Goal: Task Accomplishment & Management: Manage account settings

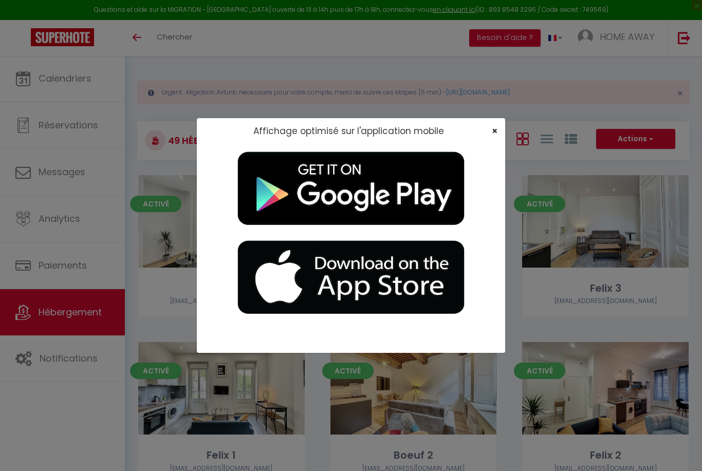
click at [496, 131] on span "×" at bounding box center [495, 130] width 6 height 13
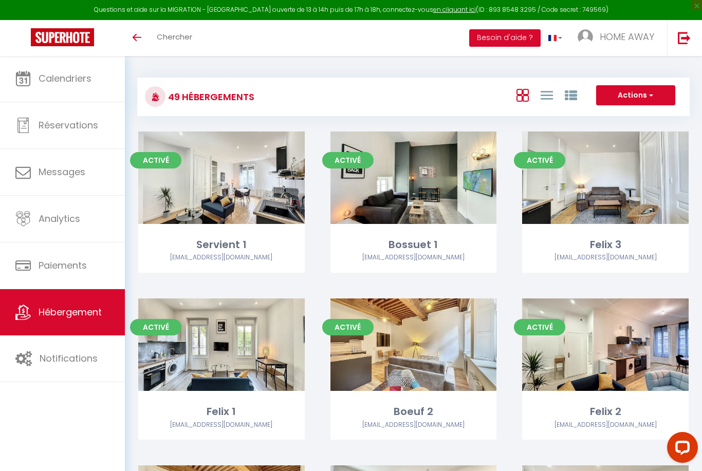
click at [83, 45] on img at bounding box center [62, 37] width 63 height 18
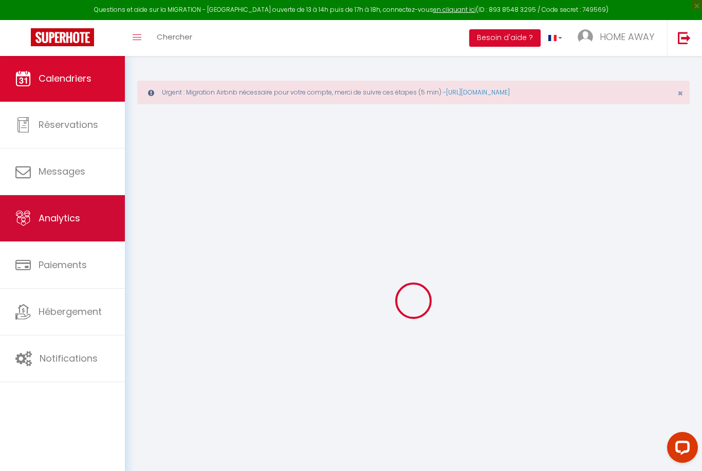
click at [69, 211] on link "Analytics" at bounding box center [62, 218] width 125 height 46
select select "2025"
select select "8"
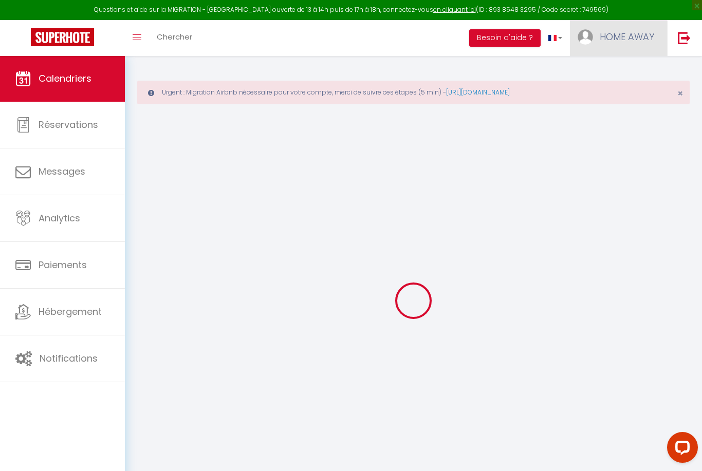
click at [607, 26] on link "HOME AWAY" at bounding box center [618, 38] width 97 height 36
click at [612, 75] on link "Paramètres" at bounding box center [626, 71] width 76 height 17
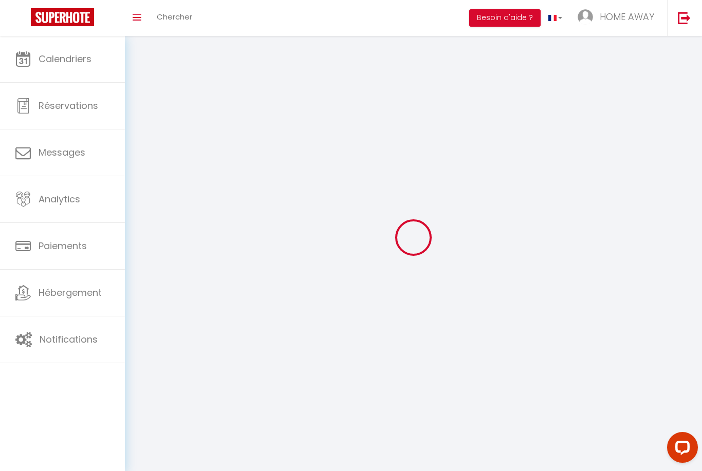
select select
type input "HOME AWAY"
type input "0767888824"
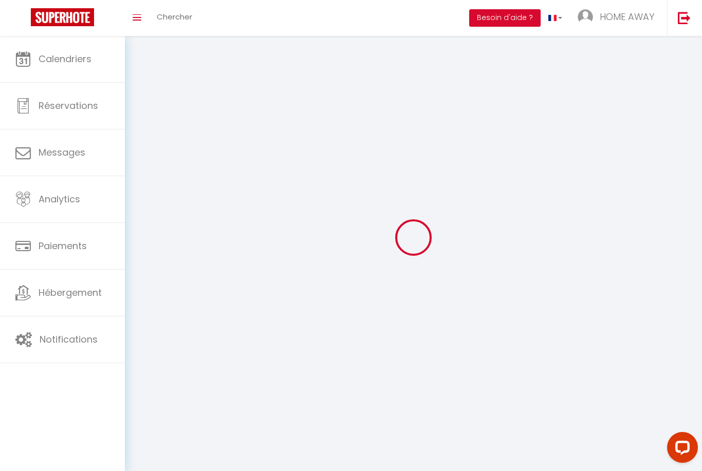
type input "[STREET_ADDRESS]"
type input "69003"
type input "[GEOGRAPHIC_DATA]"
type input "YFdcek8EJHQJS6O3cNil1aG1O"
type input "8l6i6yoJiM2bR3vUoVECCczwm"
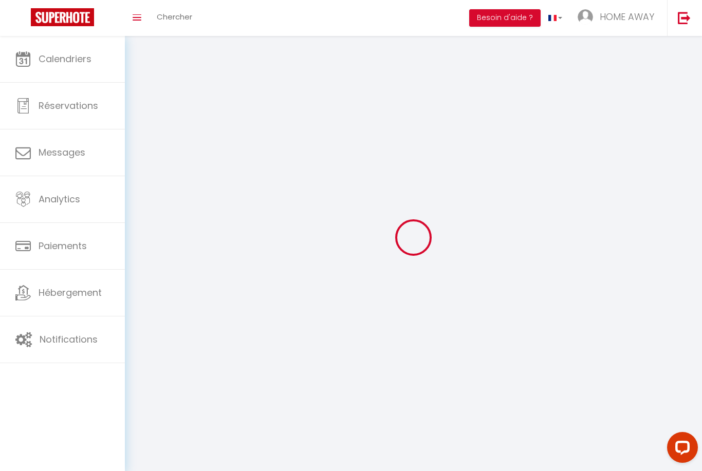
type input "[URL][DOMAIN_NAME]"
select select "28"
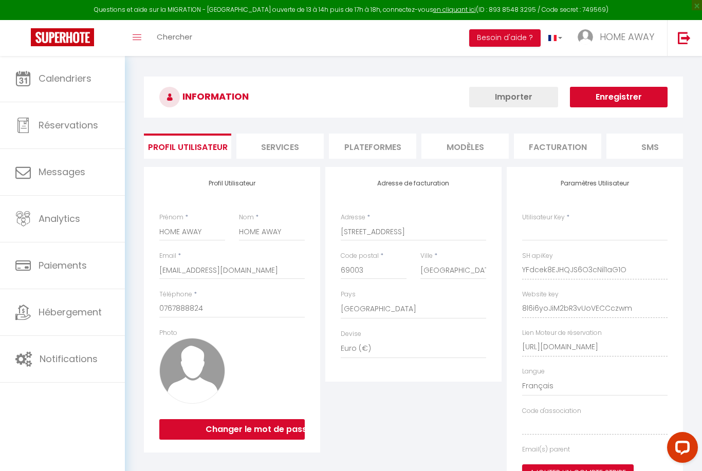
type input "YFdcek8EJHQJS6O3cNil1aG1O"
type input "8l6i6yoJiM2bR3vUoVECCczwm"
type input "https://app.superhote.com/#/get-available-rentals/8l6i6yoJiM2bR3vUoVECCczwm"
select select "fr"
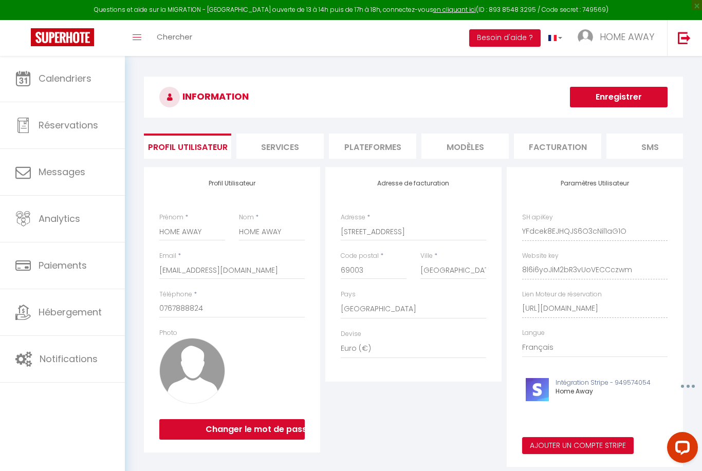
click at [383, 144] on li "Plateformes" at bounding box center [372, 146] width 87 height 25
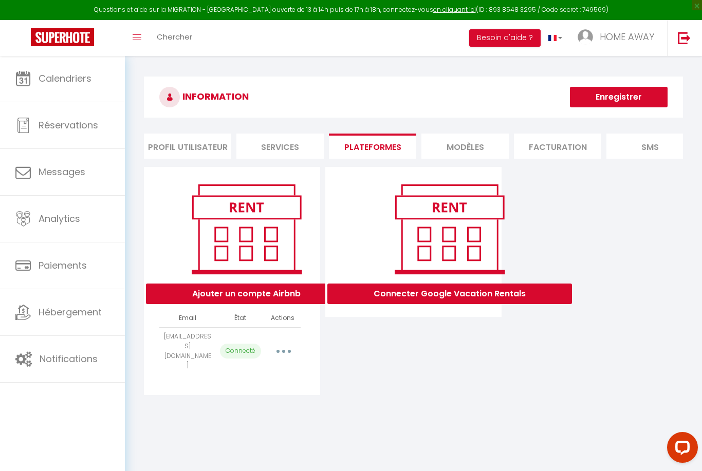
click at [281, 343] on button "button" at bounding box center [283, 351] width 29 height 16
click at [247, 403] on link "Reconnecter le compte" at bounding box center [238, 411] width 114 height 17
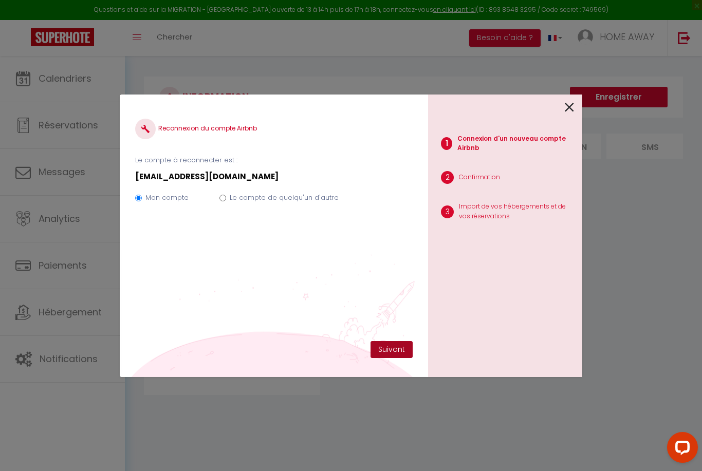
click at [400, 353] on button "Suivant" at bounding box center [392, 349] width 42 height 17
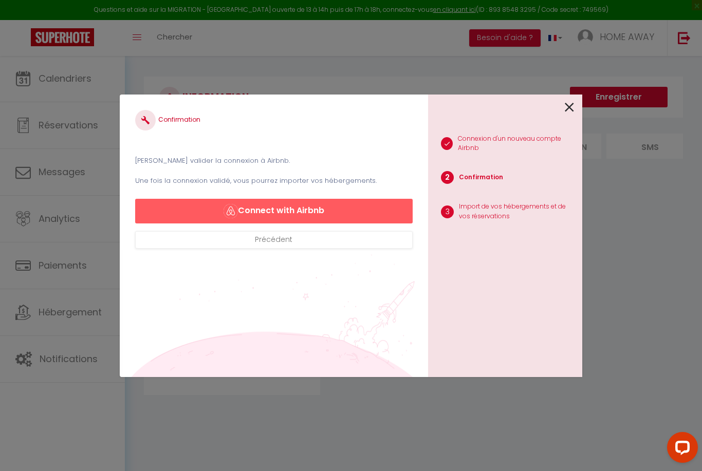
click at [304, 211] on button "Connect with Airbnb" at bounding box center [274, 211] width 278 height 25
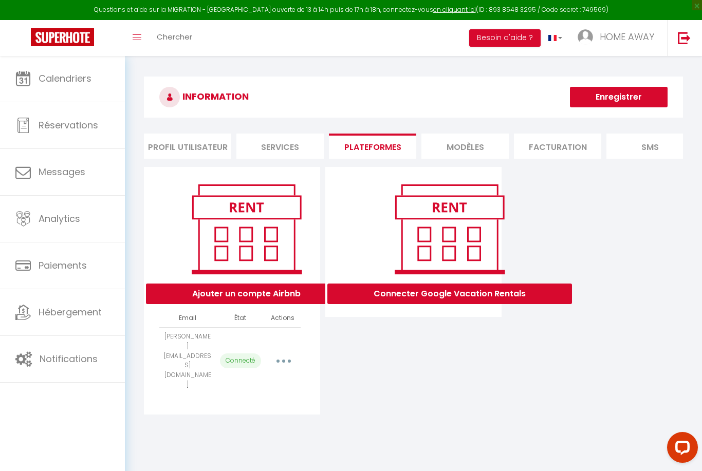
select select "24874"
select select "24875"
select select "24936"
select select "24937"
select select "24938"
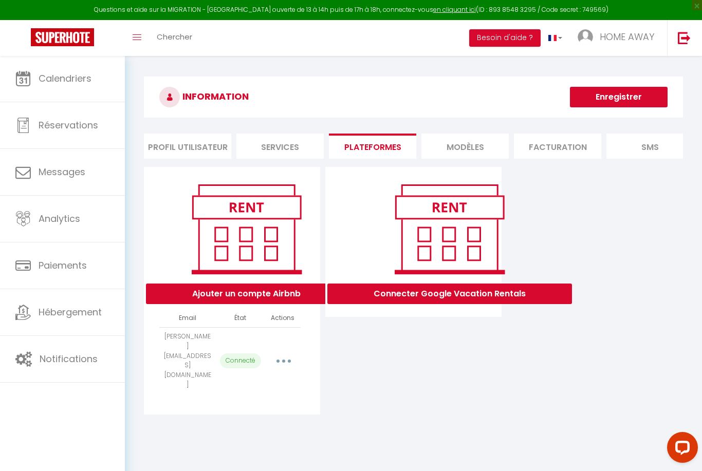
select select "24939"
select select "24940"
select select "26168"
select select "26909"
select select "29486"
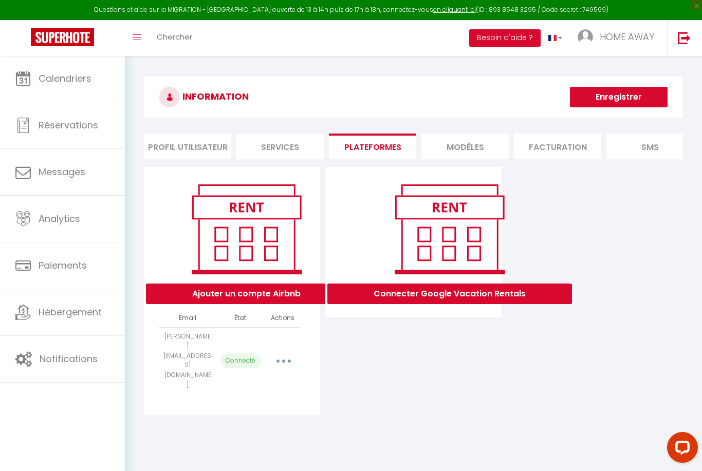
select select "31056"
select select "31450"
select select "31451"
select select "31452"
select select "31973"
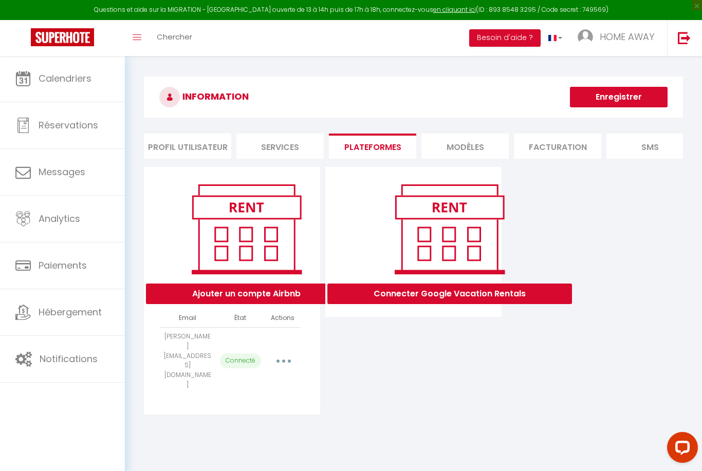
select select "32950"
select select "34640"
select select "35771"
select select "36442"
select select "38984"
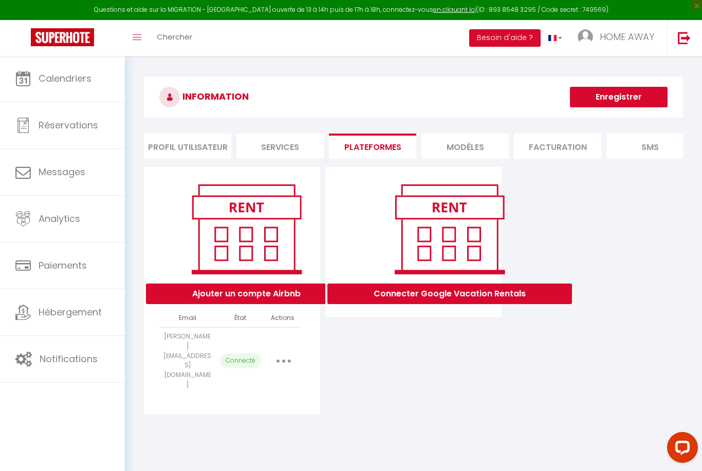
select select "40084"
select select "62297"
select select "44021"
select select "43050"
select select "45582"
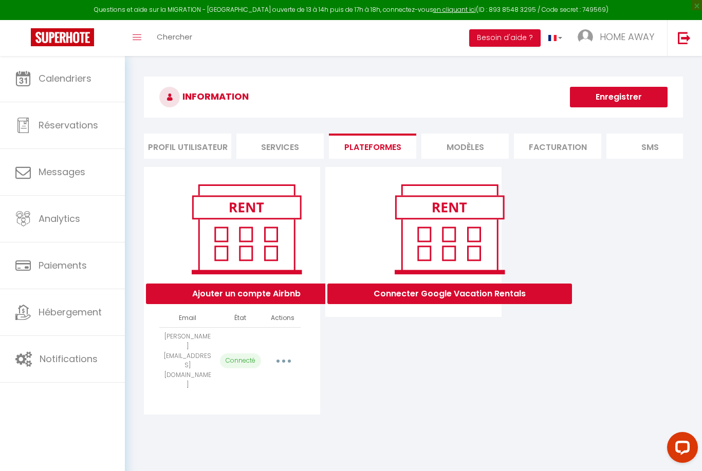
select select "45891"
select select "45902"
select select "48290"
select select "53822"
select select "53823"
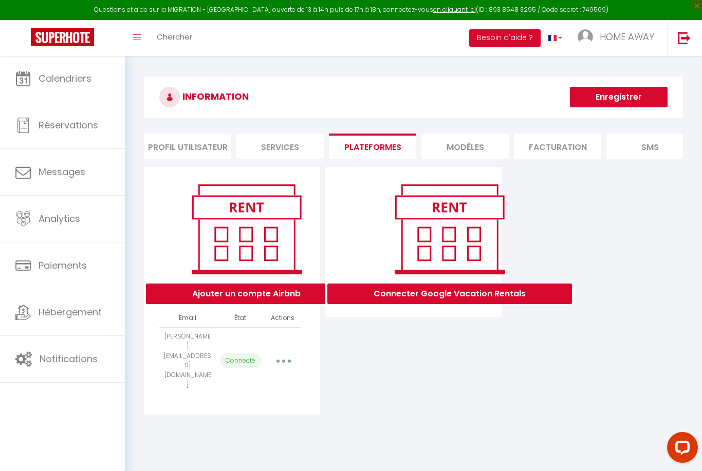
select select "54690"
select select "57672"
select select "43378"
select select "62494"
select select "64713"
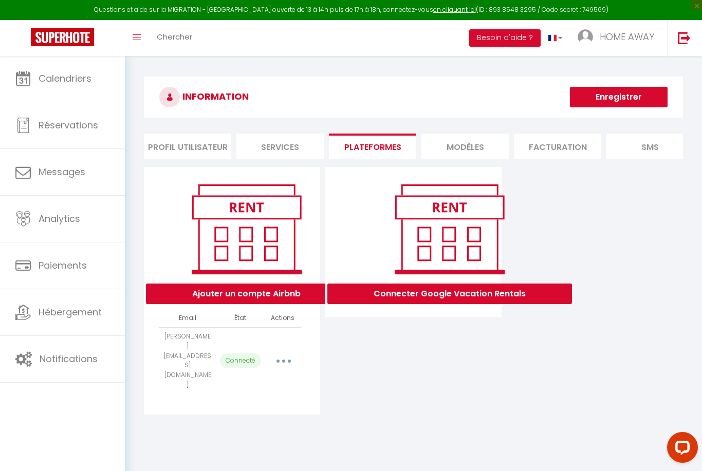
select select "69109"
select select "70699"
select select "70852"
select select "71760"
select select "72206"
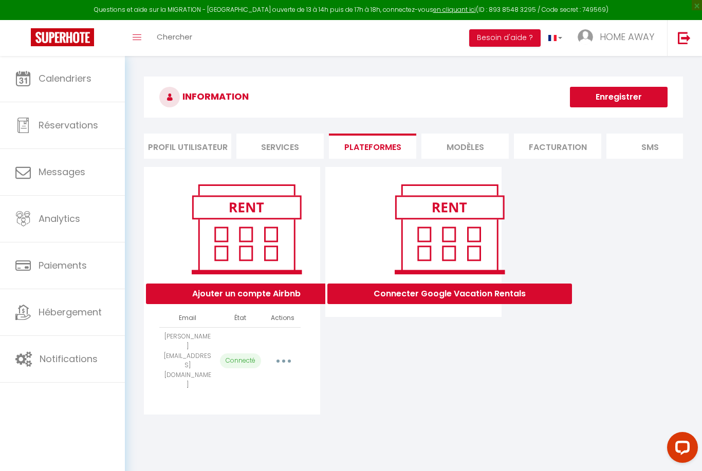
select select "72891"
select select "74980"
select select
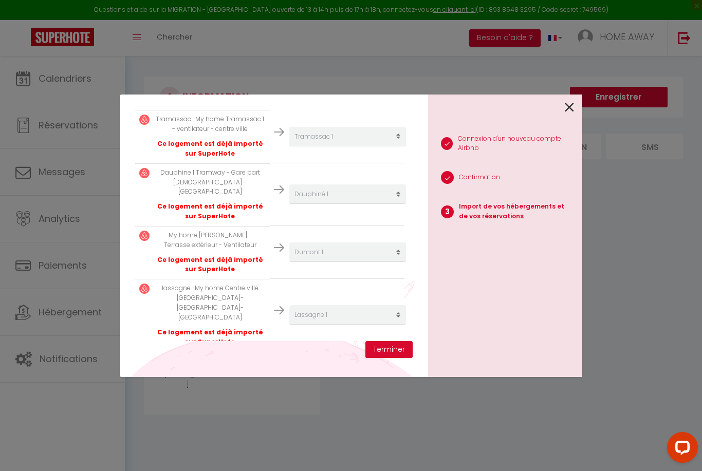
scroll to position [2200, 0]
drag, startPoint x: 291, startPoint y: 291, endPoint x: 402, endPoint y: 261, distance: 115.5
select select "create_new"
drag, startPoint x: 380, startPoint y: 351, endPoint x: 379, endPoint y: 253, distance: 98.2
click at [379, 253] on div "Importer de vos hébergements et de vos réservations Veuillez sélectionner pour …" at bounding box center [274, 225] width 278 height 231
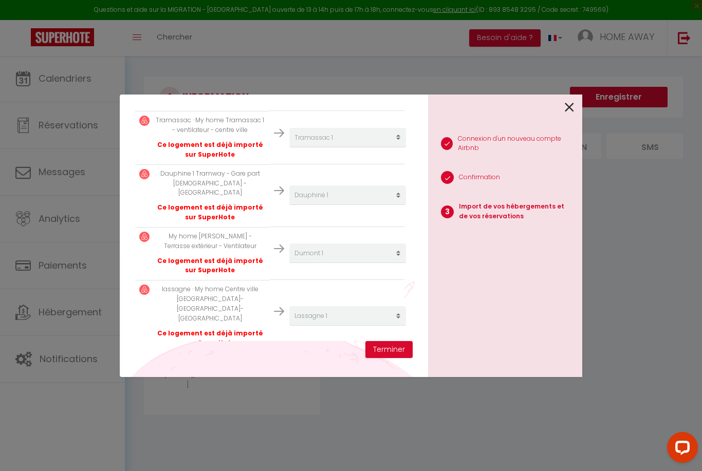
select select "create_new"
click at [390, 350] on button "Terminer" at bounding box center [388, 349] width 47 height 17
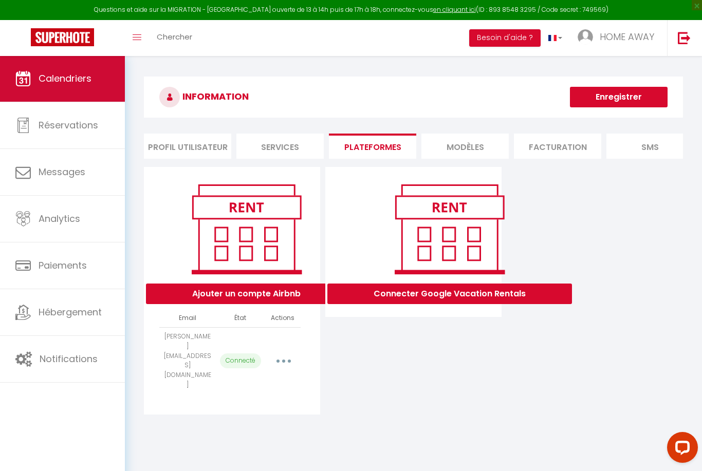
click at [76, 82] on span "Calendriers" at bounding box center [65, 78] width 53 height 13
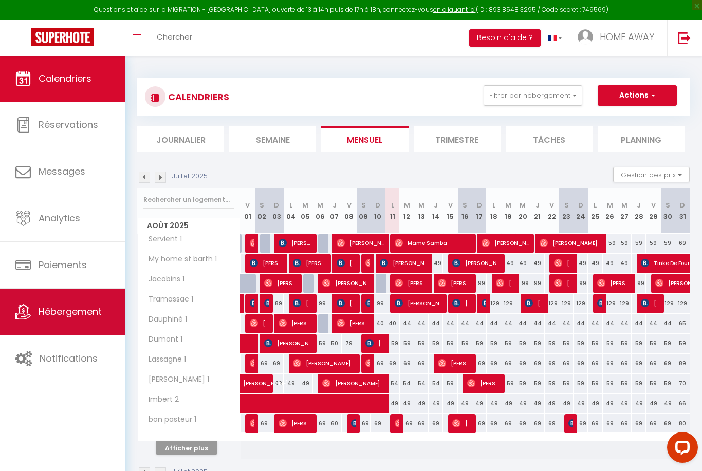
click at [64, 313] on span "Hébergement" at bounding box center [70, 311] width 63 height 13
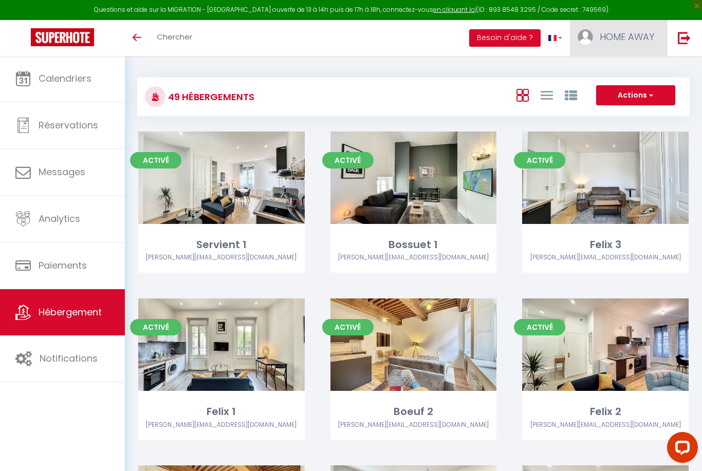
click at [602, 33] on span "HOME AWAY" at bounding box center [627, 36] width 54 height 13
click at [602, 87] on icon at bounding box center [598, 90] width 7 height 7
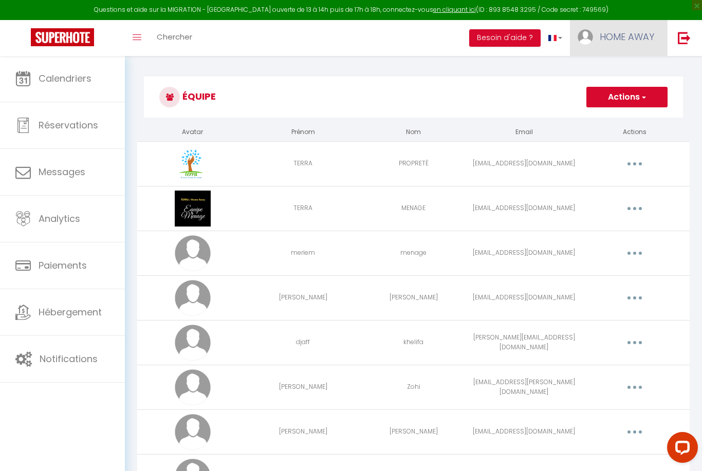
click at [600, 38] on span "HOME AWAY" at bounding box center [627, 36] width 54 height 13
click at [593, 70] on link "Paramètres" at bounding box center [626, 71] width 76 height 17
select select "fr"
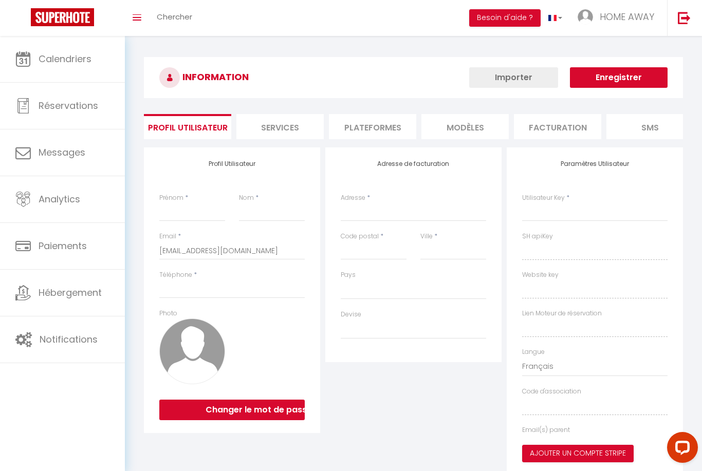
type input "HOME AWAY"
type input "0767888824"
type input "10 quai v augagneur"
type input "69003"
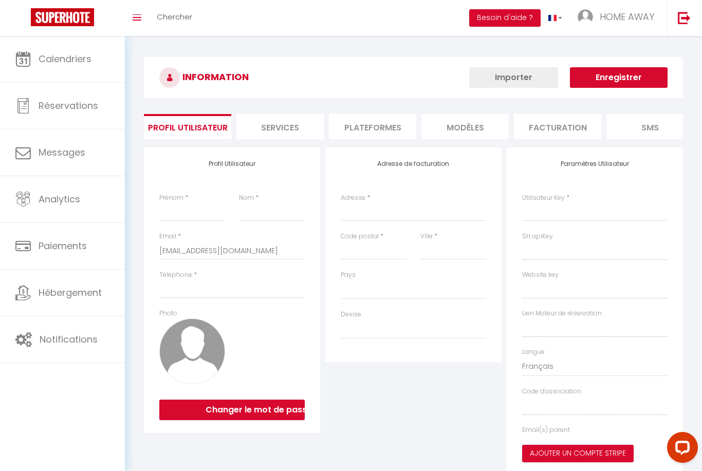
type input "lyon"
type input "YFdcek8EJHQJS6O3cNil1aG1O"
type input "8l6i6yoJiM2bR3vUoVECCczwm"
type input "https://app.superhote.com/#/get-available-rentals/8l6i6yoJiM2bR3vUoVECCczwm"
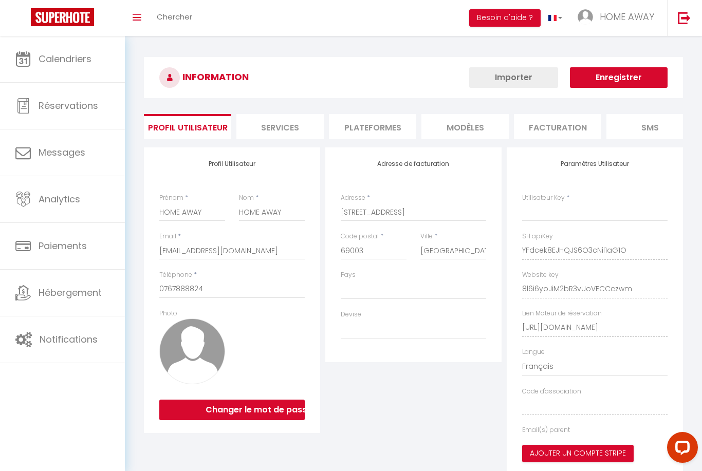
select select "28"
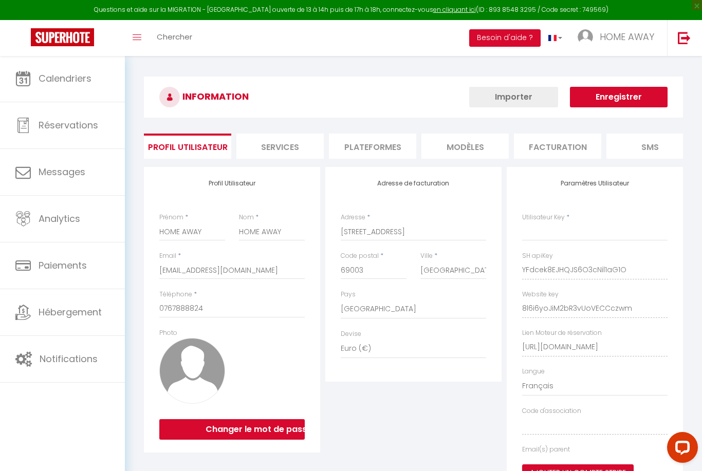
type input "YFdcek8EJHQJS6O3cNil1aG1O"
type input "8l6i6yoJiM2bR3vUoVECCczwm"
type input "https://app.superhote.com/#/get-available-rentals/8l6i6yoJiM2bR3vUoVECCczwm"
select select "fr"
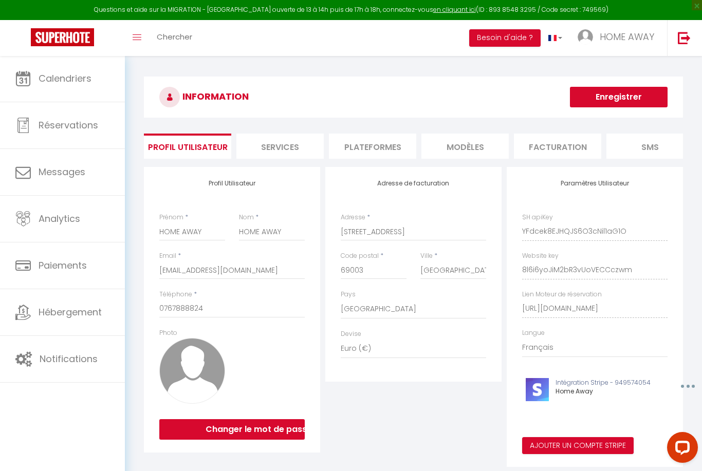
click at [358, 138] on li "Plateformes" at bounding box center [372, 146] width 87 height 25
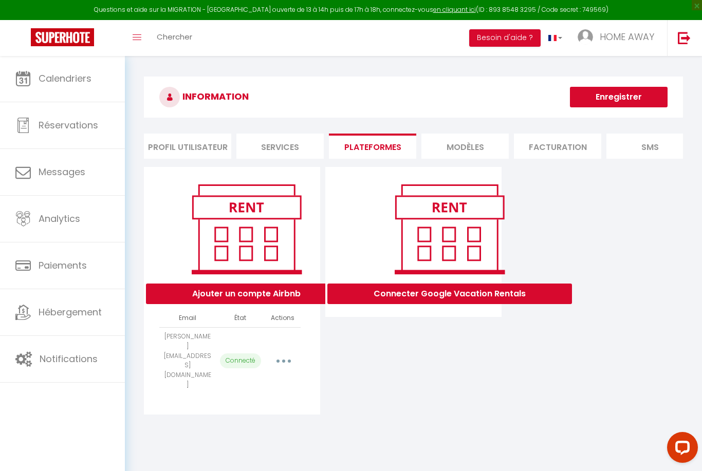
click at [287, 353] on button "button" at bounding box center [283, 361] width 29 height 16
click at [283, 376] on link "Importer les appartements" at bounding box center [238, 384] width 114 height 17
click at [416, 331] on div "Connecter Google Vacation Rentals" at bounding box center [413, 291] width 181 height 248
click at [239, 292] on button "Ajouter un compte Airbnb" at bounding box center [246, 294] width 201 height 21
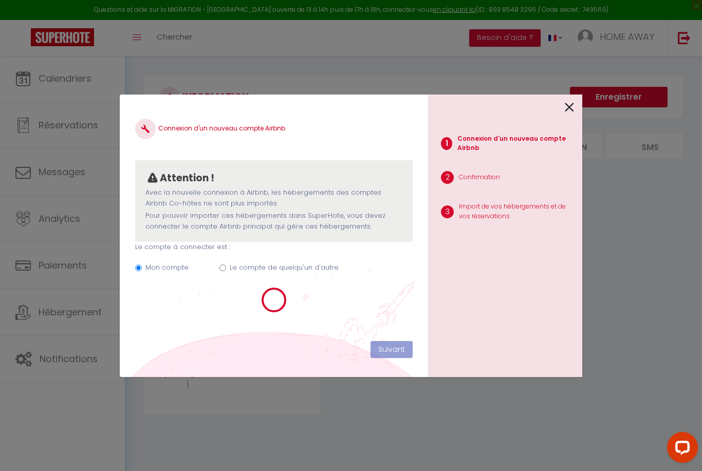
select select "24874"
select select "24875"
select select "24936"
select select "24937"
select select "24938"
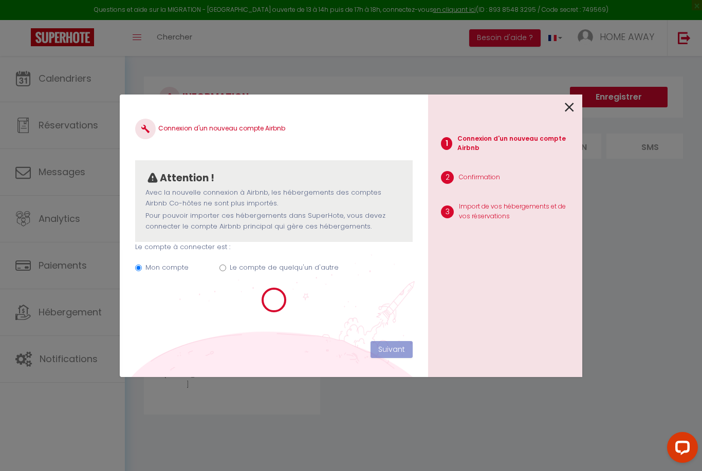
select select "24939"
select select "24940"
select select "26168"
select select "26909"
select select "29486"
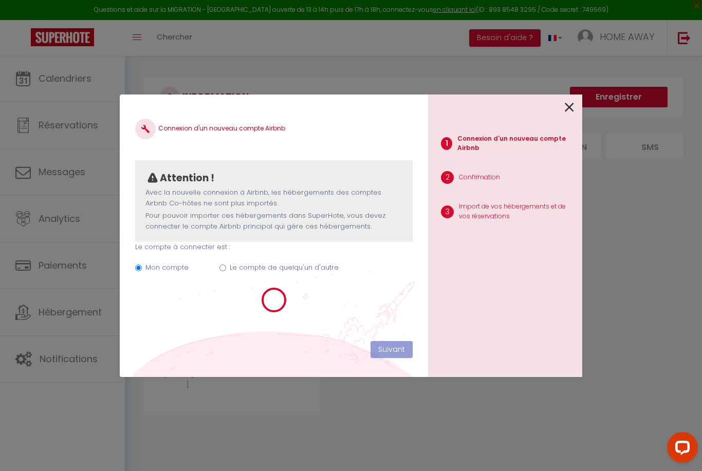
select select "31056"
select select "31450"
select select "31451"
select select "31452"
select select "31973"
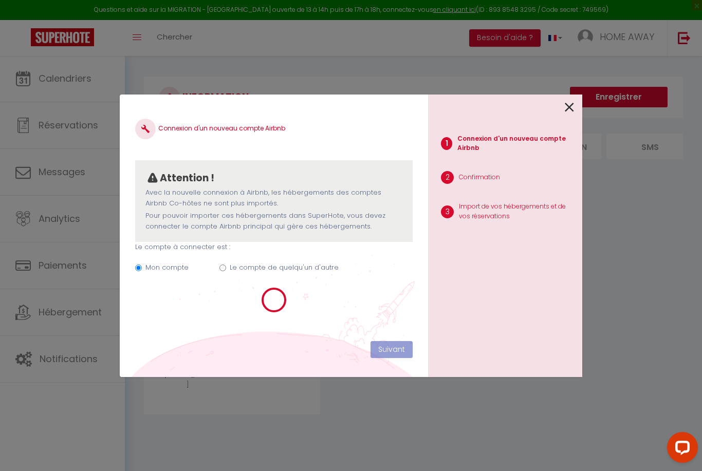
select select "32950"
select select "34640"
select select "35771"
select select "36442"
select select "38984"
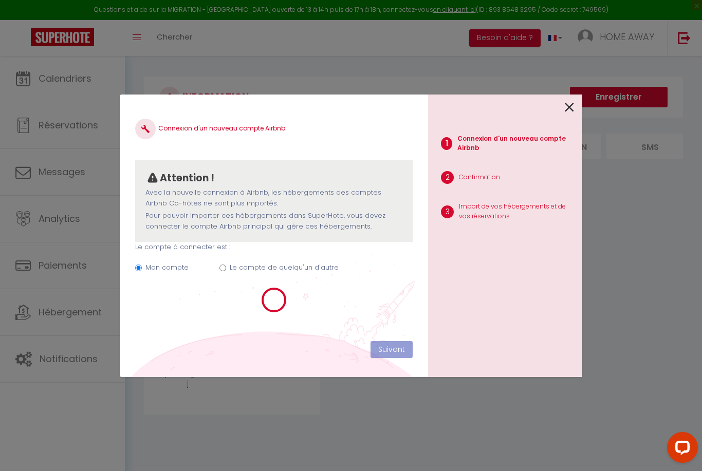
select select "40084"
select select "62297"
select select "44021"
select select "43050"
select select "45582"
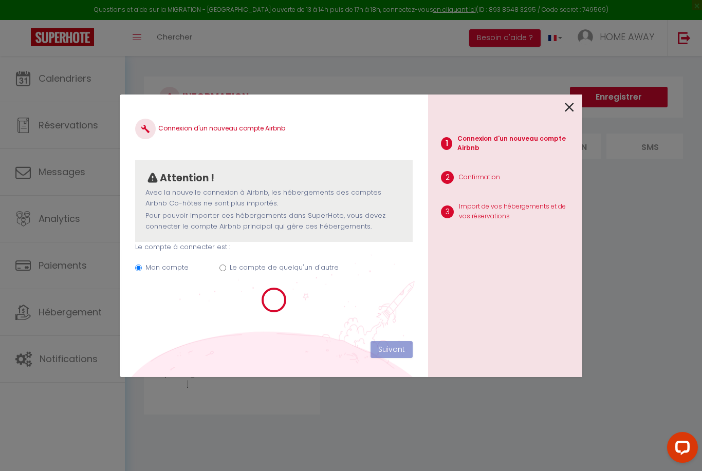
select select "45891"
select select "45902"
select select "48290"
select select "53822"
select select "53823"
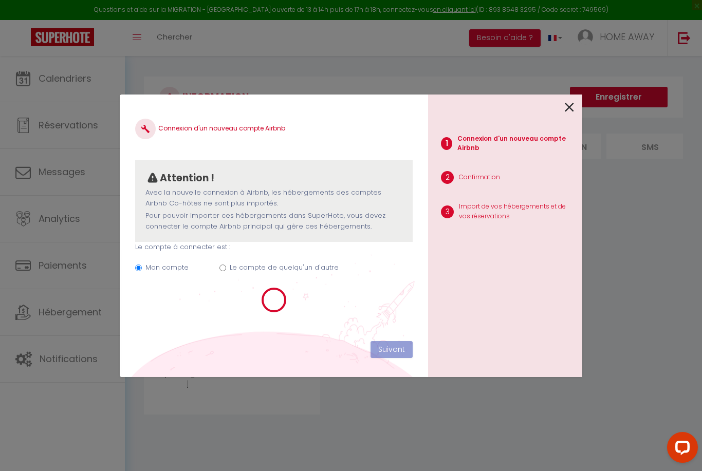
select select "54690"
select select "57672"
select select "43378"
select select "62494"
select select "64713"
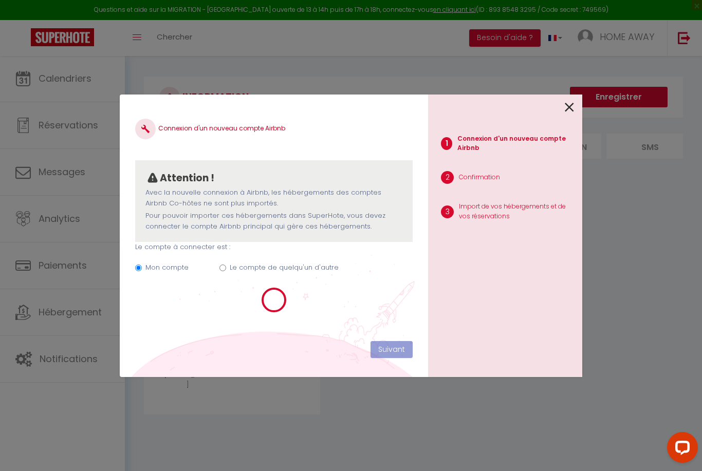
select select "69109"
select select "70699"
select select "70852"
select select "71760"
select select "72206"
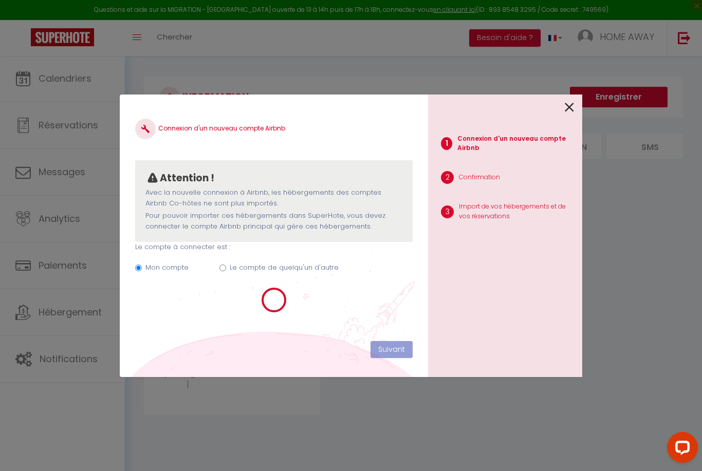
select select "72891"
select select "74980"
select select
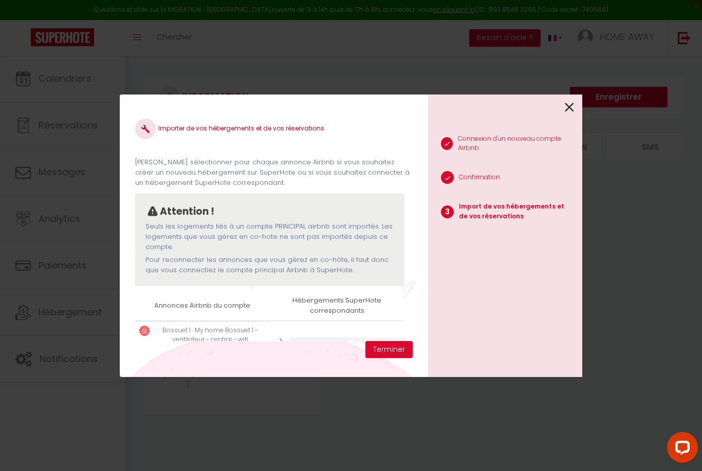
click at [564, 110] on div at bounding box center [501, 107] width 146 height 24
click at [568, 107] on icon at bounding box center [569, 107] width 9 height 15
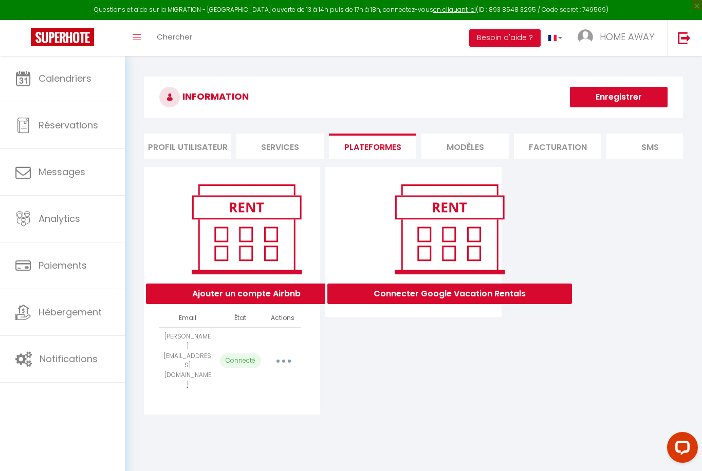
click at [287, 353] on button "button" at bounding box center [283, 361] width 29 height 16
click at [258, 376] on link "Importer les appartements" at bounding box center [238, 384] width 114 height 17
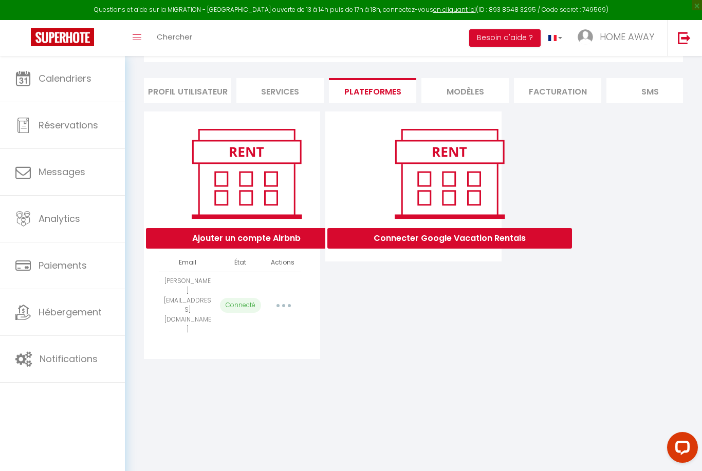
select select "24874"
select select "24875"
select select "24936"
select select "24937"
select select "24938"
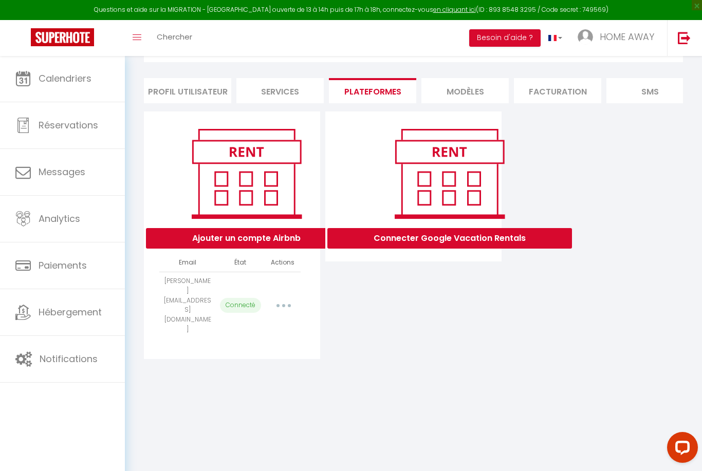
select select "24939"
select select "24940"
select select "26168"
select select "26909"
select select "29486"
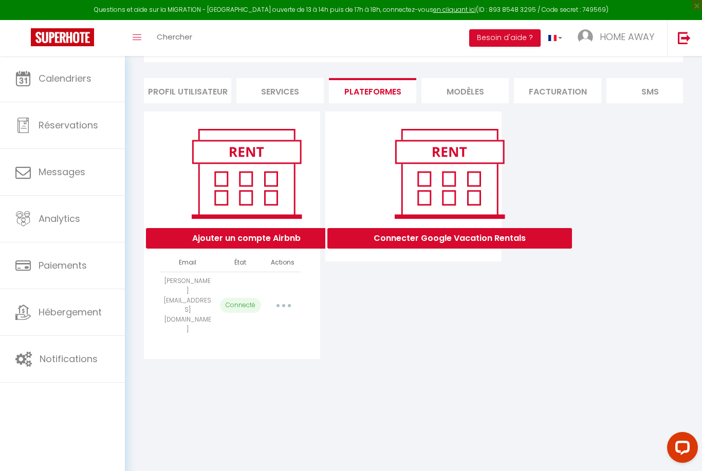
select select "31056"
select select "31450"
select select "31451"
select select "31452"
select select "31973"
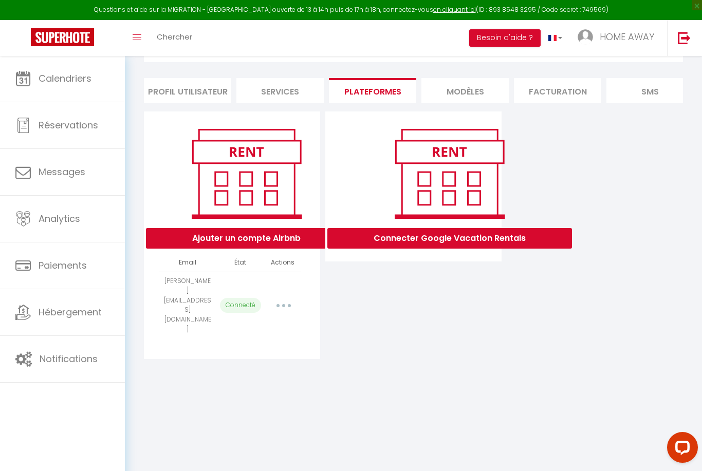
select select "32950"
select select "34640"
select select "35771"
select select "36442"
select select "38984"
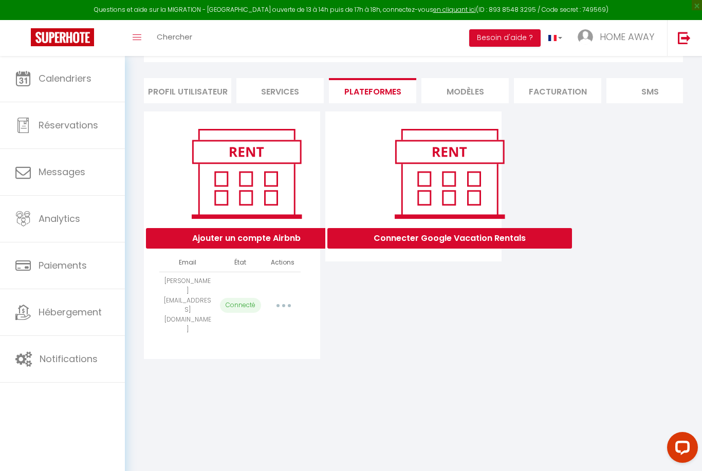
select select "40084"
select select "62297"
select select "44021"
select select "43050"
select select "45582"
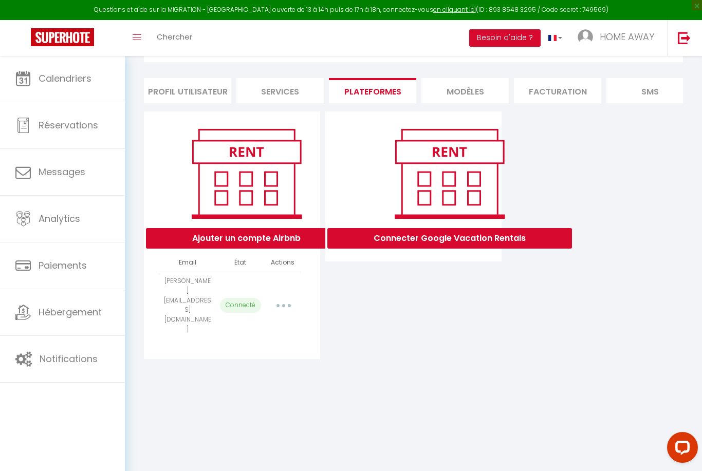
select select "45891"
select select "45902"
select select "48290"
select select "53822"
select select "53823"
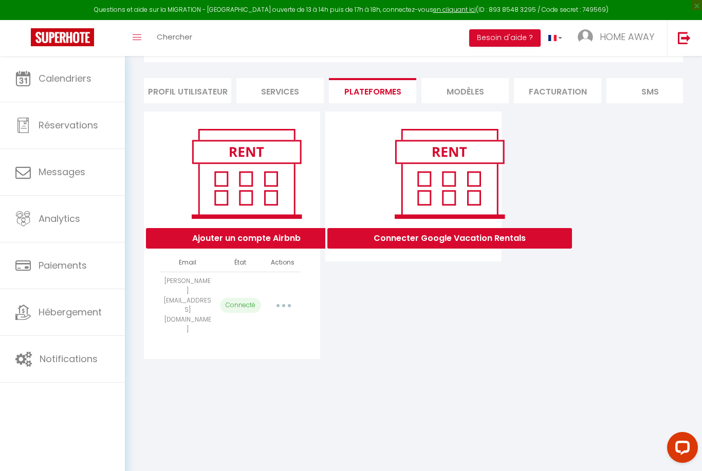
select select "54690"
select select "57672"
select select "43378"
select select "62494"
select select "64713"
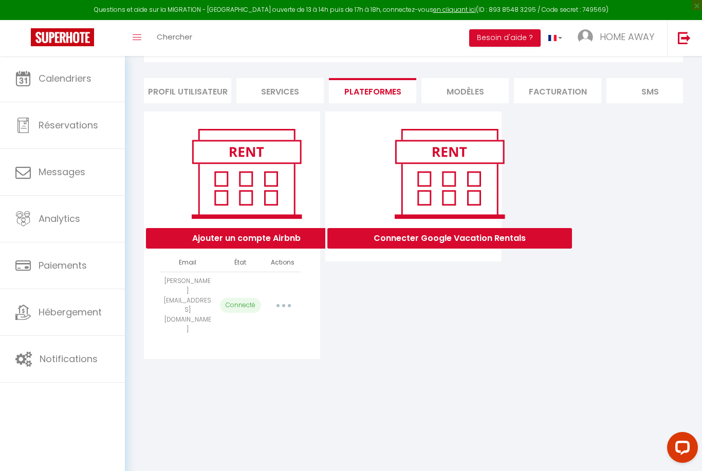
select select "69109"
select select "70699"
select select "70852"
select select "71760"
select select "72206"
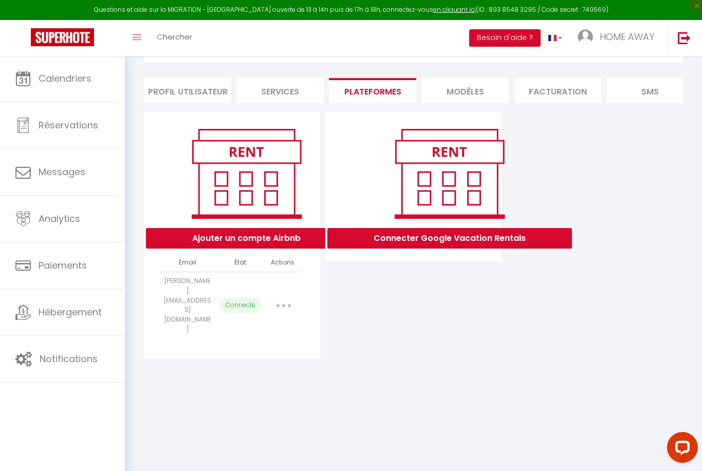
select select "72891"
select select "74980"
select select
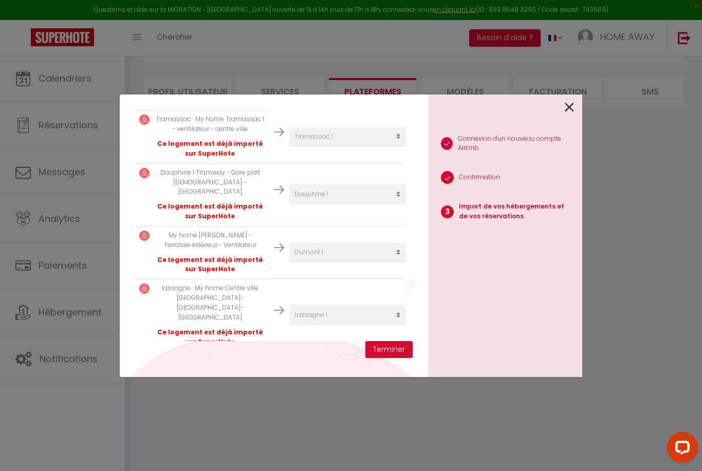
scroll to position [2200, 0]
select select "create_new"
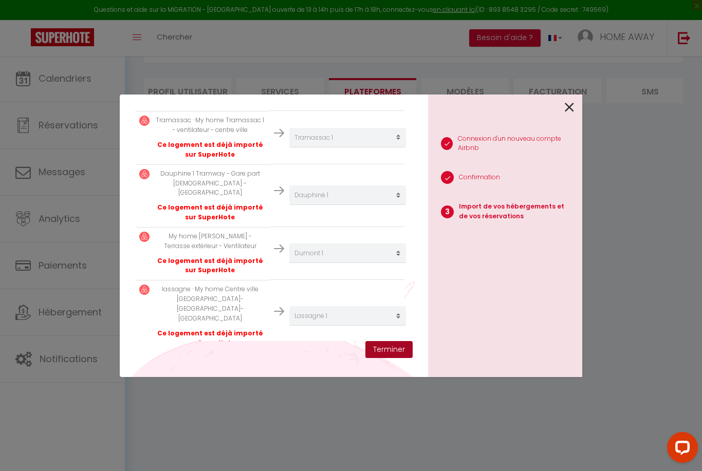
click at [398, 359] on button "Terminer" at bounding box center [388, 349] width 47 height 17
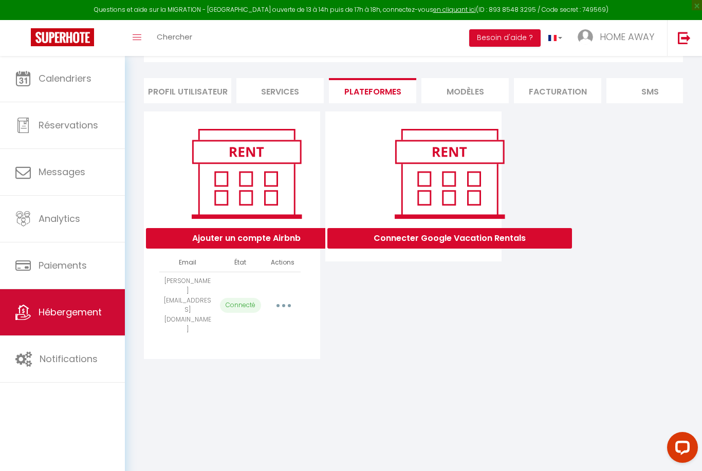
click at [62, 323] on link "Hébergement" at bounding box center [62, 312] width 125 height 46
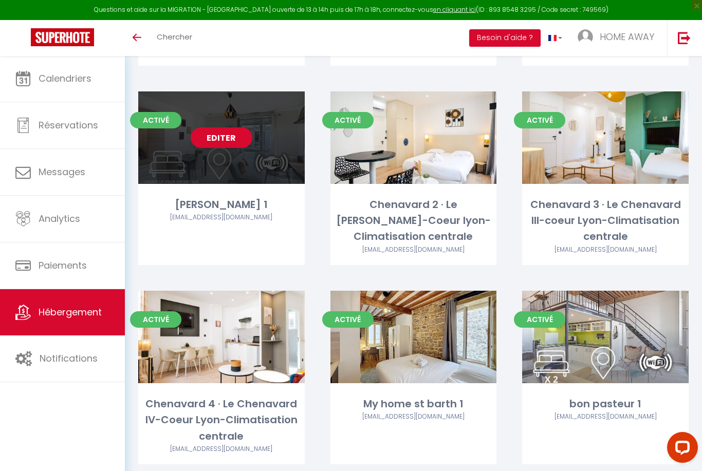
scroll to position [2380, 0]
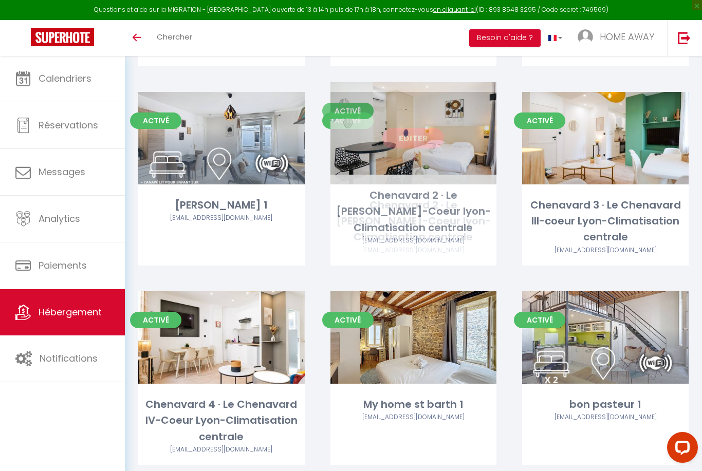
click at [418, 130] on link "Editer" at bounding box center [413, 138] width 62 height 21
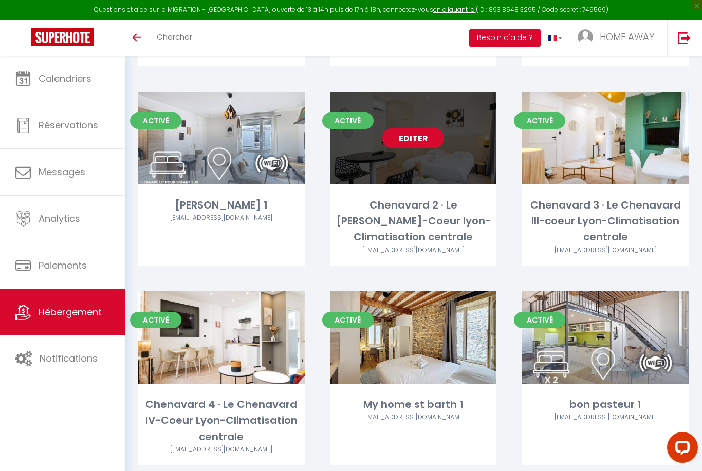
click at [418, 130] on link "Editer" at bounding box center [413, 138] width 62 height 21
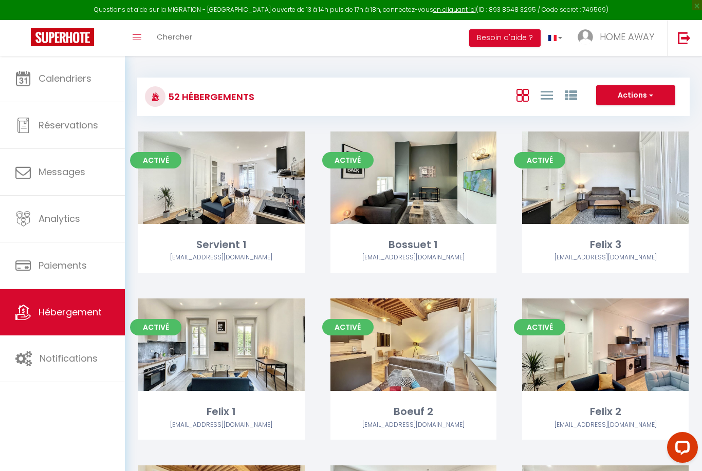
select select "3"
select select "2"
select select "1"
select select
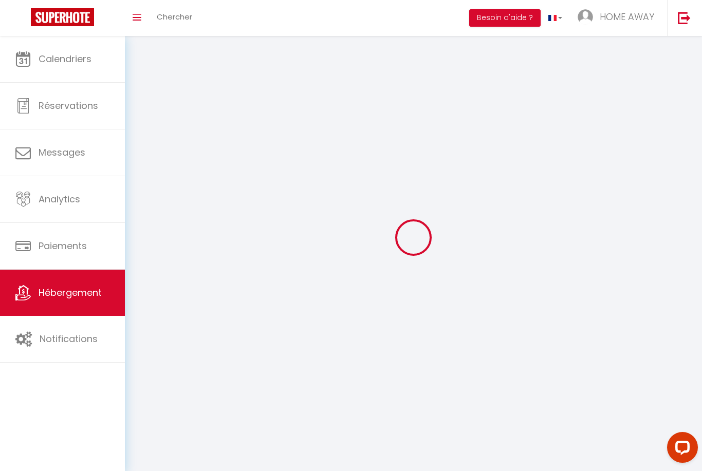
select select
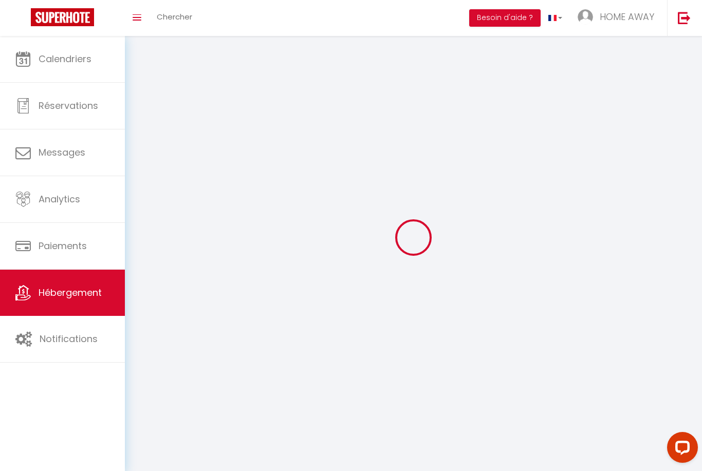
select select
checkbox input "false"
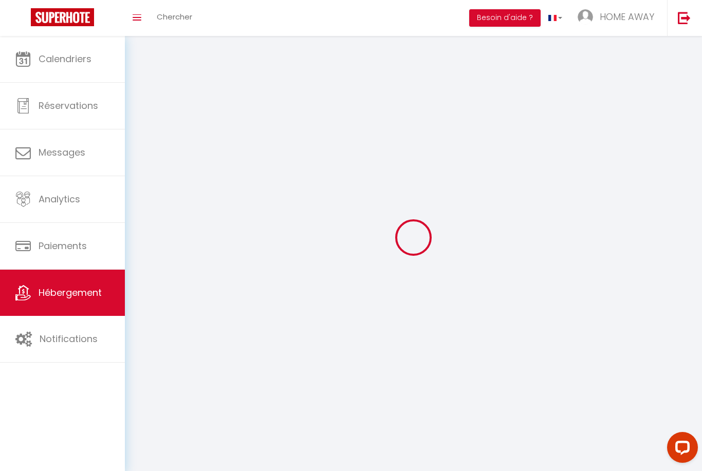
checkbox input "false"
select select
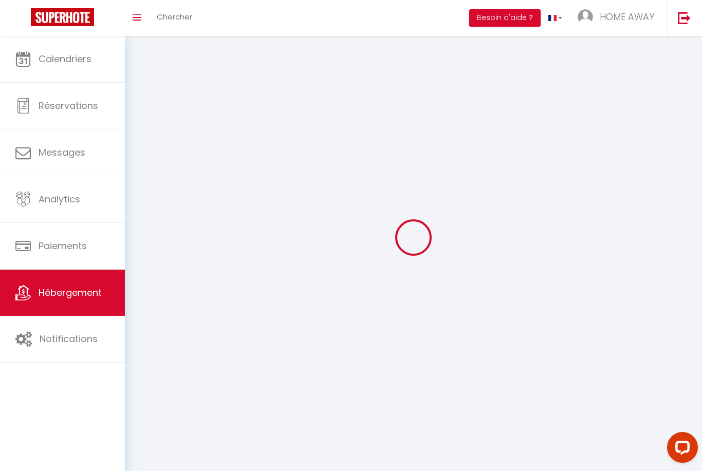
select select
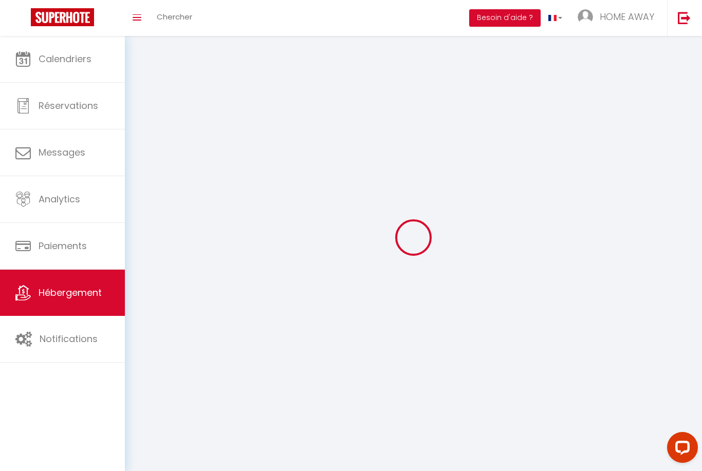
checkbox input "false"
select select
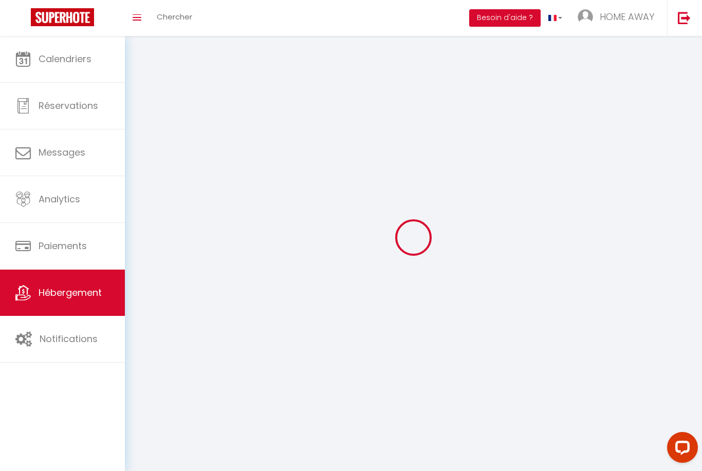
select select
select select "1"
select select "28"
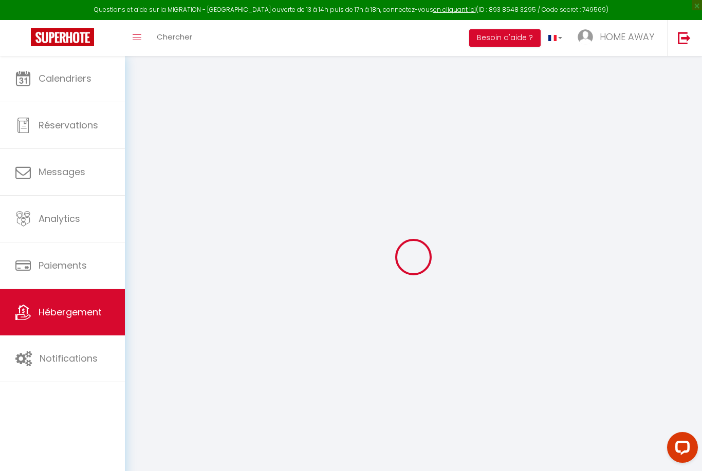
select select
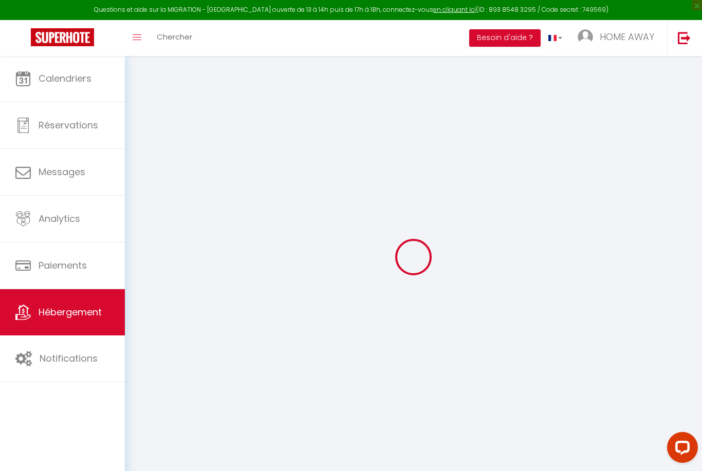
select select
checkbox input "false"
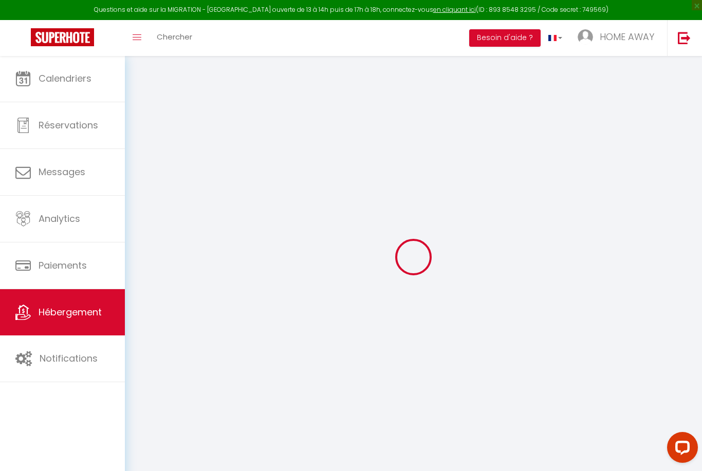
select select
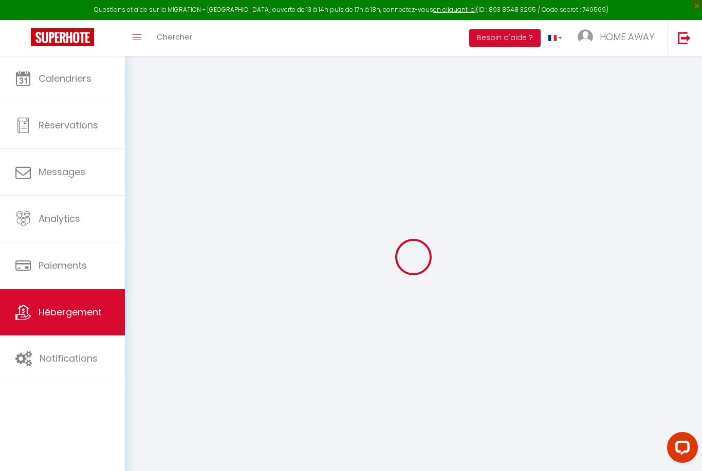
select select
checkbox input "false"
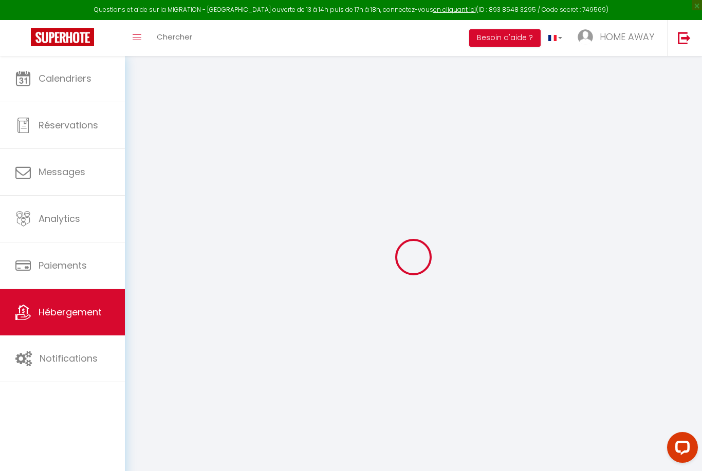
checkbox input "false"
select select
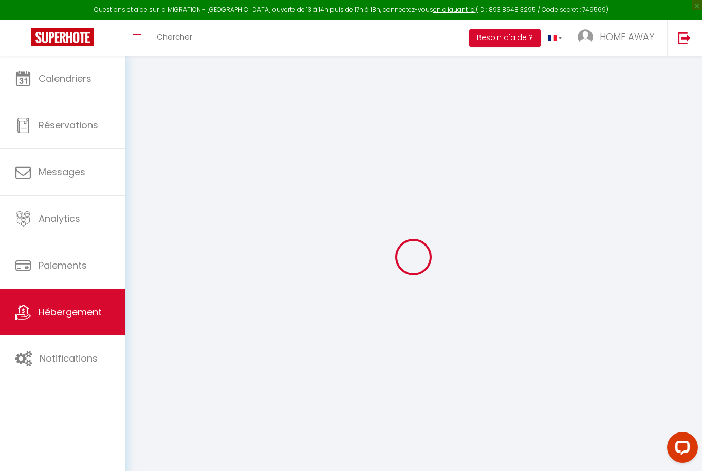
select select
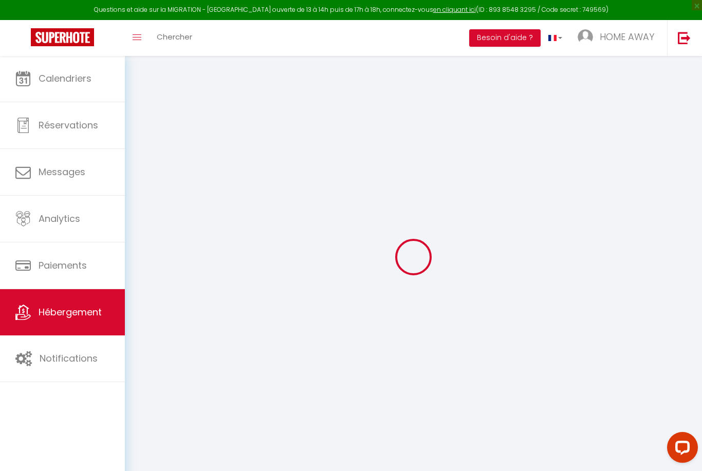
checkbox input "false"
select select
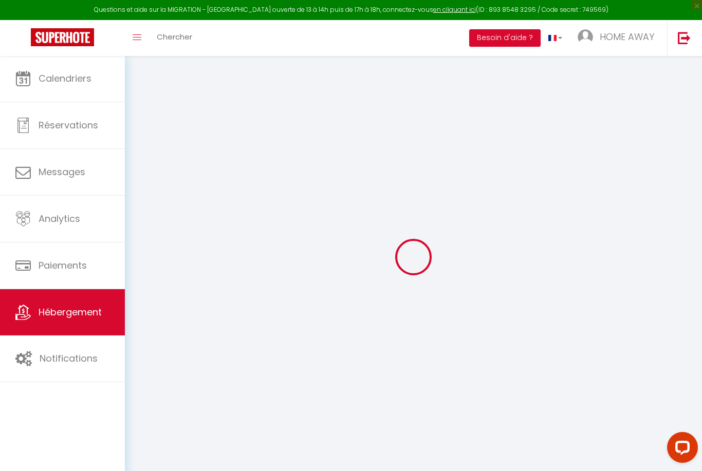
select select
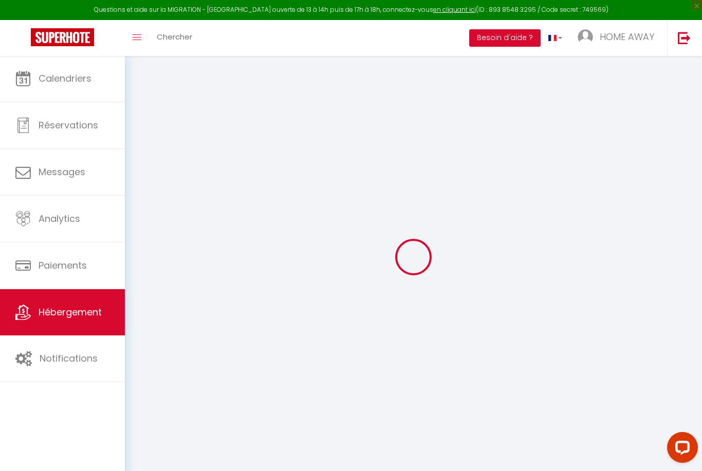
select select
checkbox input "false"
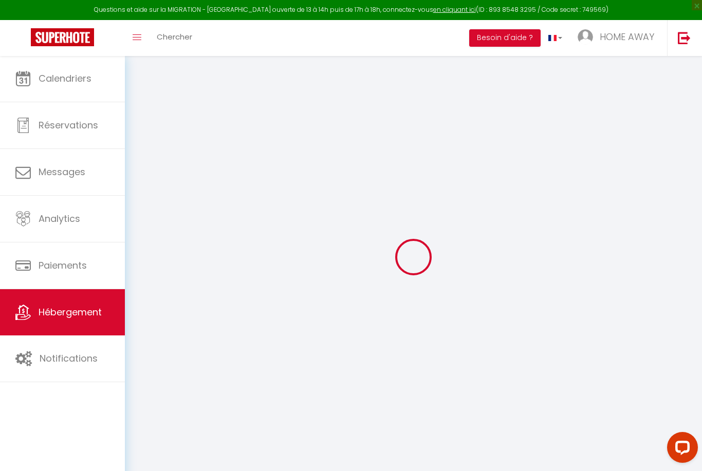
checkbox input "false"
select select
type input "Chenavard 2 · Le [PERSON_NAME]-Coeur lyon-Climatisation centrale"
select select "2"
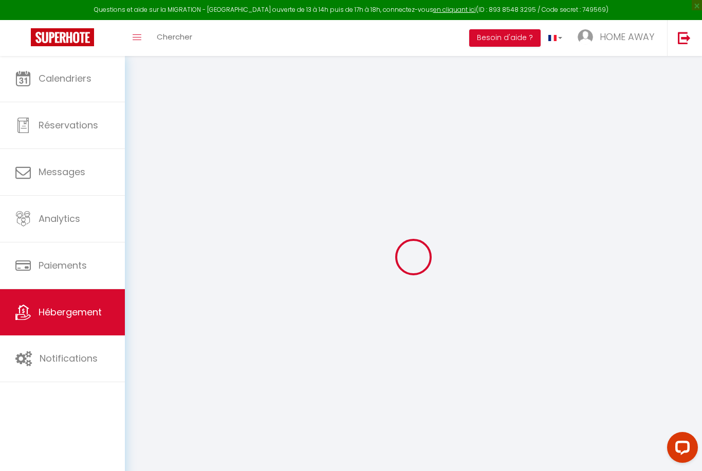
type input "65"
type input "30"
select select
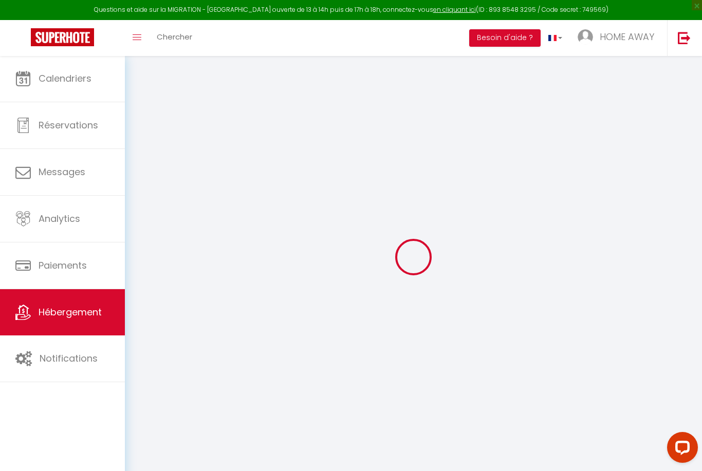
select select
type input "[STREET_ADDRESS][PERSON_NAME]"
type input "69001"
type input "[GEOGRAPHIC_DATA]"
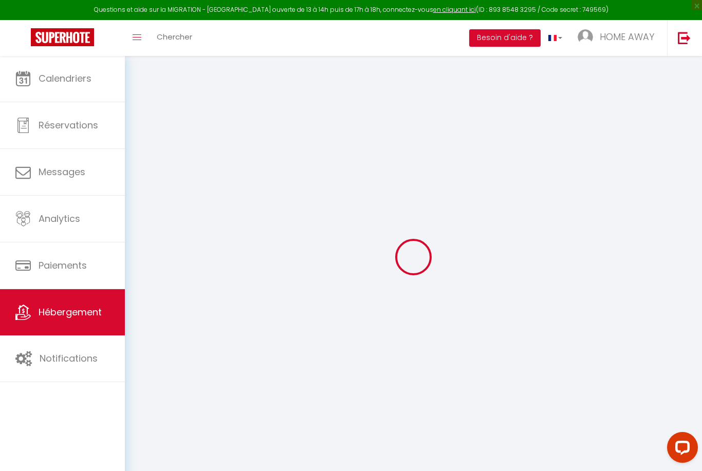
type input "[EMAIL_ADDRESS][DOMAIN_NAME]"
select select
checkbox input "false"
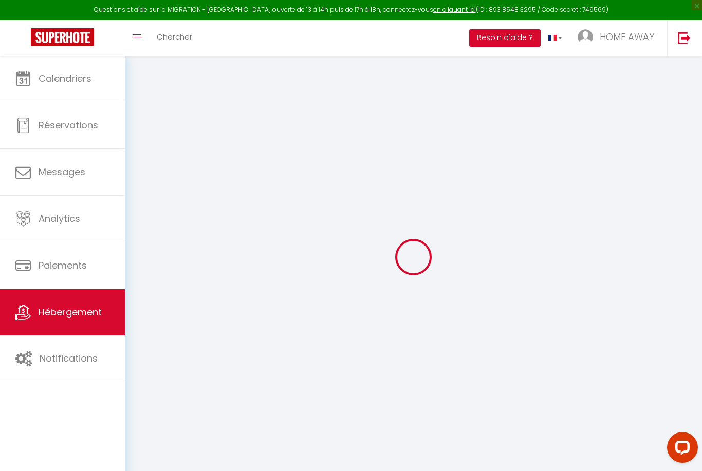
checkbox input "false"
type input "0"
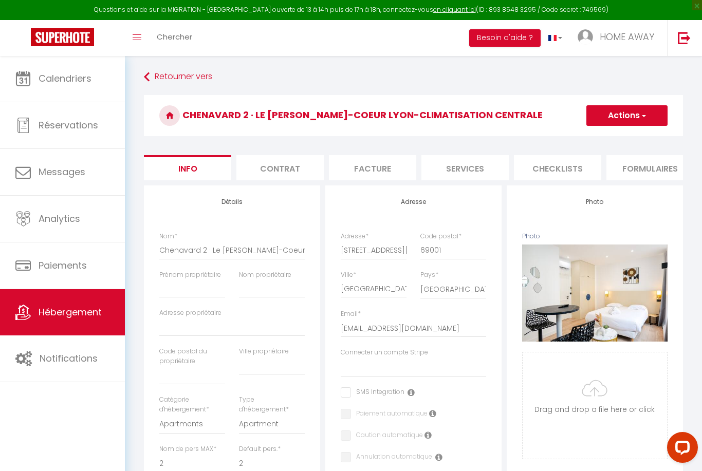
select select
checkbox input "false"
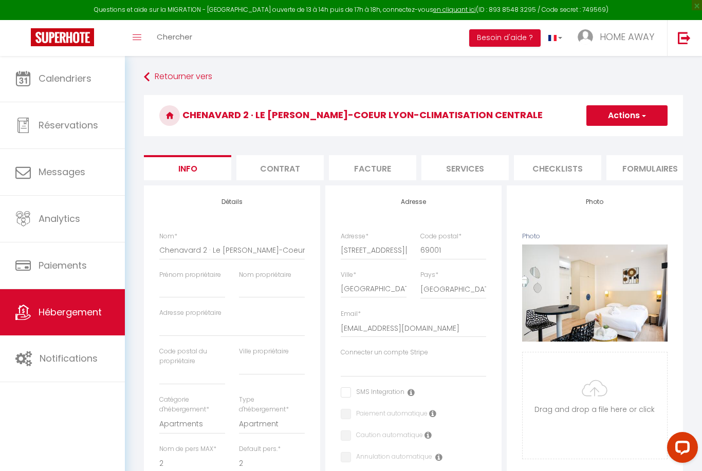
select select
checkbox input "false"
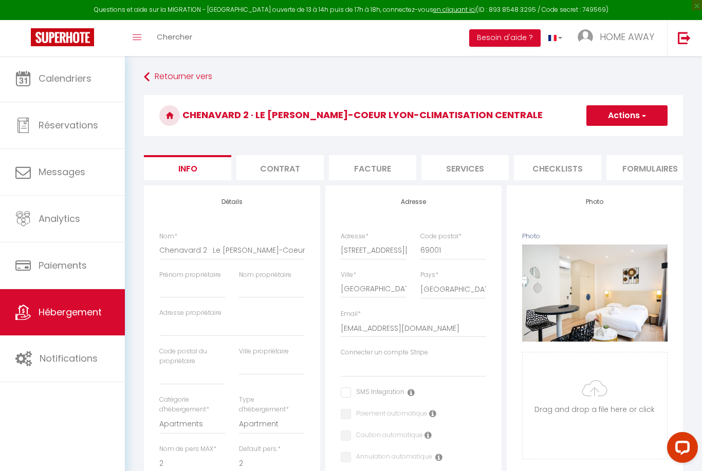
select select
checkbox input "false"
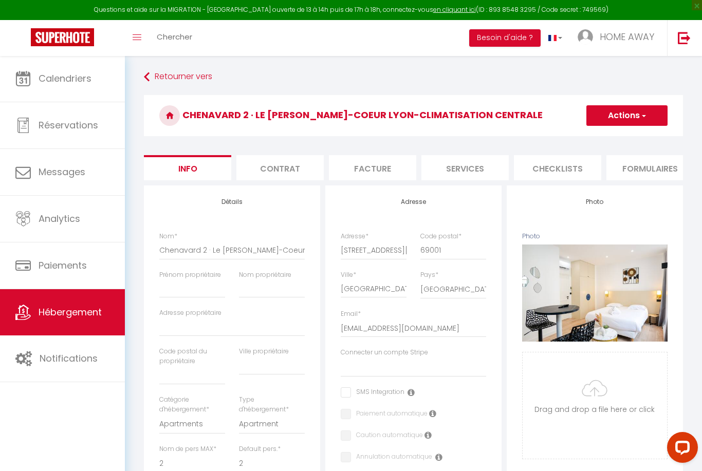
click at [637, 164] on li "Formulaires" at bounding box center [650, 167] width 87 height 25
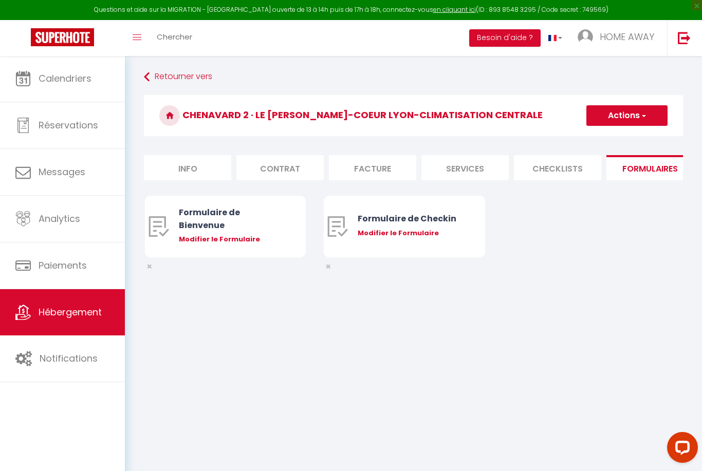
click at [257, 161] on li "Contrat" at bounding box center [279, 167] width 87 height 25
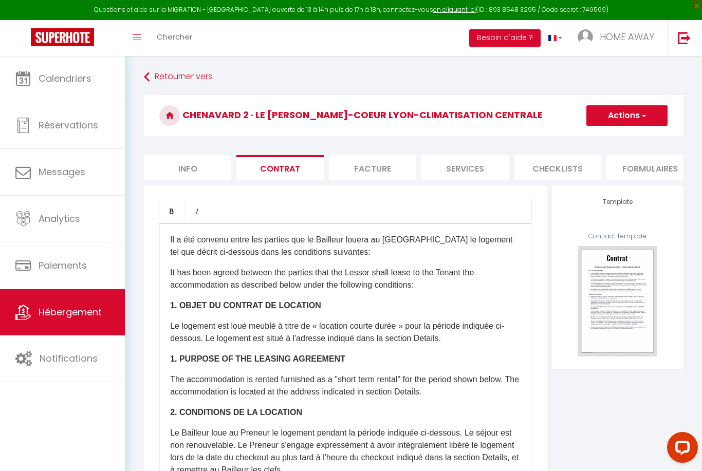
click at [360, 167] on li "Facture" at bounding box center [372, 167] width 87 height 25
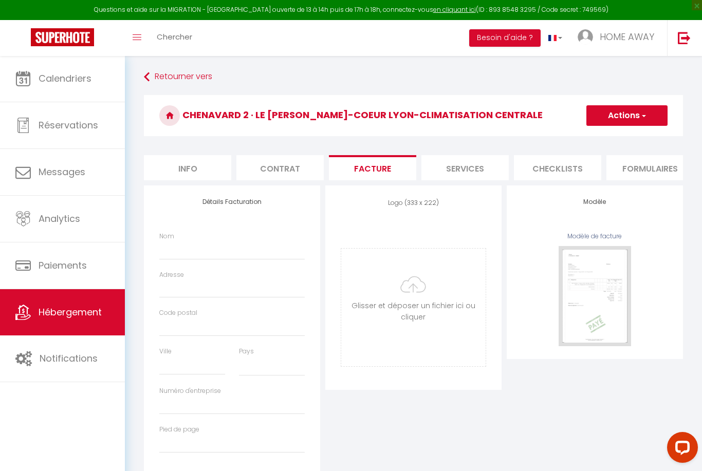
select select
click at [455, 161] on li "Services" at bounding box center [464, 167] width 87 height 25
select select
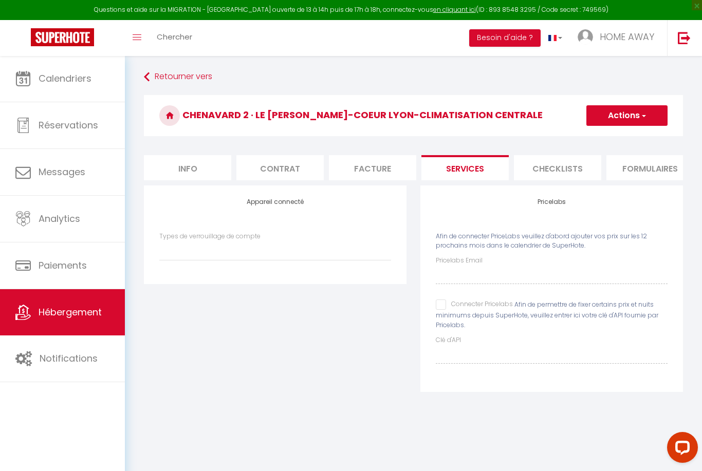
click at [541, 166] on li "Checklists" at bounding box center [557, 167] width 87 height 25
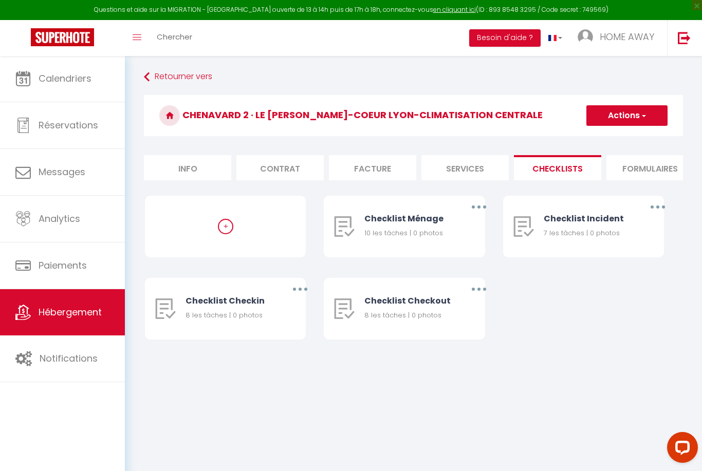
click at [605, 159] on ul "Info Contrat Facture Services Checklists Formulaires Plateformes Paramètres web…" at bounding box center [413, 167] width 539 height 25
click at [626, 166] on li "Formulaires" at bounding box center [650, 167] width 87 height 25
select select
checkbox input "false"
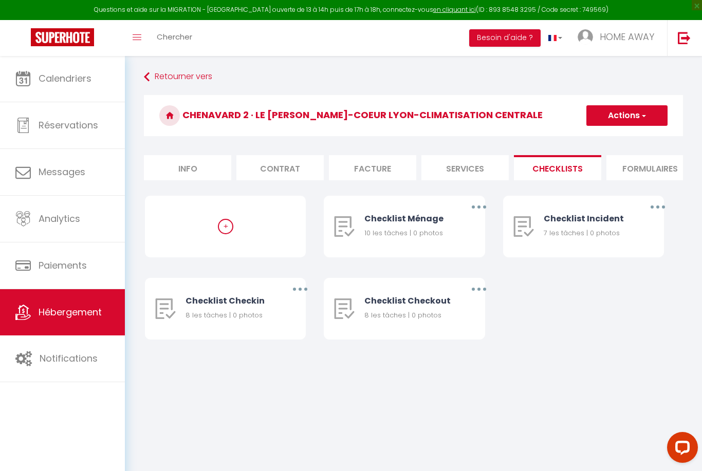
checkbox input "false"
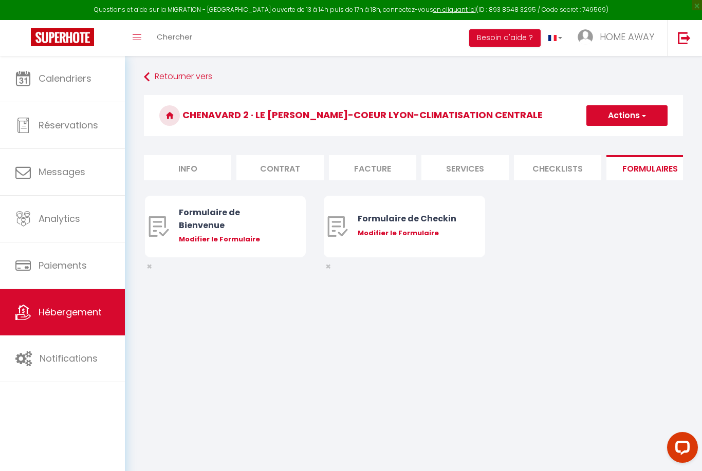
scroll to position [0, -1]
click at [195, 174] on li "Info" at bounding box center [187, 167] width 87 height 25
select select
checkbox input "false"
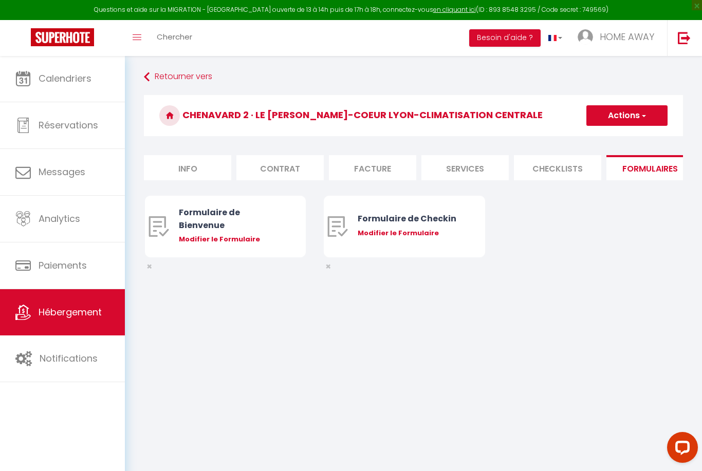
checkbox input "false"
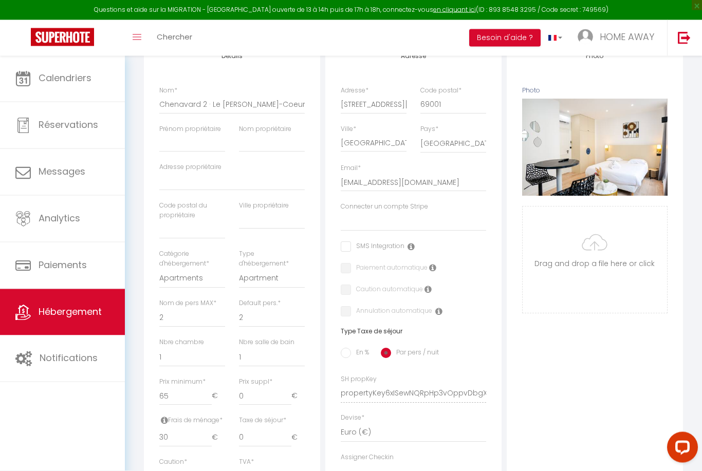
scroll to position [146, 0]
select select "4919"
checkbox input "false"
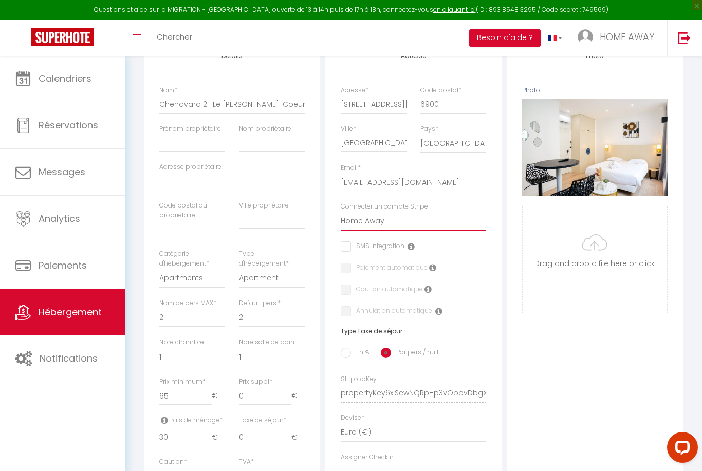
checkbox input "false"
click at [352, 268] on label "Paiement automatique" at bounding box center [389, 268] width 77 height 11
click at [346, 266] on input "checkbox" at bounding box center [344, 268] width 7 height 10
checkbox input "true"
checkbox input "false"
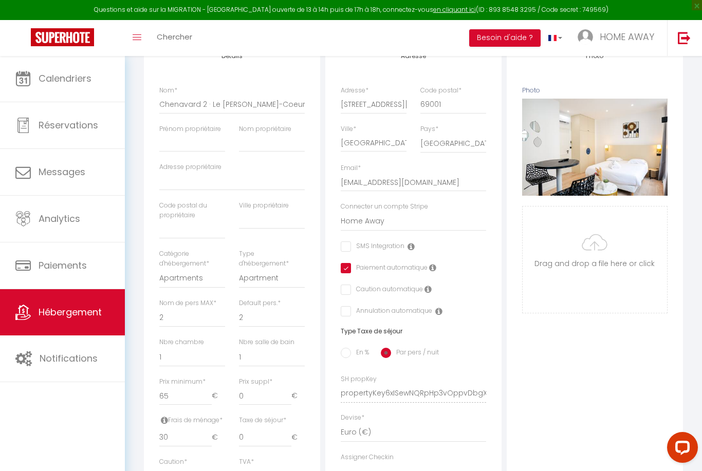
checkbox input "false"
click at [351, 286] on label "Caution automatique" at bounding box center [387, 290] width 72 height 11
click at [346, 288] on input "checkbox" at bounding box center [344, 290] width 7 height 10
checkbox input "true"
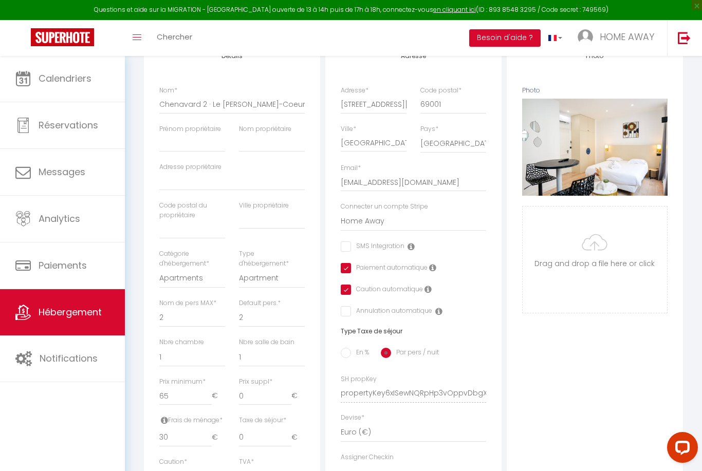
checkbox input "false"
click at [346, 314] on input "checkbox" at bounding box center [386, 311] width 91 height 10
checkbox input "true"
checkbox input "false"
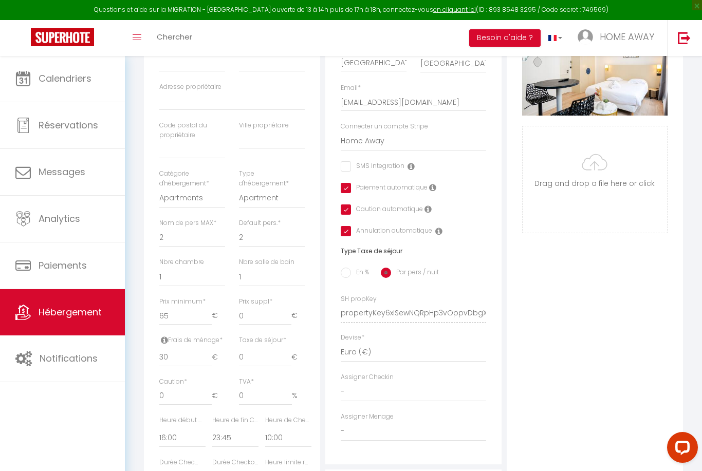
scroll to position [228, 0]
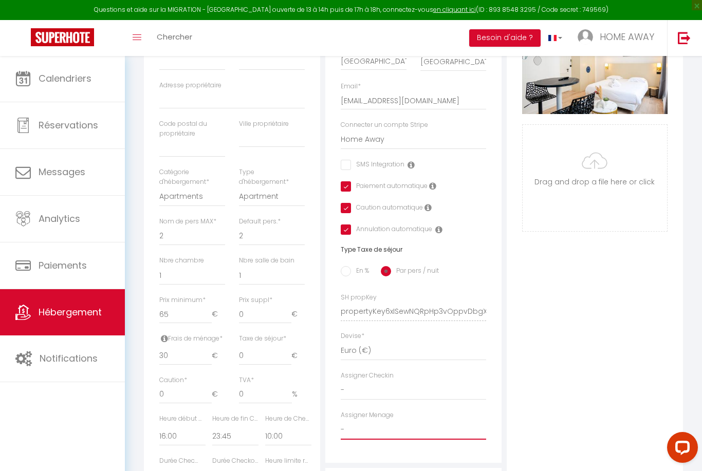
select select "47794"
checkbox input "false"
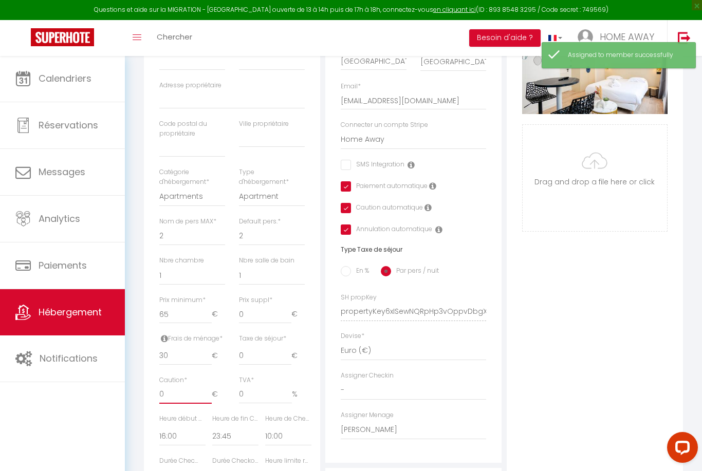
click at [183, 386] on input "0" at bounding box center [185, 395] width 52 height 19
type input "50"
checkbox input "false"
type input "500"
checkbox input "false"
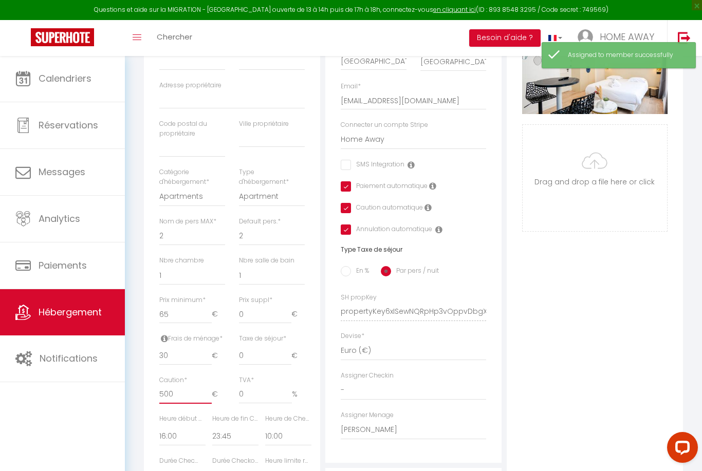
type input "5000"
checkbox input "false"
type input "500"
checkbox input "false"
type input "500"
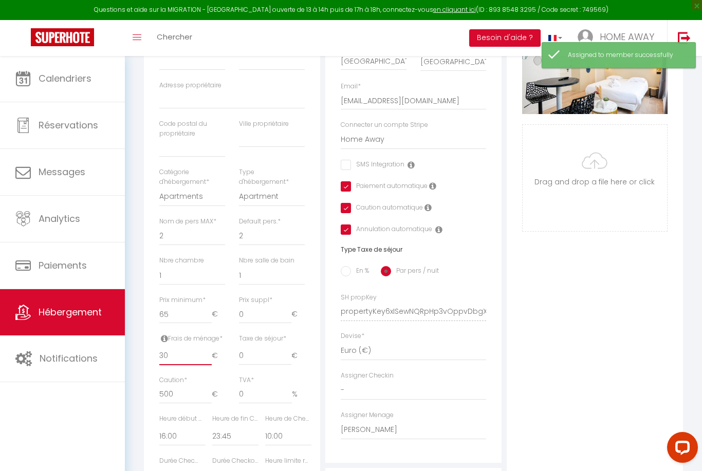
click at [180, 357] on input "30" at bounding box center [185, 356] width 52 height 19
type input "3"
checkbox input "false"
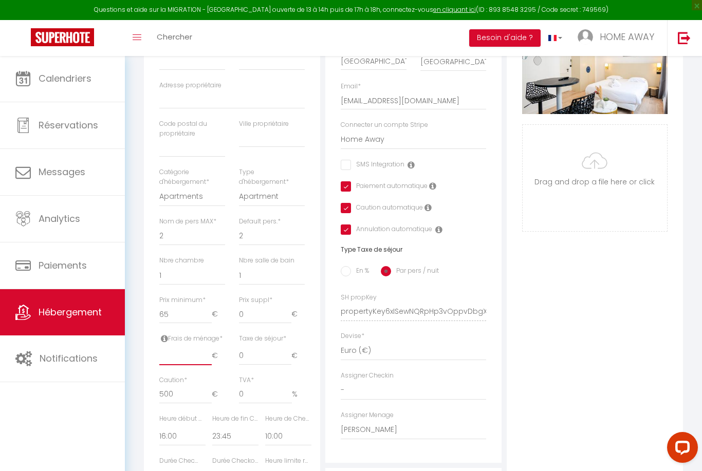
type input "5"
checkbox input "false"
type input "50"
checkbox input "false"
type input "5"
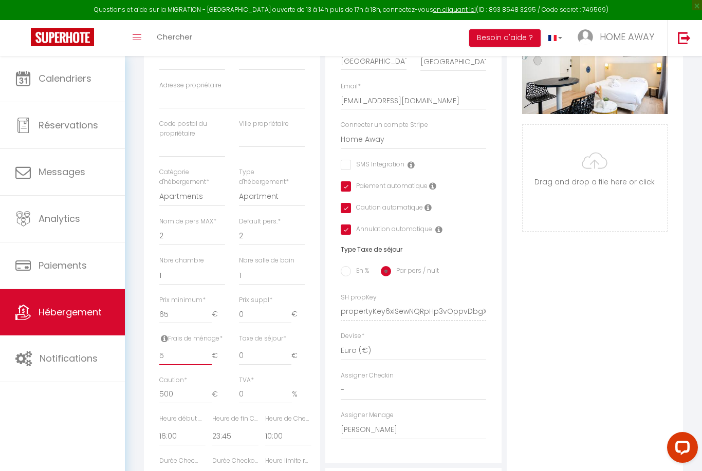
checkbox input "false"
type input "5"
checkbox input "false"
type input "55"
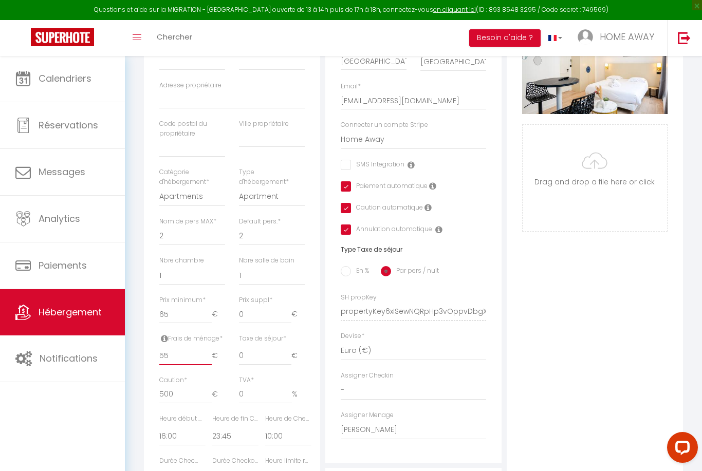
checkbox input "false"
type input "5"
checkbox input "false"
type input "50"
checkbox input "false"
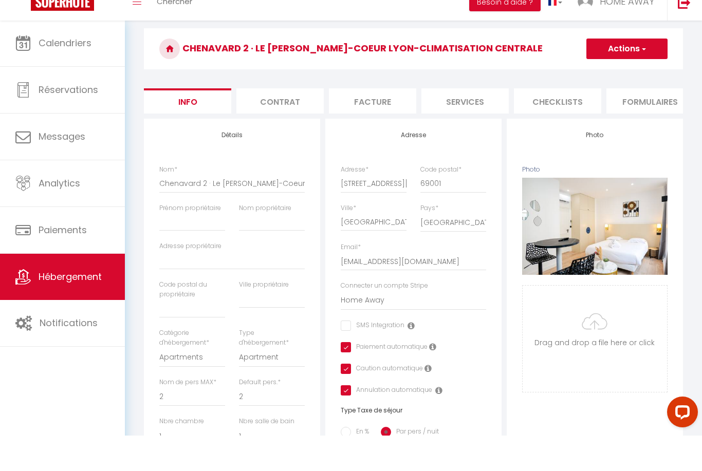
scroll to position [32, 0]
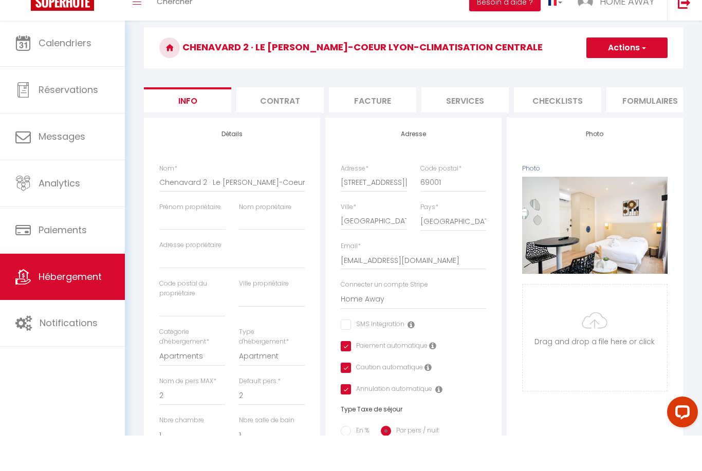
type input "50"
click at [610, 73] on button "Actions" at bounding box center [626, 83] width 81 height 21
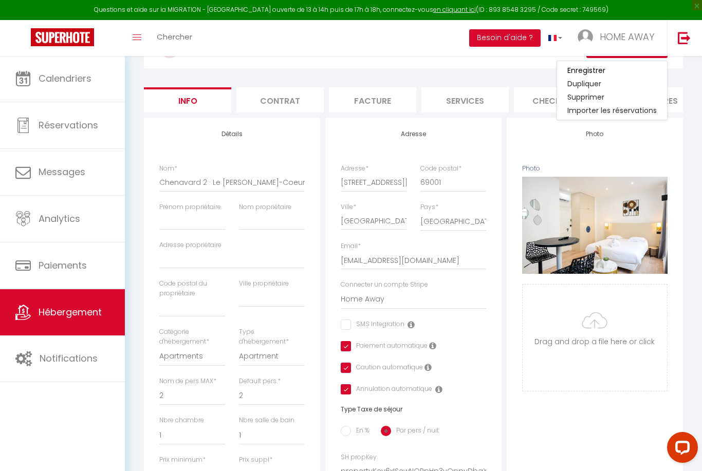
click at [454, 66] on h3 "Chenavard 2 · Le [PERSON_NAME]-Coeur lyon-Climatisation centrale" at bounding box center [413, 47] width 539 height 41
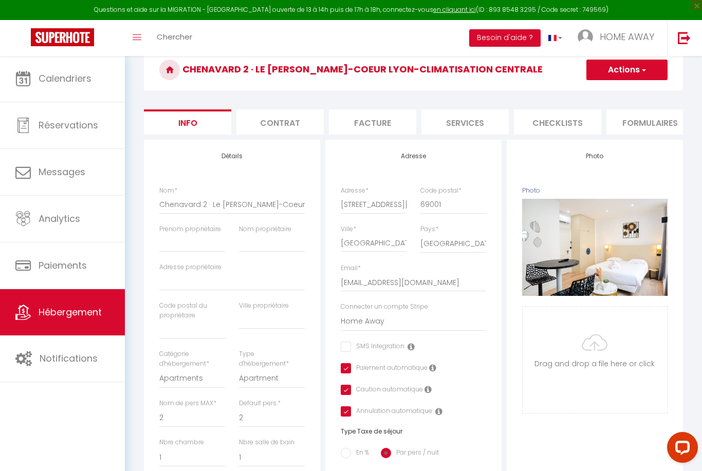
scroll to position [50, 0]
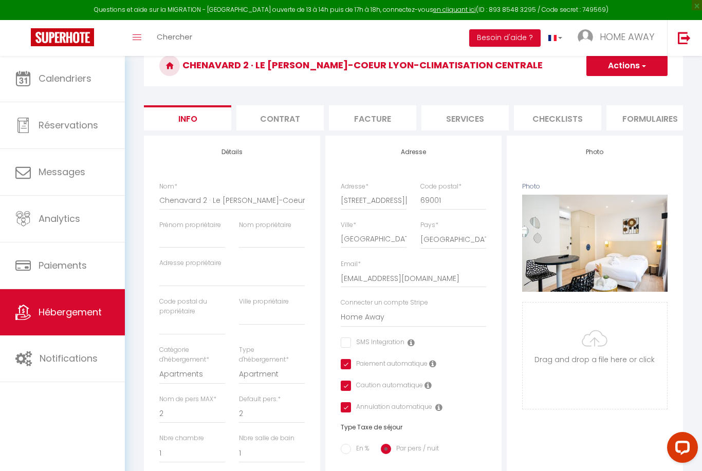
click at [622, 74] on button "Actions" at bounding box center [626, 66] width 81 height 21
click at [583, 86] on input "Enregistrer" at bounding box center [586, 88] width 38 height 10
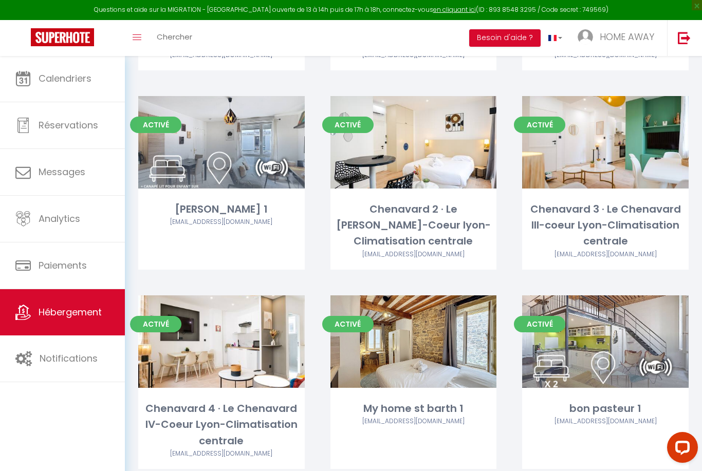
scroll to position [2357, 0]
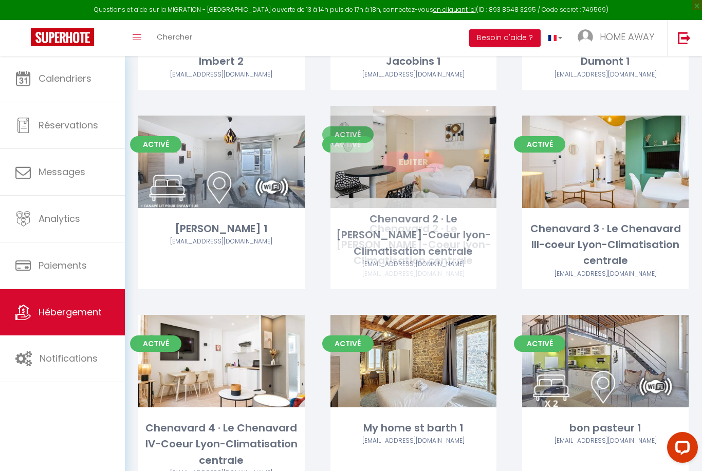
click at [426, 155] on link "Editer" at bounding box center [413, 162] width 62 height 21
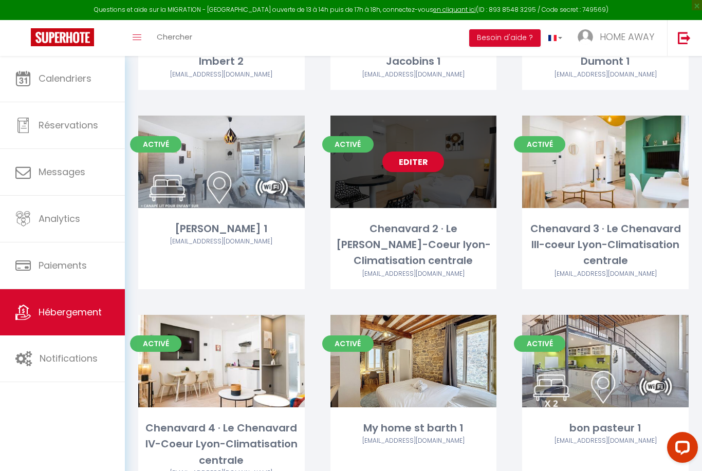
click at [426, 155] on link "Editer" at bounding box center [413, 162] width 62 height 21
select select "3"
select select "2"
select select "1"
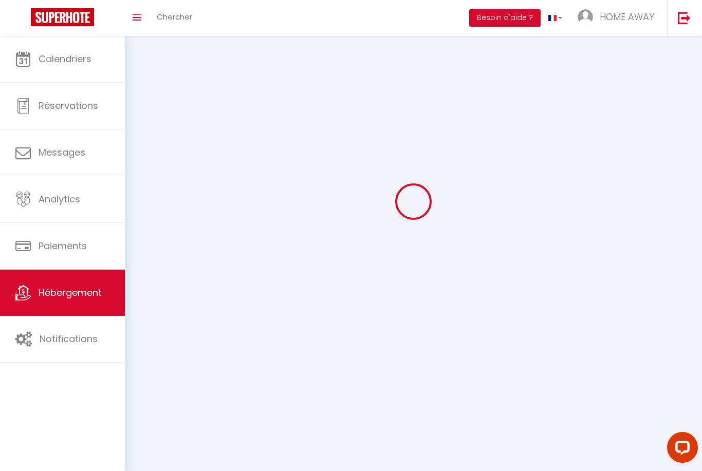
scroll to position [33, 0]
select select
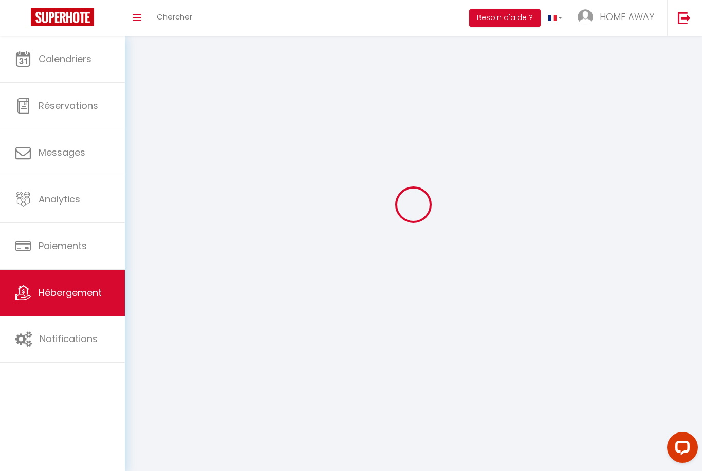
select select
checkbox input "false"
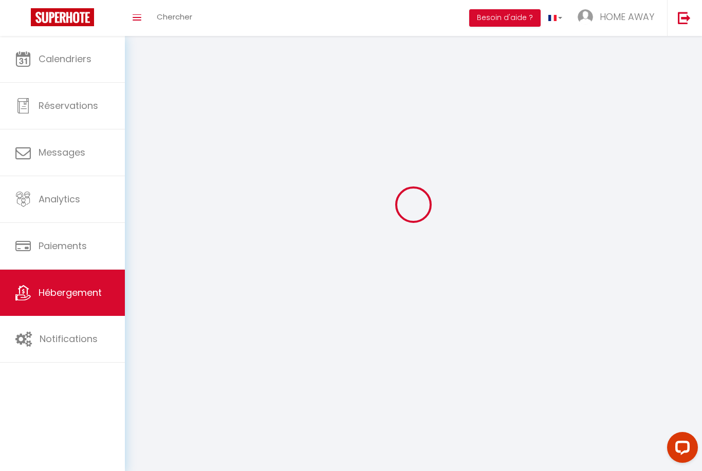
select select
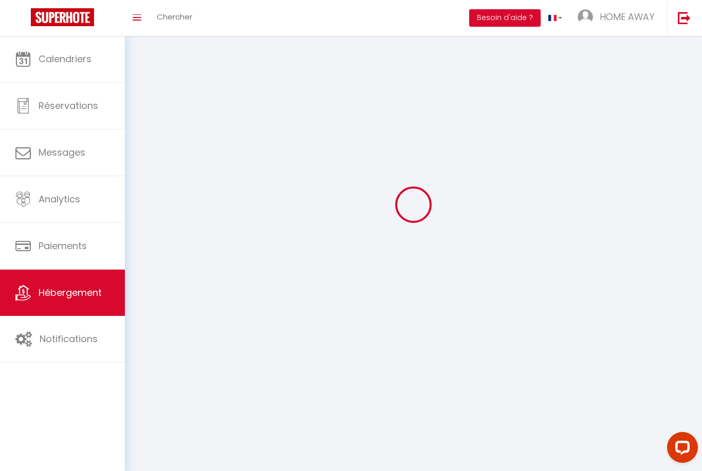
select select
checkbox input "false"
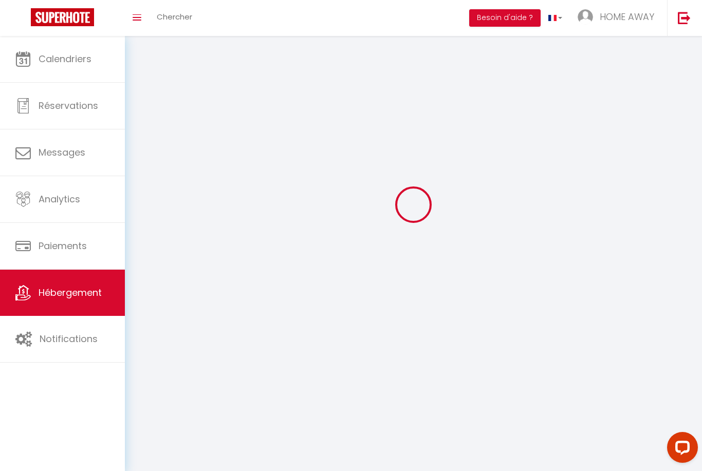
checkbox input "false"
select select
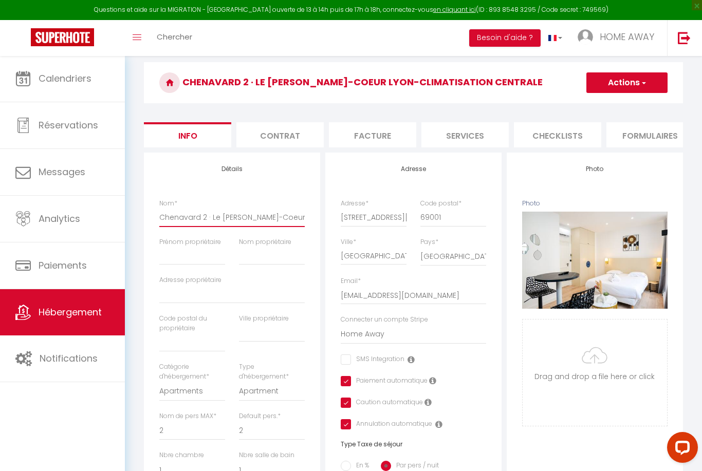
drag, startPoint x: 212, startPoint y: 218, endPoint x: 301, endPoint y: 219, distance: 88.4
drag, startPoint x: 209, startPoint y: 219, endPoint x: 356, endPoint y: 220, distance: 147.0
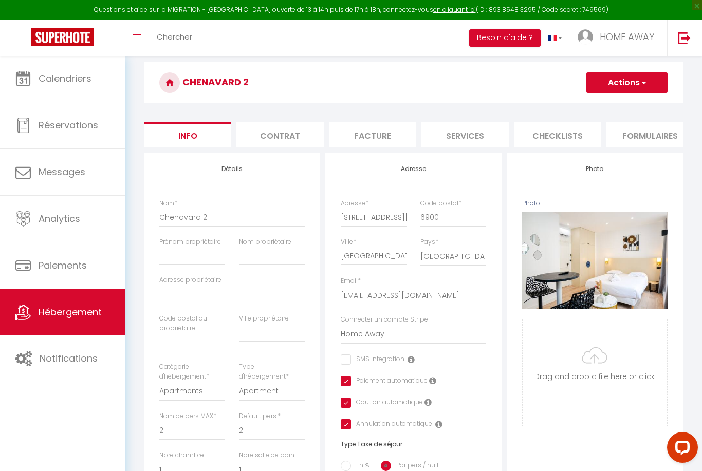
click at [636, 86] on button "Actions" at bounding box center [626, 82] width 81 height 21
click at [599, 108] on input "Enregistrer" at bounding box center [586, 105] width 38 height 10
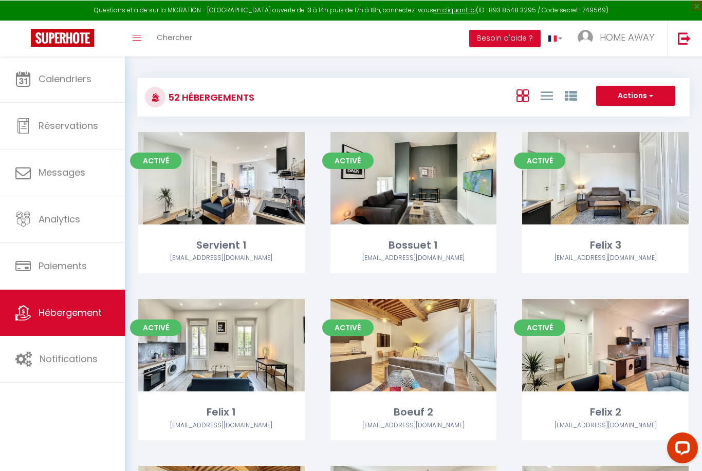
click at [643, 98] on button "Actions" at bounding box center [635, 95] width 79 height 21
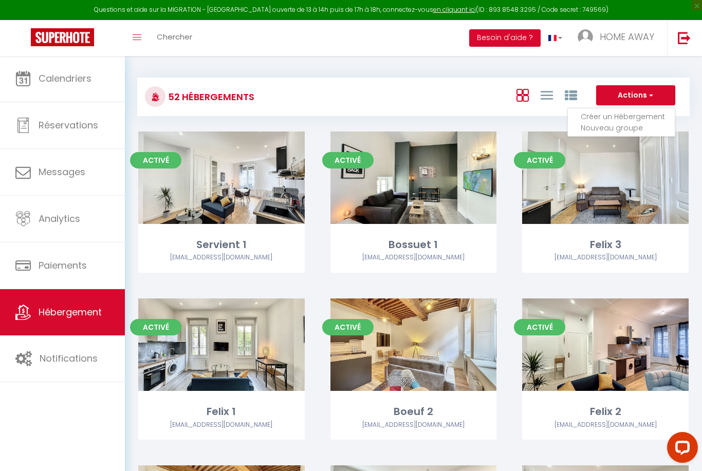
click at [472, 76] on div at bounding box center [351, 235] width 702 height 471
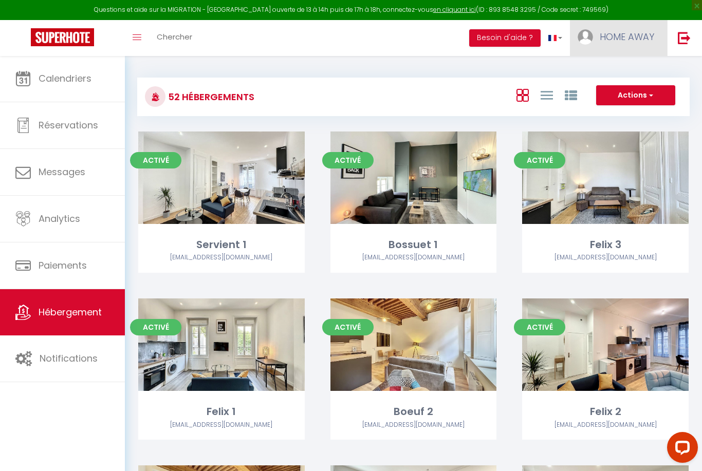
click at [596, 38] on link "HOME AWAY" at bounding box center [618, 38] width 97 height 36
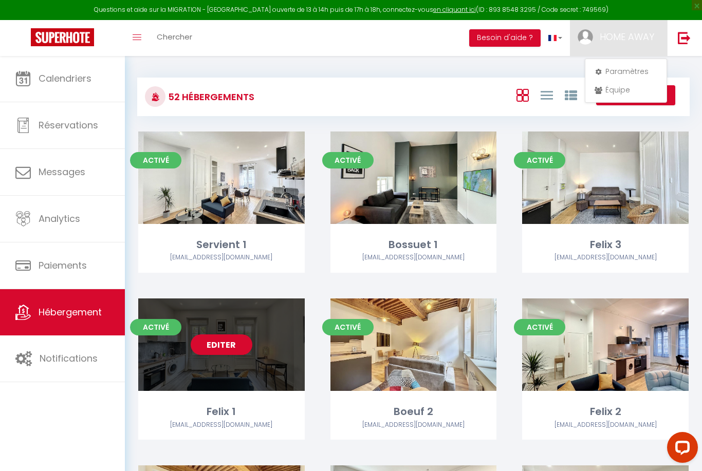
drag, startPoint x: 79, startPoint y: 350, endPoint x: 155, endPoint y: 317, distance: 82.7
click at [157, 317] on div at bounding box center [351, 235] width 702 height 471
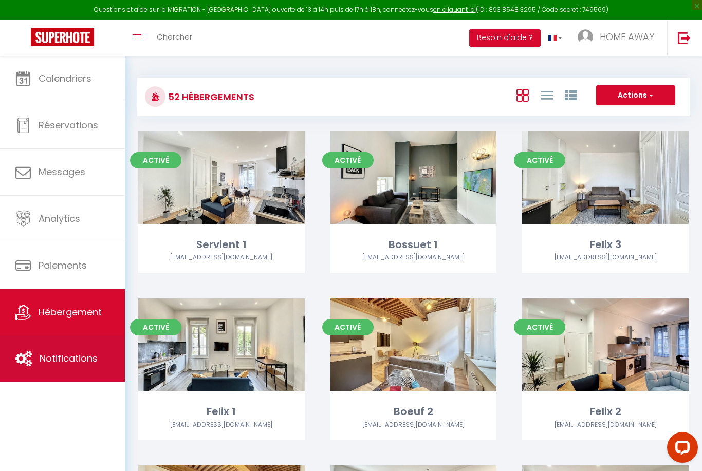
click at [74, 362] on span "Notifications" at bounding box center [69, 358] width 58 height 13
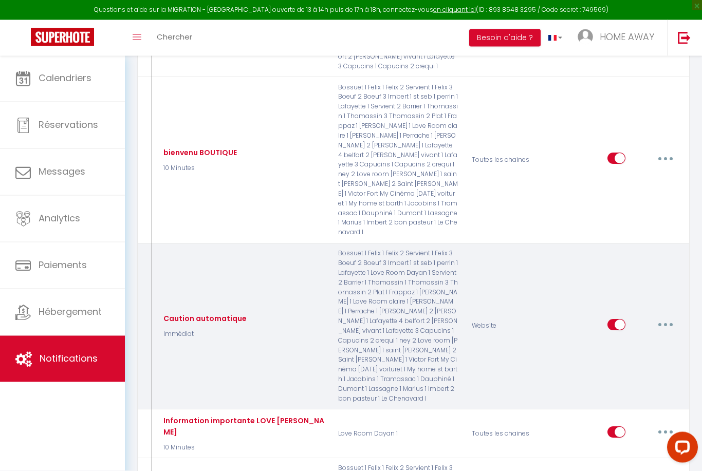
scroll to position [231, 0]
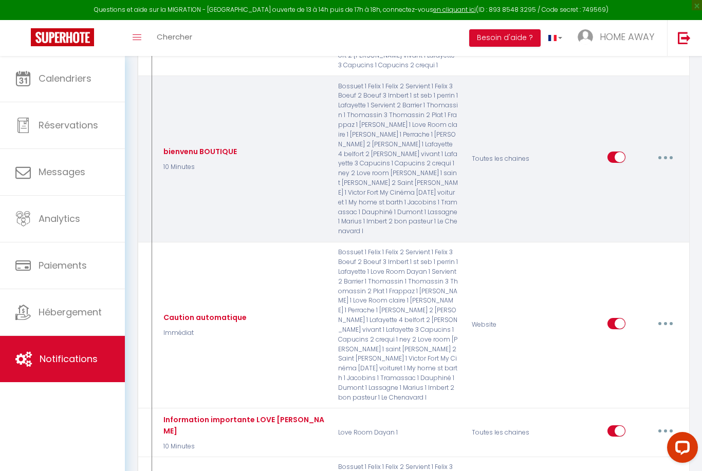
click at [669, 149] on button "button" at bounding box center [665, 157] width 29 height 16
click at [654, 172] on link "Editer" at bounding box center [639, 180] width 76 height 17
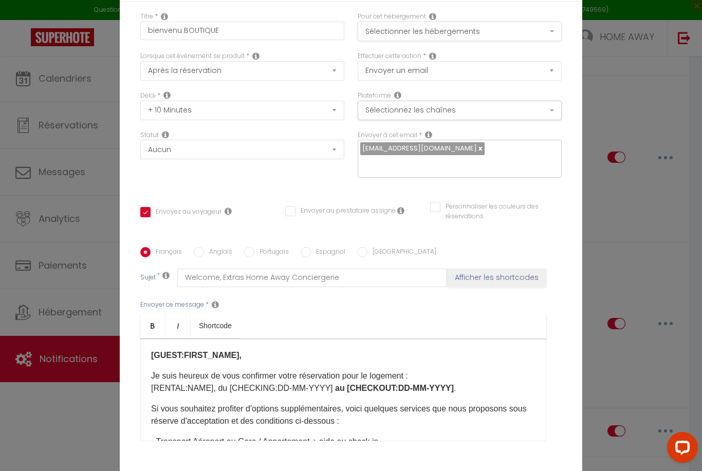
scroll to position [-1, 0]
click at [541, 41] on button "Sélectionner les hébergements" at bounding box center [460, 32] width 204 height 20
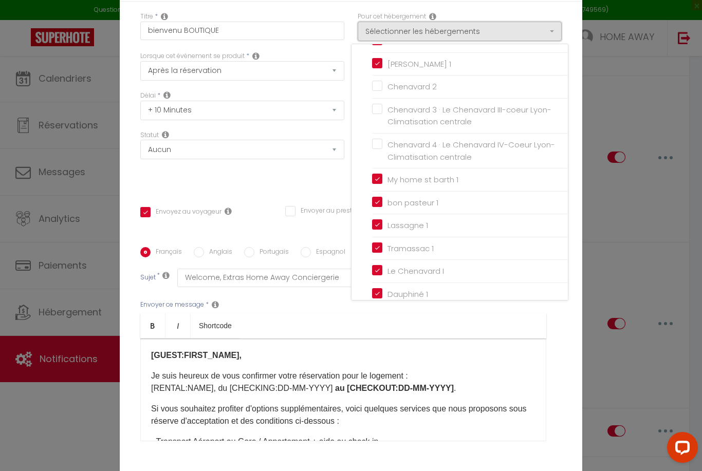
scroll to position [1276, 0]
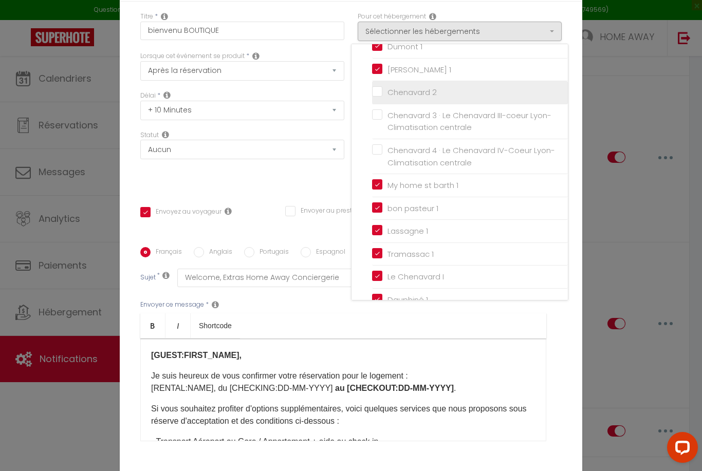
click at [389, 91] on input "Chenavard 2" at bounding box center [470, 92] width 196 height 10
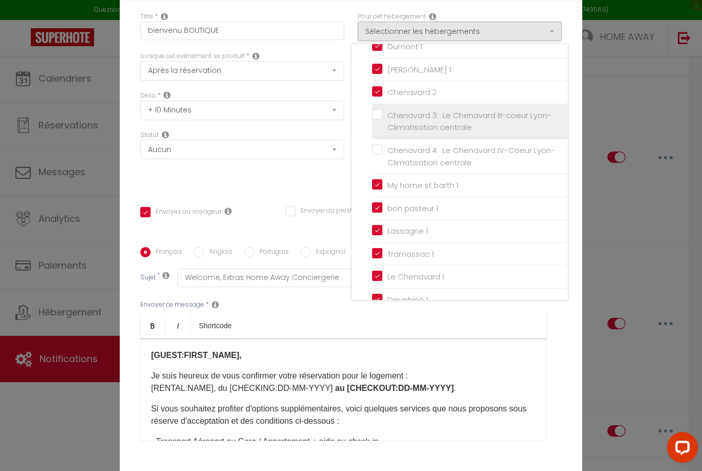
click at [386, 117] on input "Chenavard 3 · Le Chenavard III-coeur Lyon-Climatisation centrale" at bounding box center [470, 121] width 196 height 10
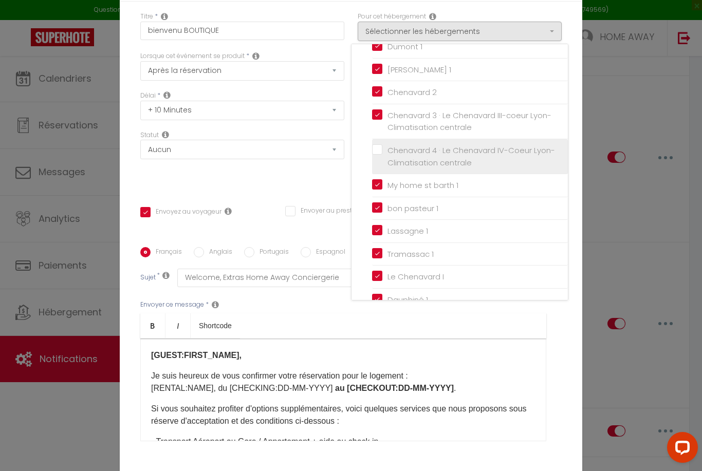
click at [388, 161] on input "Chenavard 4 · Le Chenavard IV-Coeur Lyon-Climatisation centrale" at bounding box center [470, 157] width 196 height 10
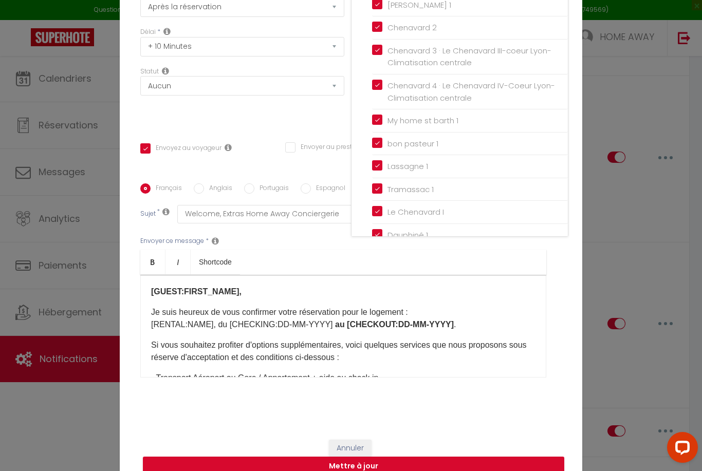
scroll to position [63, 0]
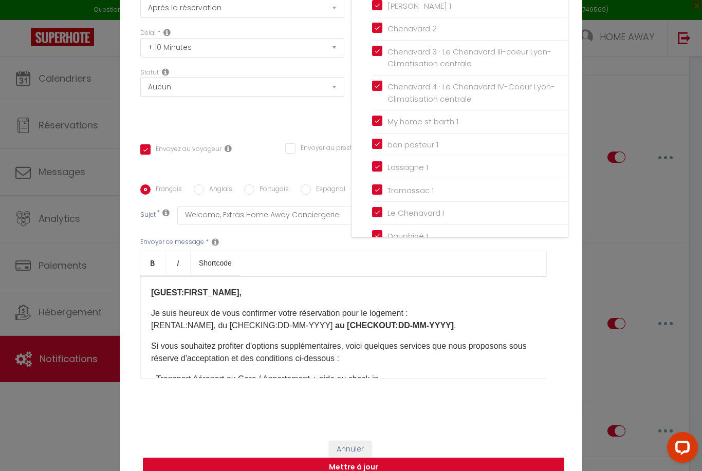
click at [338, 471] on div at bounding box center [351, 235] width 702 height 471
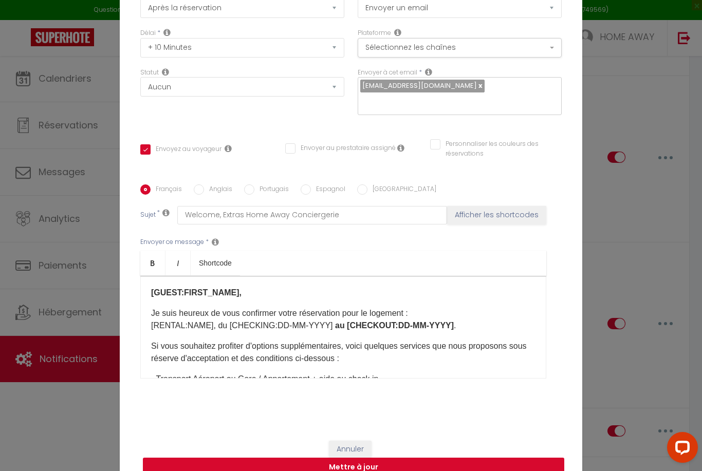
click at [337, 471] on button "Mettre à jour" at bounding box center [353, 468] width 421 height 20
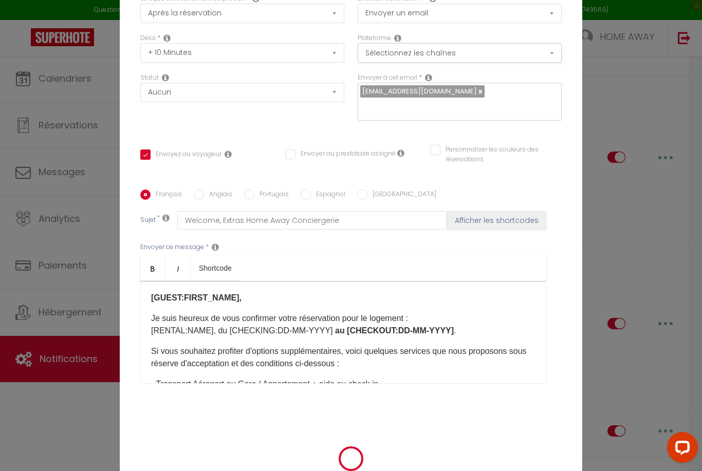
scroll to position [58, 0]
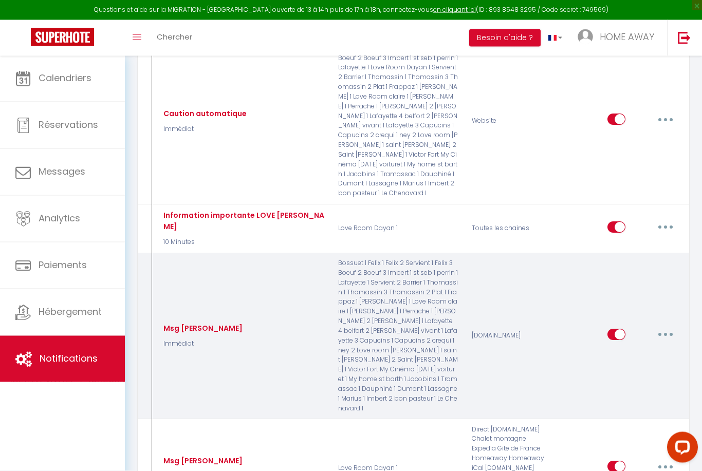
click at [667, 327] on button "button" at bounding box center [665, 335] width 29 height 16
click at [625, 349] on link "Editer" at bounding box center [639, 357] width 76 height 17
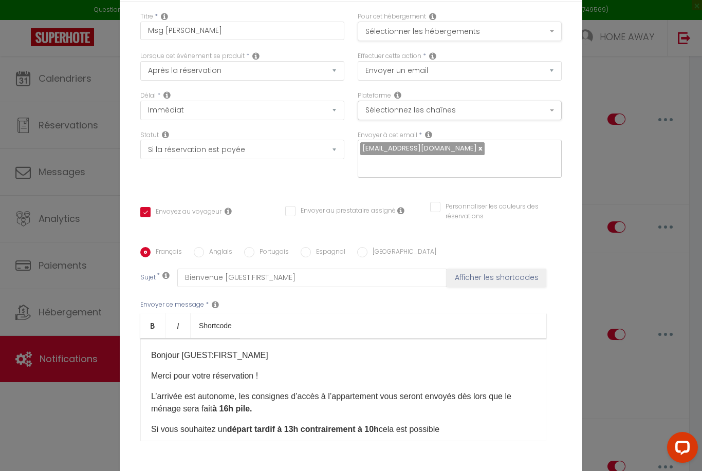
scroll to position [0, 0]
click at [402, 41] on button "Sélectionner les hébergements" at bounding box center [460, 32] width 204 height 20
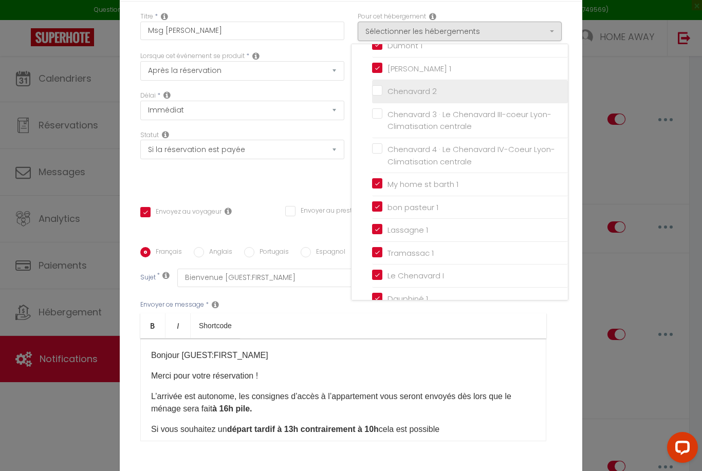
click at [388, 97] on input "Chenavard 2" at bounding box center [470, 91] width 196 height 10
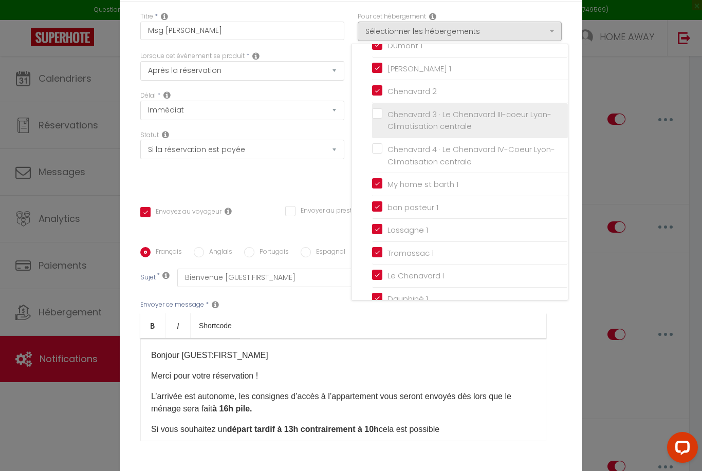
click at [379, 121] on input "Chenavard 3 · Le Chenavard III-coeur Lyon-Climatisation centrale" at bounding box center [470, 120] width 196 height 10
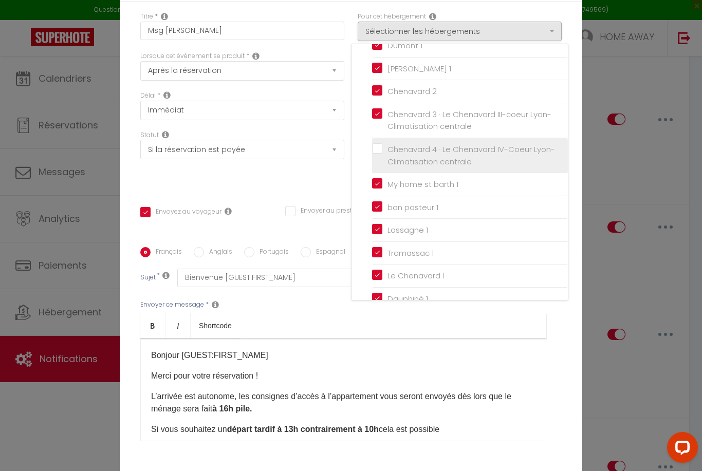
click at [378, 153] on input "Chenavard 4 · Le Chenavard IV-Coeur Lyon-Climatisation centrale" at bounding box center [470, 156] width 196 height 10
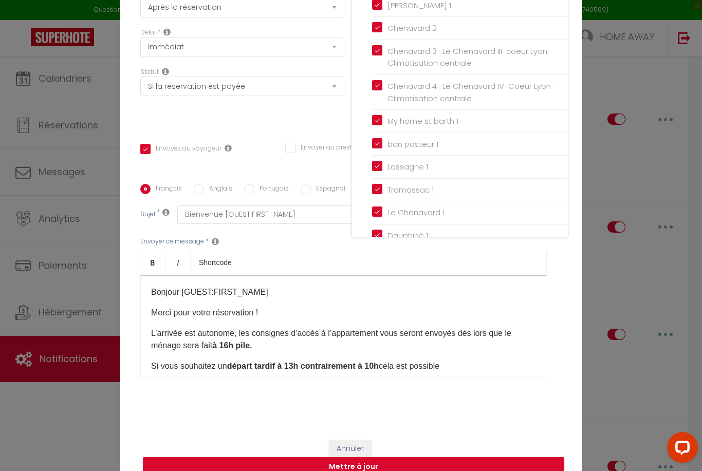
scroll to position [63, 0]
click at [423, 471] on div at bounding box center [351, 235] width 702 height 471
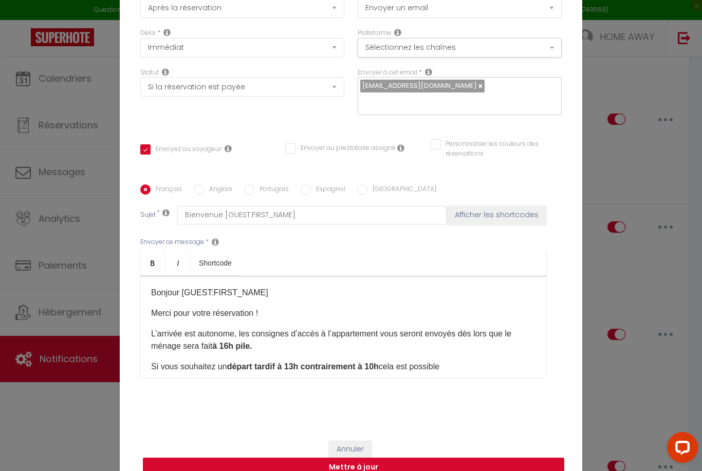
click at [423, 471] on button "Mettre à jour" at bounding box center [353, 468] width 421 height 20
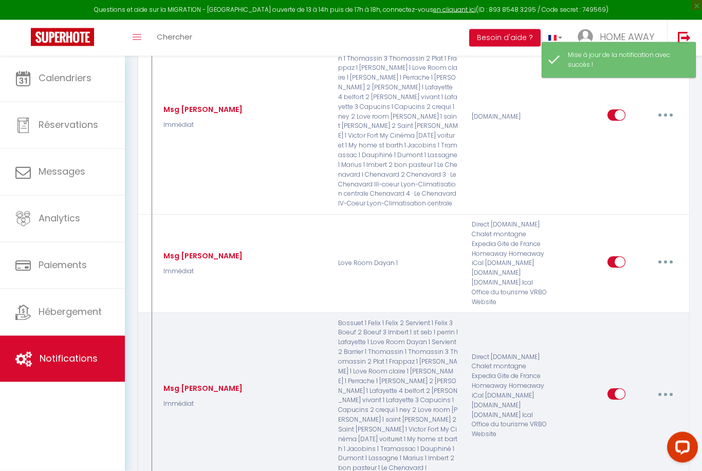
scroll to position [699, 0]
click at [656, 386] on button "button" at bounding box center [665, 394] width 29 height 16
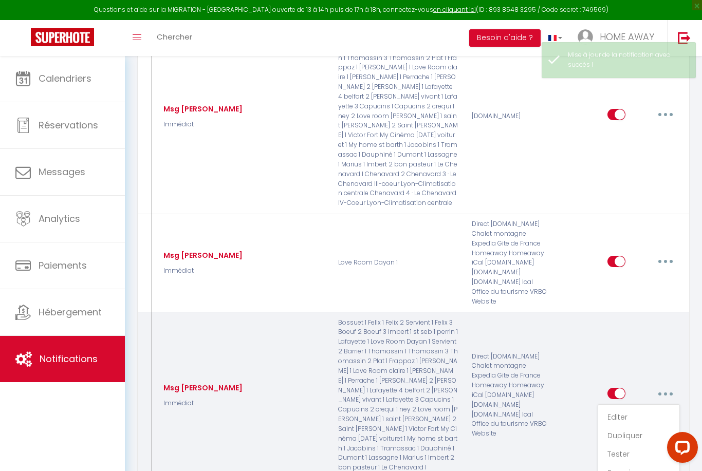
click at [623, 409] on link "Editer" at bounding box center [639, 417] width 76 height 17
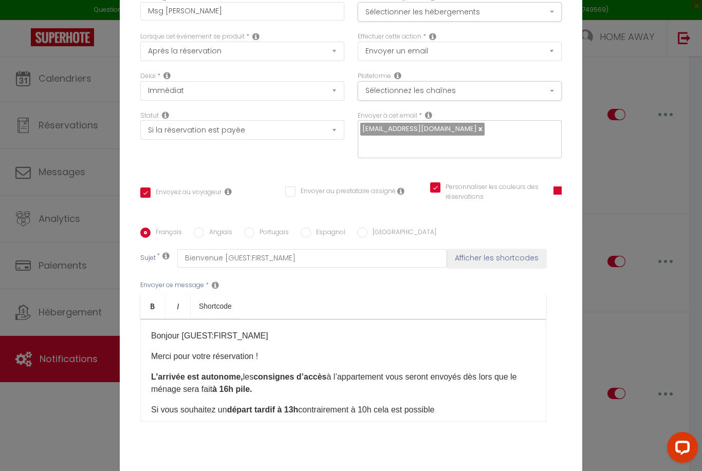
scroll to position [17, 0]
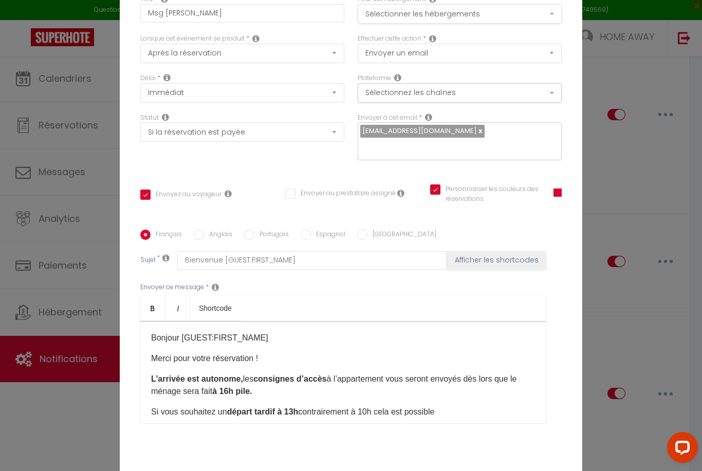
click at [412, 24] on button "Sélectionner les hébergements" at bounding box center [460, 14] width 204 height 20
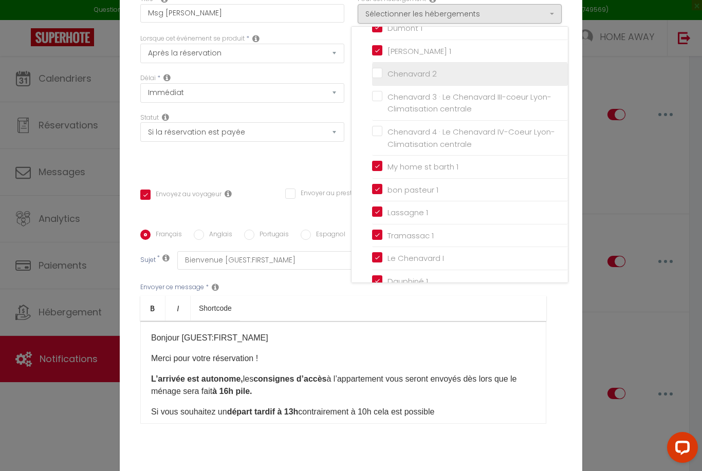
click at [375, 74] on input "Chenavard 2" at bounding box center [470, 74] width 196 height 10
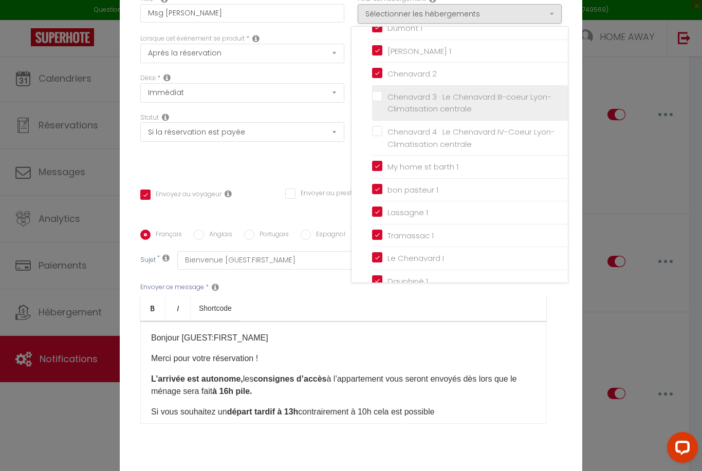
click at [388, 107] on input "Chenavard 3 · Le Chenavard III-coeur Lyon-Climatisation centrale" at bounding box center [470, 103] width 196 height 10
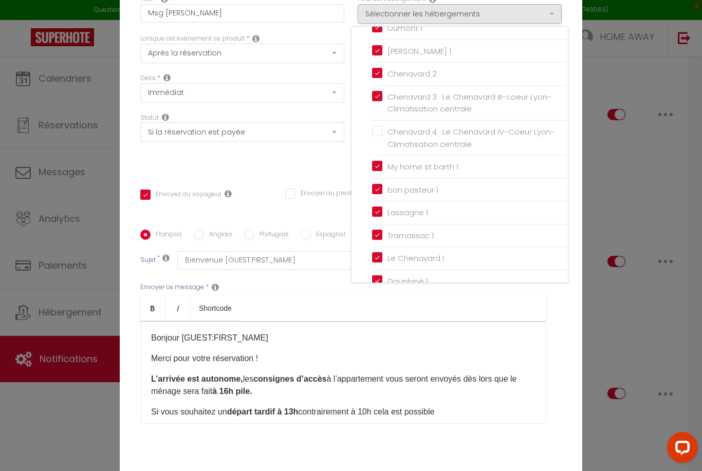
click at [382, 129] on label "Chenavard 4 · Le Chenavard IV-Coeur Lyon-Climatisation centrale" at bounding box center [471, 138] width 179 height 24
click at [380, 133] on input "Chenavard 4 · Le Chenavard IV-Coeur Lyon-Climatisation centrale" at bounding box center [470, 138] width 196 height 10
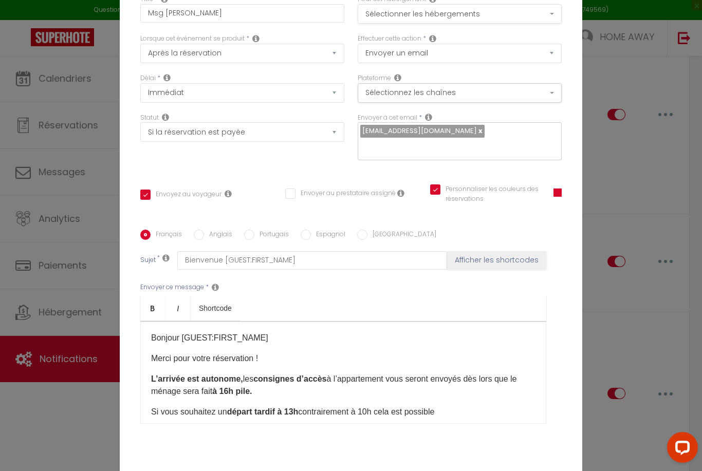
click at [387, 24] on button "Sélectionner les hébergements" at bounding box center [460, 14] width 204 height 20
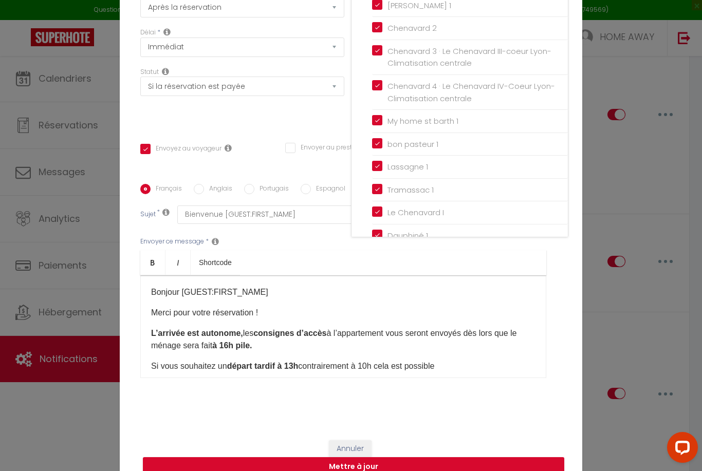
scroll to position [63, 0]
click at [403, 471] on div at bounding box center [351, 235] width 702 height 471
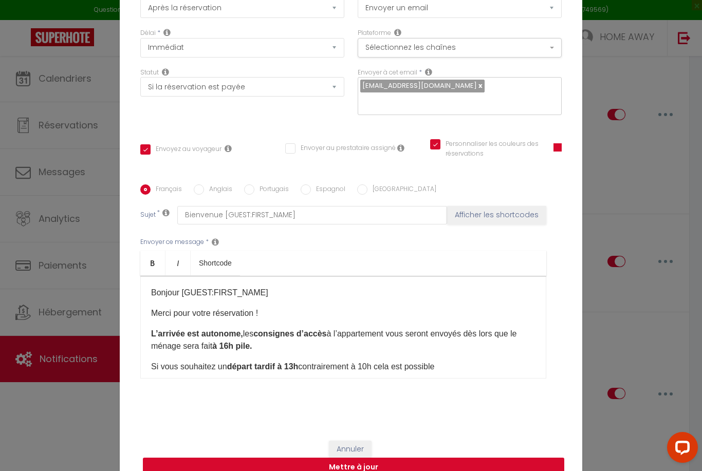
click at [403, 471] on button "Mettre à jour" at bounding box center [353, 468] width 421 height 20
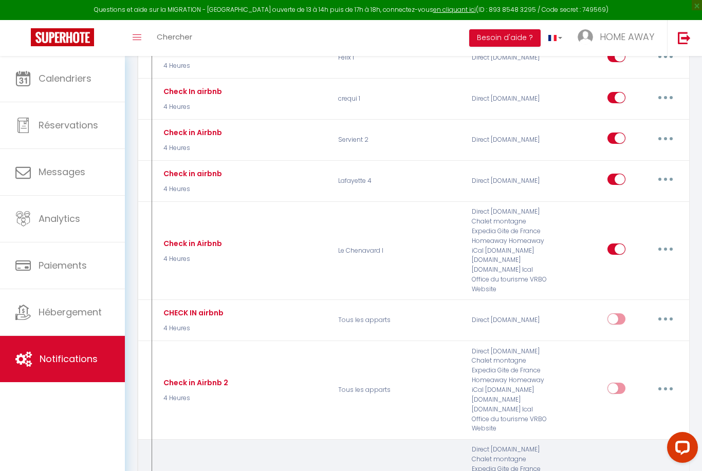
scroll to position [3762, 0]
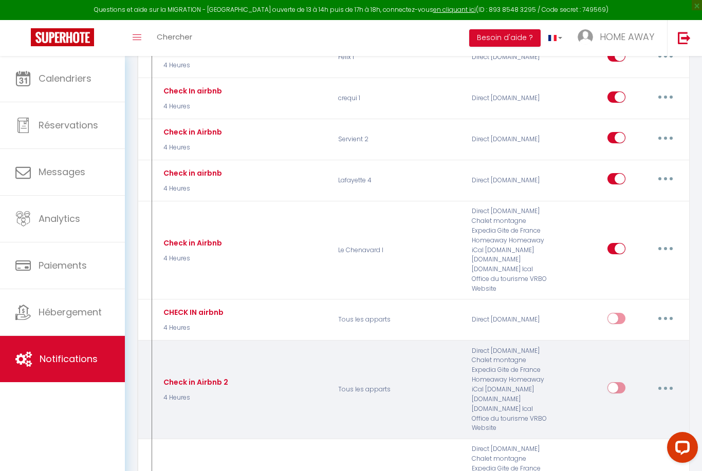
click at [664, 380] on button "button" at bounding box center [665, 388] width 29 height 16
click at [630, 403] on link "Editer" at bounding box center [639, 411] width 76 height 17
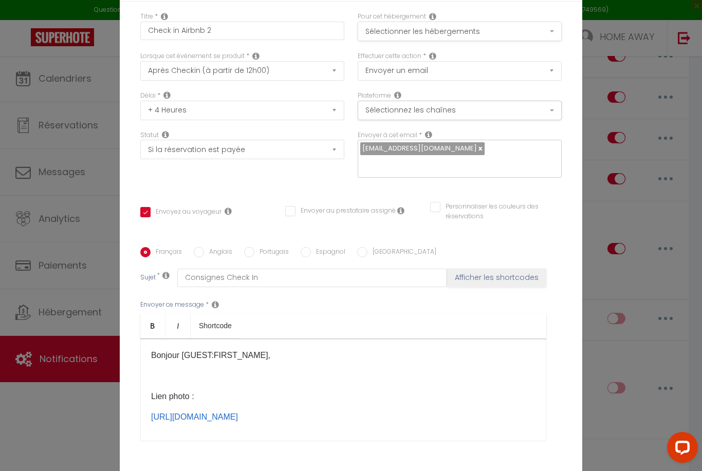
scroll to position [0, 0]
click at [454, 41] on button "Sélectionner les hébergements" at bounding box center [460, 32] width 204 height 20
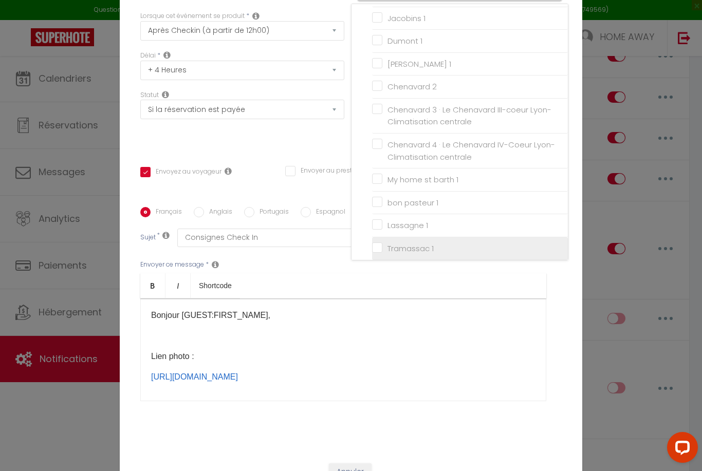
scroll to position [1234, 0]
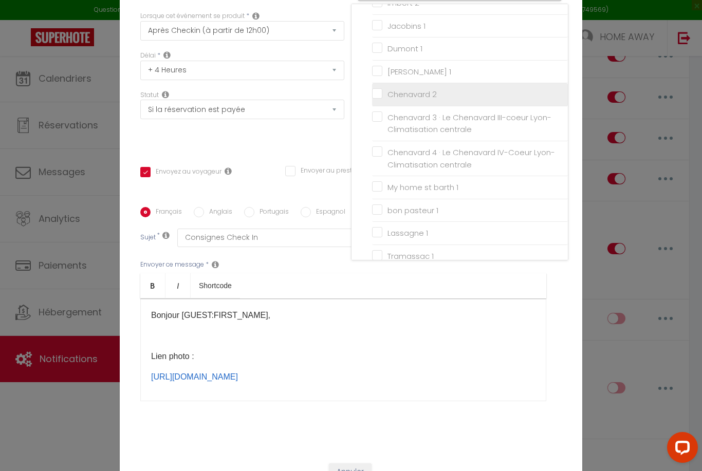
click at [384, 98] on input "Chenavard 2" at bounding box center [470, 94] width 196 height 10
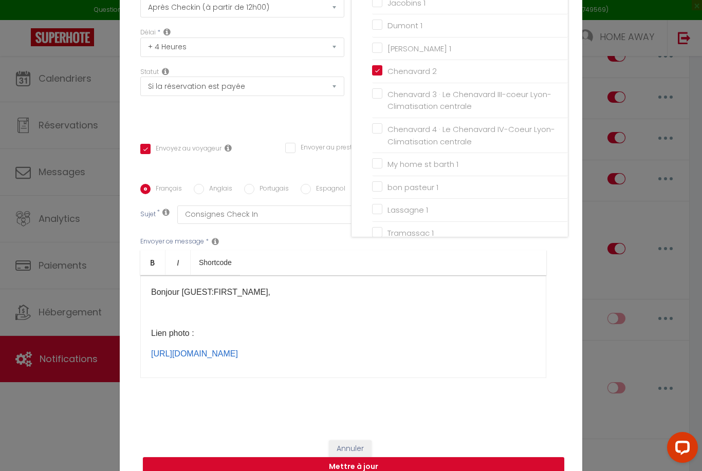
scroll to position [63, 0]
click at [401, 471] on div at bounding box center [351, 235] width 702 height 471
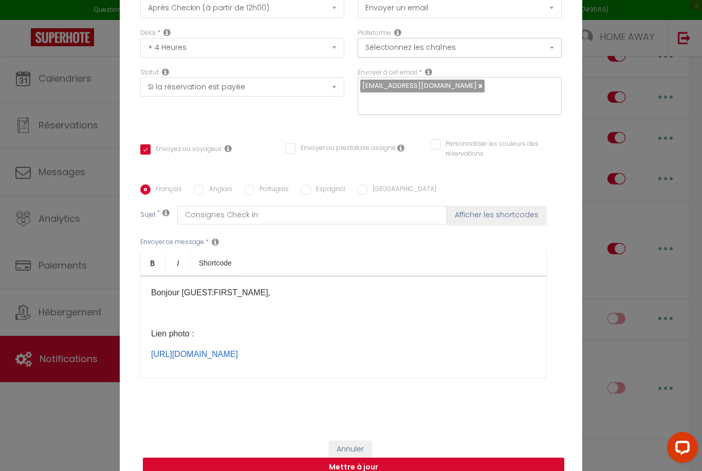
click at [385, 471] on button "Mettre à jour" at bounding box center [353, 468] width 421 height 20
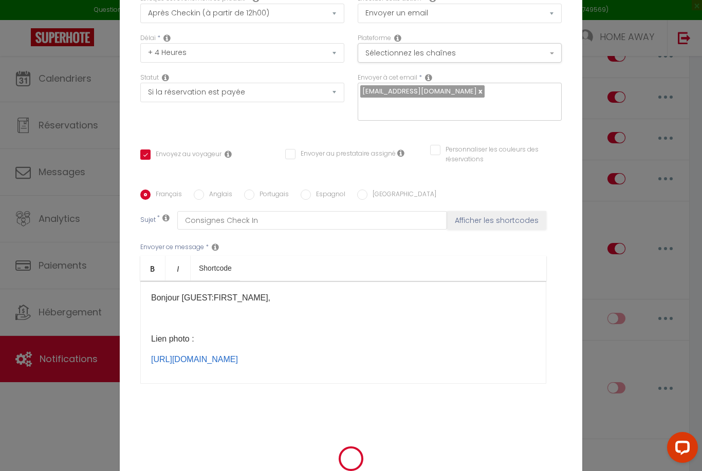
scroll to position [58, 0]
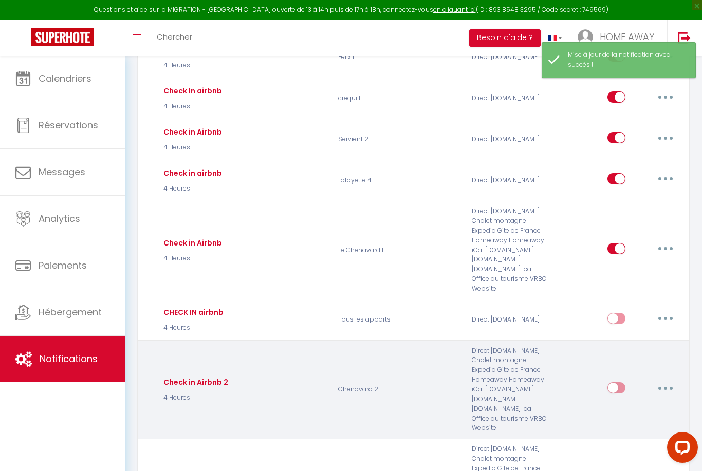
click at [620, 382] on input "checkbox" at bounding box center [617, 389] width 18 height 15
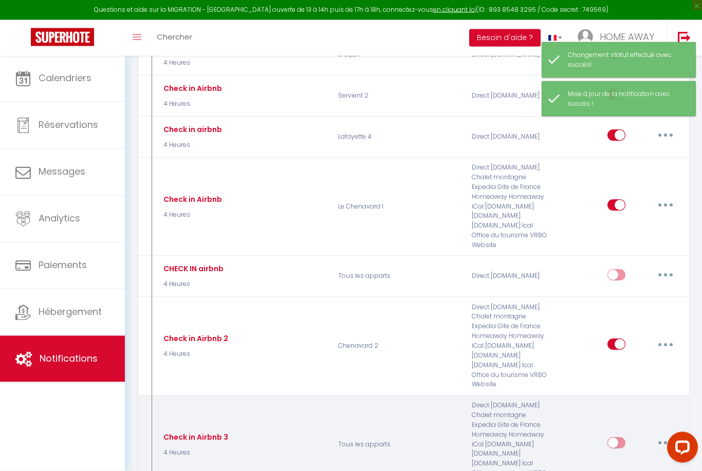
click at [663, 435] on button "button" at bounding box center [665, 443] width 29 height 16
click at [626, 458] on link "Editer" at bounding box center [639, 466] width 76 height 17
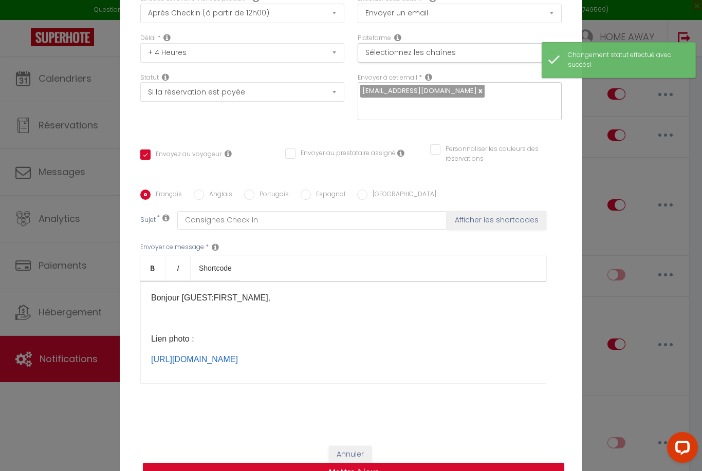
scroll to position [20, 0]
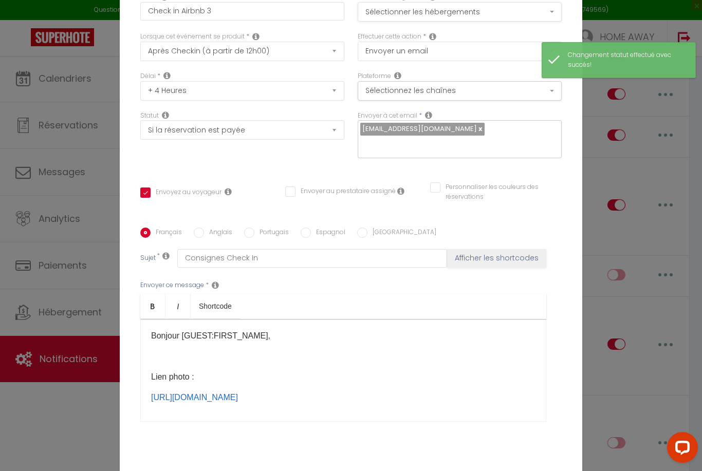
click at [393, 22] on button "Sélectionner les hébergements" at bounding box center [460, 12] width 204 height 20
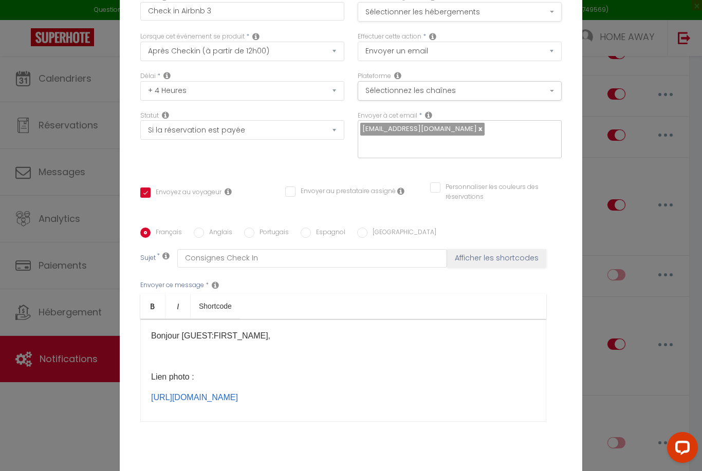
click at [435, 22] on button "Sélectionner les hébergements" at bounding box center [460, 12] width 204 height 20
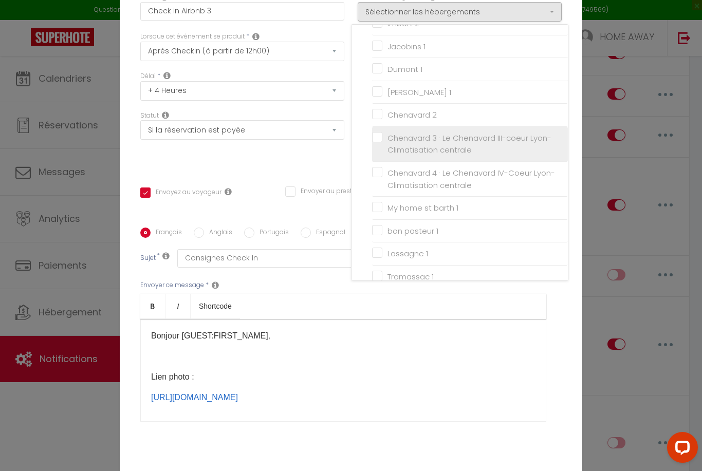
click at [382, 145] on input "Chenavard 3 · Le Chenavard III-coeur Lyon-Climatisation centrale" at bounding box center [470, 144] width 196 height 10
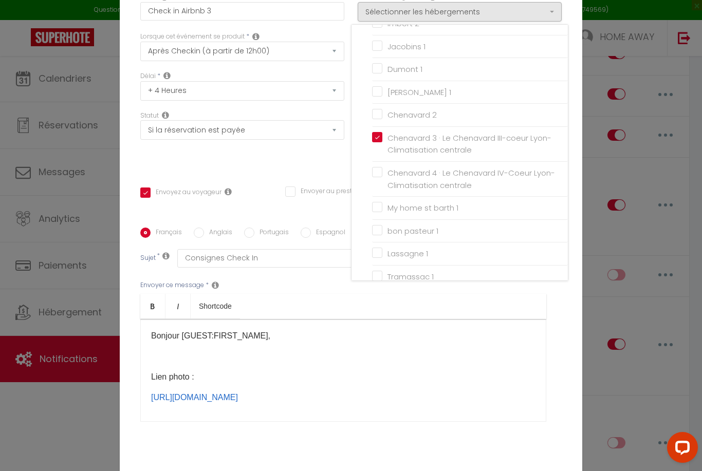
click at [316, 172] on div at bounding box center [351, 235] width 702 height 471
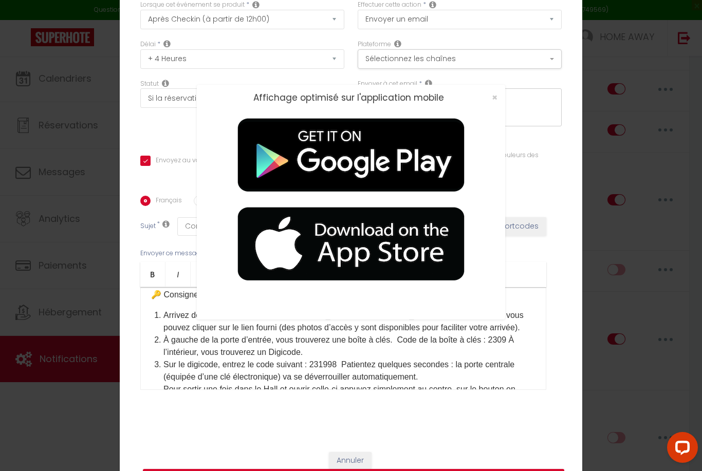
scroll to position [34, 0]
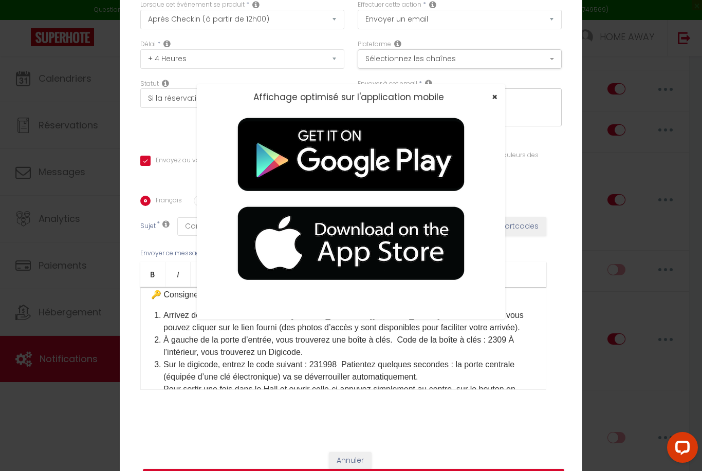
click at [494, 103] on span "×" at bounding box center [495, 96] width 6 height 13
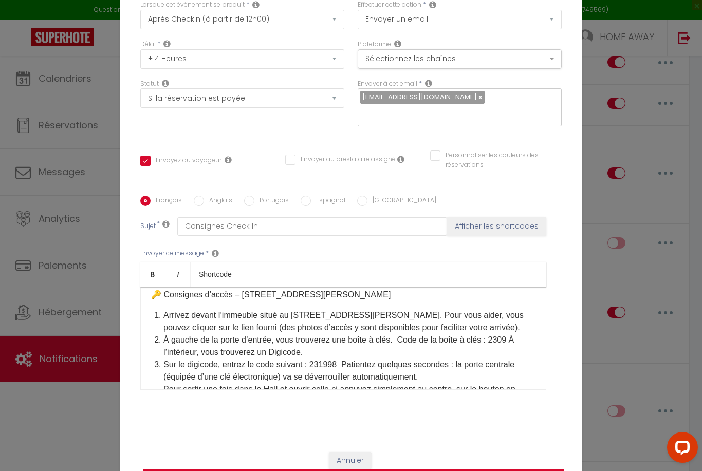
scroll to position [3847, 0]
click at [481, 471] on button "Mettre à jour" at bounding box center [353, 479] width 421 height 20
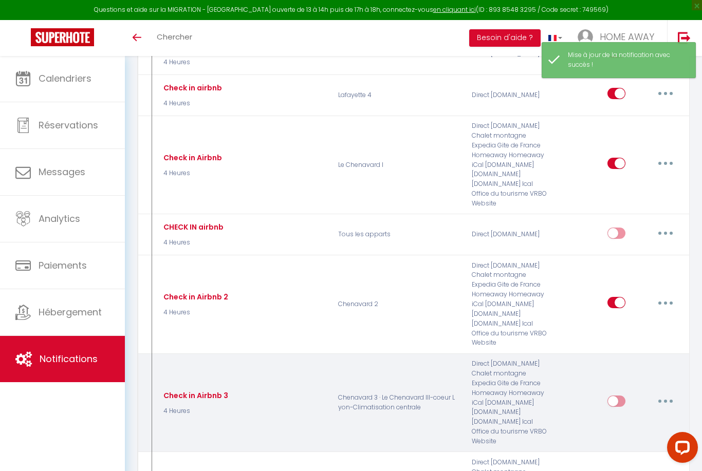
click at [614, 396] on input "checkbox" at bounding box center [617, 403] width 18 height 15
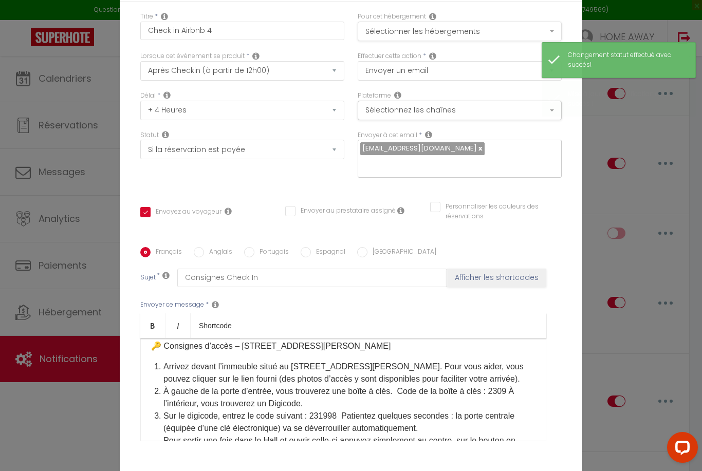
scroll to position [-1, 0]
click at [445, 41] on button "Sélectionner les hébergements" at bounding box center [460, 32] width 204 height 20
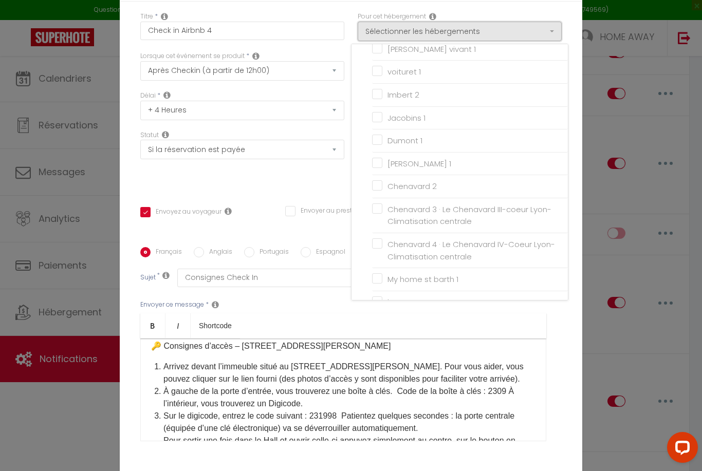
scroll to position [1187, 0]
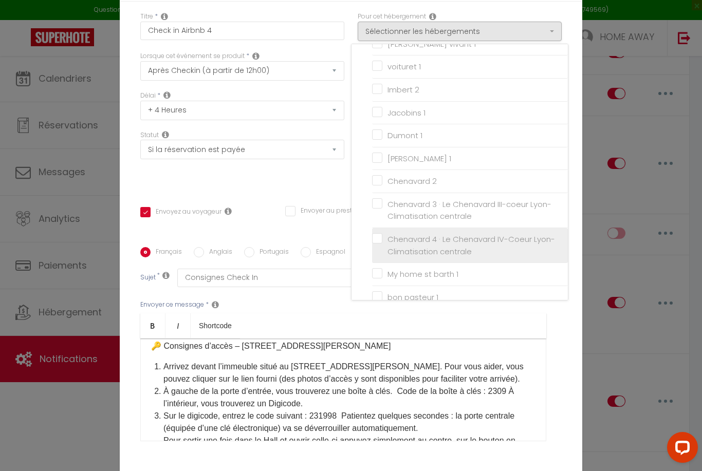
click at [380, 241] on input "Chenavard 4 · Le Chenavard IV-Coeur Lyon-Climatisation centrale" at bounding box center [470, 246] width 196 height 10
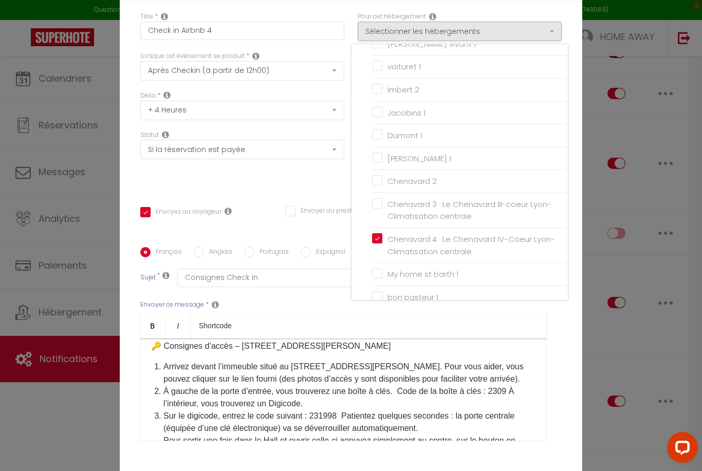
click at [334, 206] on div at bounding box center [351, 235] width 702 height 471
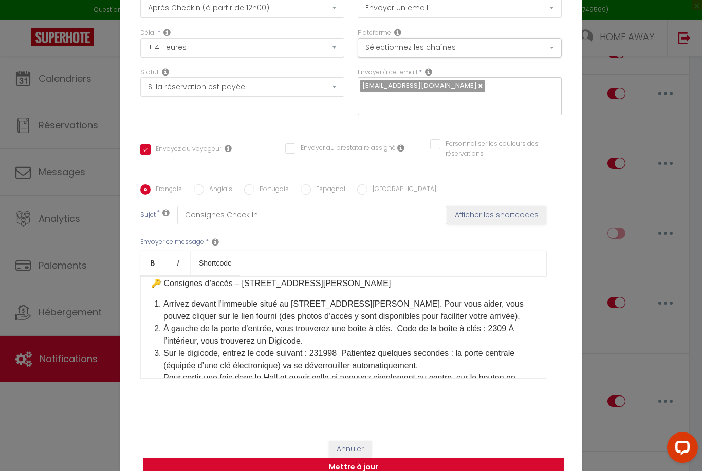
click at [398, 471] on button "Mettre à jour" at bounding box center [353, 468] width 421 height 20
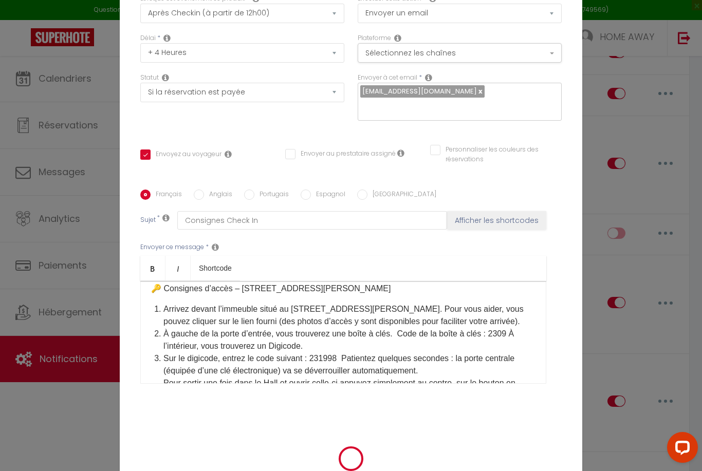
scroll to position [58, 0]
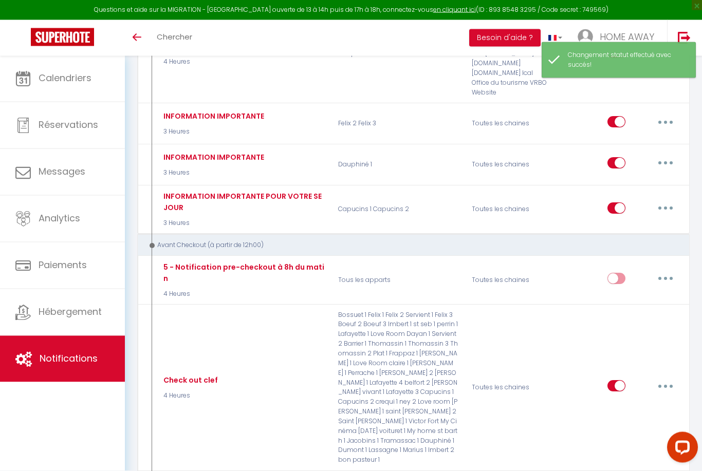
scroll to position [6109, 0]
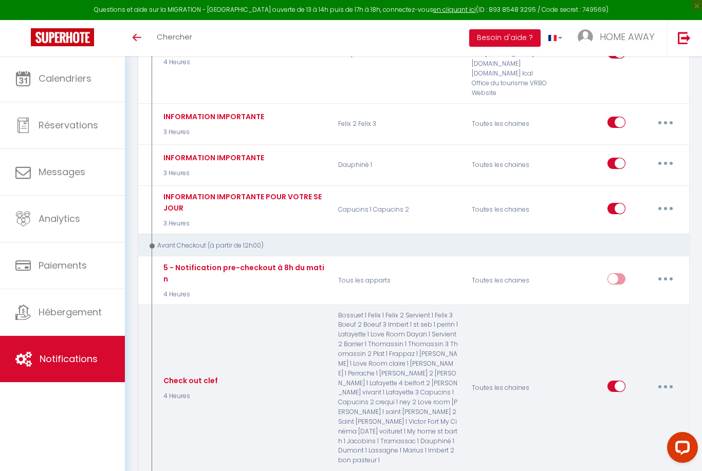
click at [667, 386] on icon "button" at bounding box center [665, 387] width 3 height 3
click at [627, 401] on link "Editer" at bounding box center [639, 409] width 76 height 17
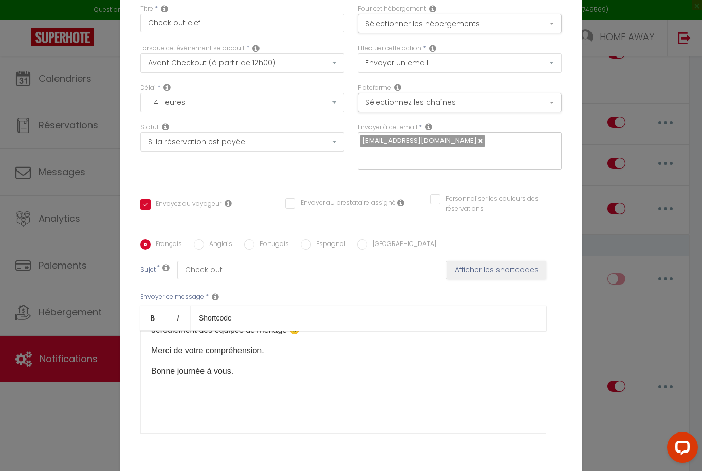
scroll to position [5, 0]
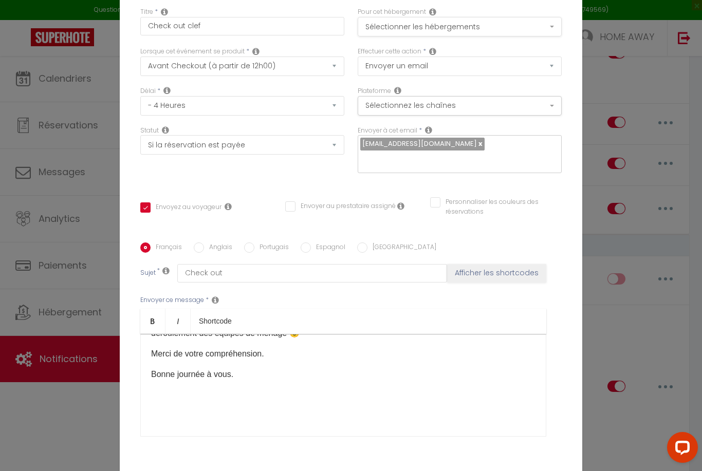
click at [489, 36] on button "Sélectionner les hébergements" at bounding box center [460, 27] width 204 height 20
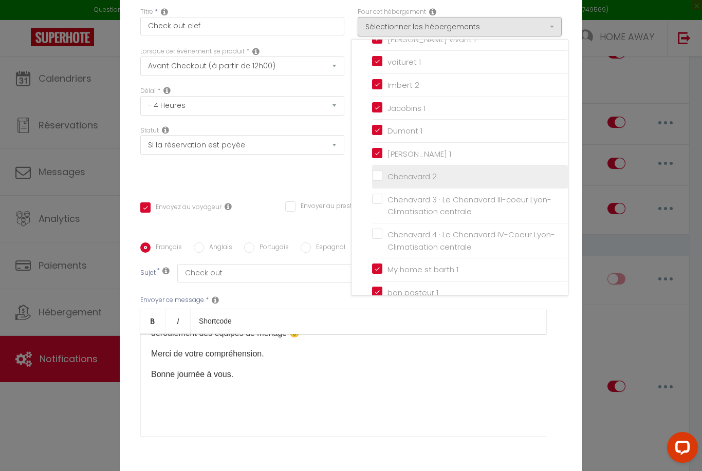
click at [396, 179] on input "Chenavard 2" at bounding box center [470, 177] width 196 height 10
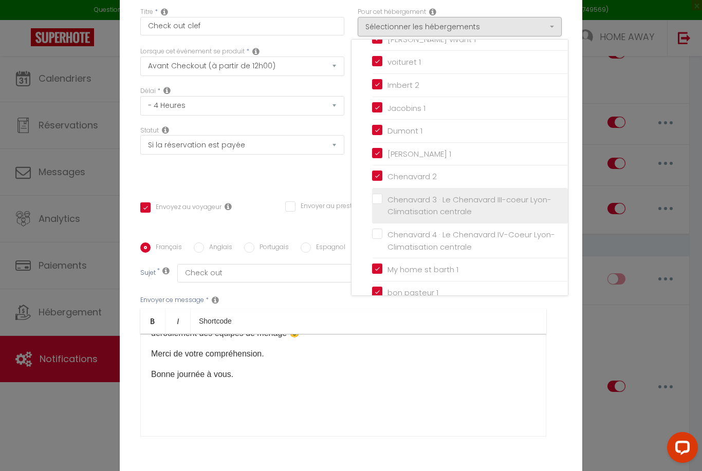
click at [381, 201] on input "Chenavard 3 · Le Chenavard III-coeur Lyon-Climatisation centrale" at bounding box center [470, 205] width 196 height 10
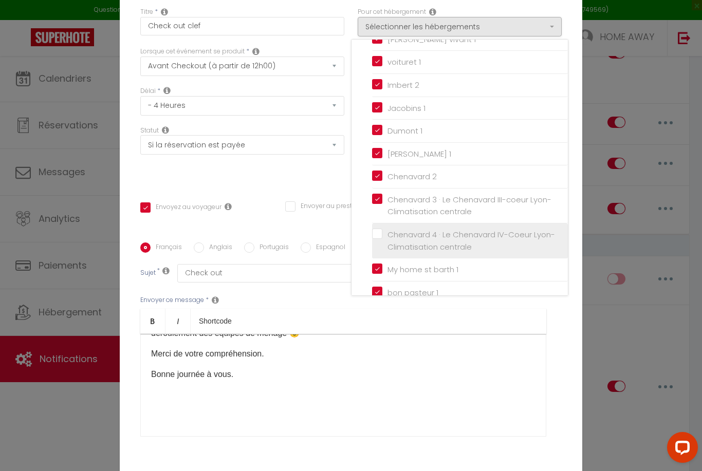
click at [382, 239] on input "Chenavard 4 · Le Chenavard IV-Coeur Lyon-Climatisation centrale" at bounding box center [470, 241] width 196 height 10
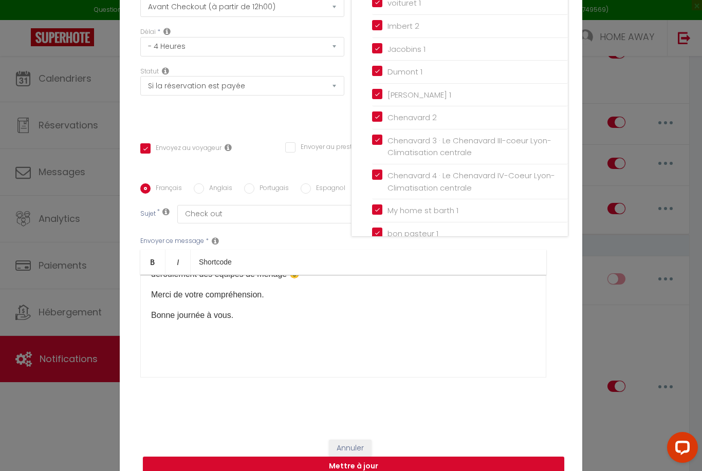
scroll to position [63, 0]
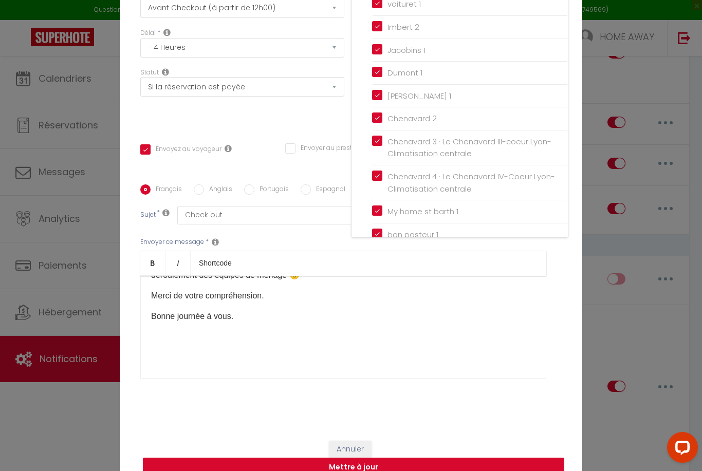
click at [409, 471] on div at bounding box center [351, 235] width 702 height 471
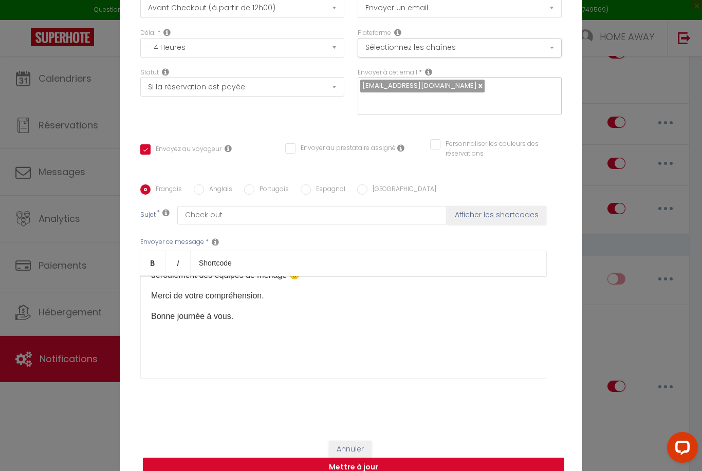
click at [409, 471] on button "Mettre à jour" at bounding box center [353, 468] width 421 height 20
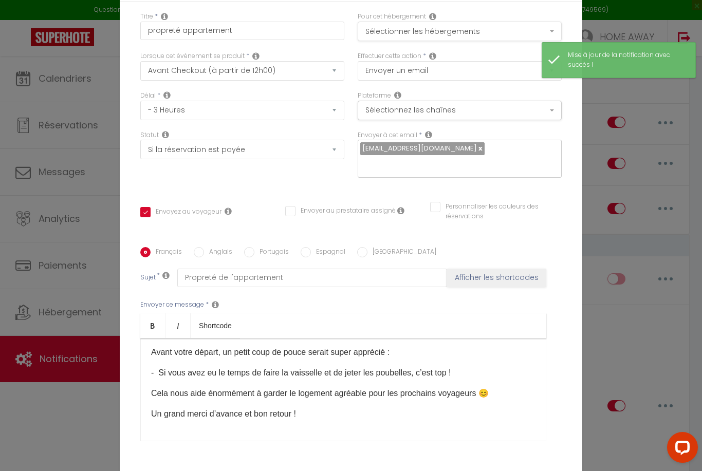
scroll to position [-2, 0]
click at [430, 41] on button "Sélectionner les hébergements" at bounding box center [460, 32] width 204 height 20
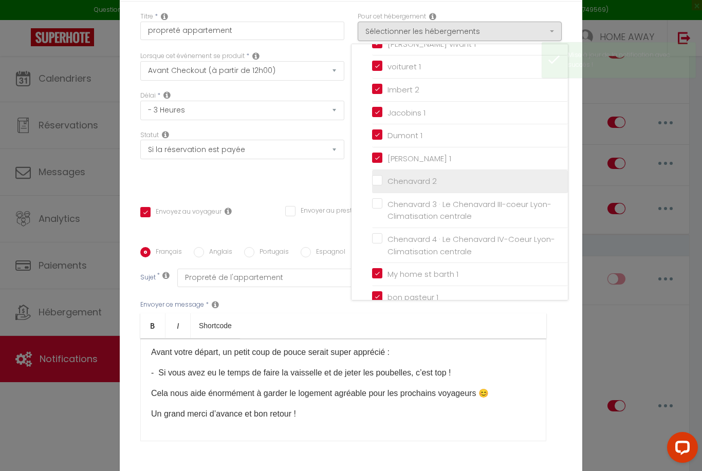
click at [390, 182] on input "Chenavard 2" at bounding box center [470, 181] width 196 height 10
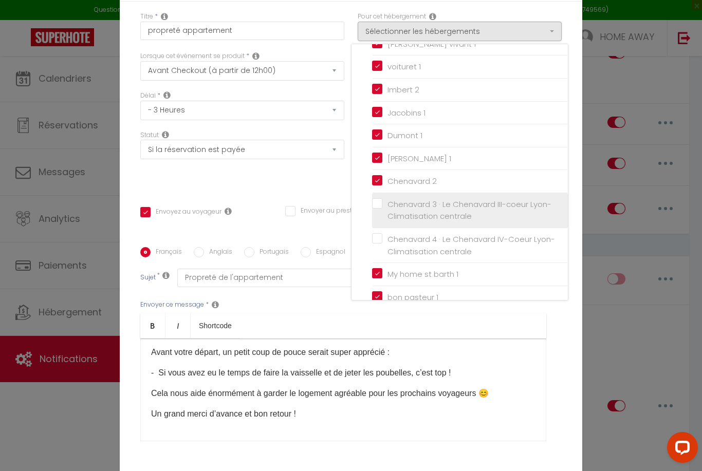
click at [386, 212] on input "Chenavard 3 · Le Chenavard III-coeur Lyon-Climatisation centrale" at bounding box center [470, 210] width 196 height 10
click at [383, 225] on li "Chenavard 3 · Le Chenavard III-coeur Lyon-Climatisation centrale" at bounding box center [470, 210] width 196 height 35
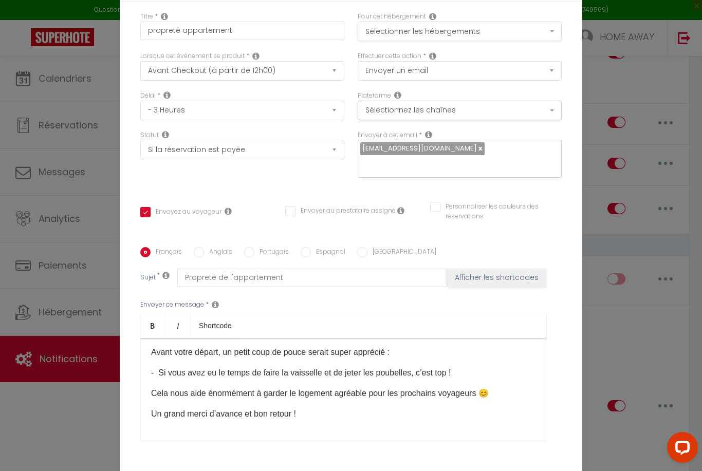
click at [409, 41] on button "Sélectionner les hébergements" at bounding box center [460, 32] width 204 height 20
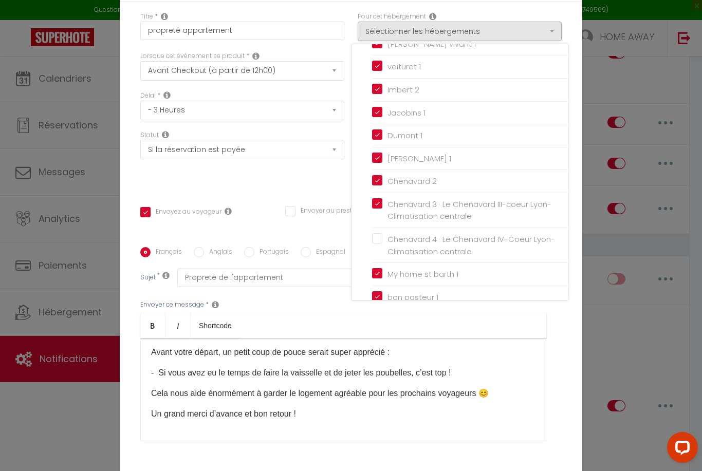
click at [382, 236] on label "Chenavard 4 · Le Chenavard IV-Coeur Lyon-Climatisation centrale" at bounding box center [471, 245] width 179 height 24
click at [378, 241] on input "Chenavard 4 · Le Chenavard IV-Coeur Lyon-Climatisation centrale" at bounding box center [470, 246] width 196 height 10
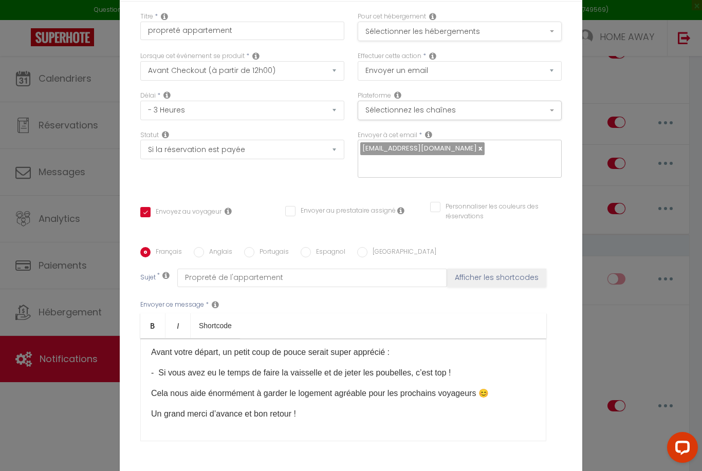
click at [400, 41] on button "Sélectionner les hébergements" at bounding box center [460, 32] width 204 height 20
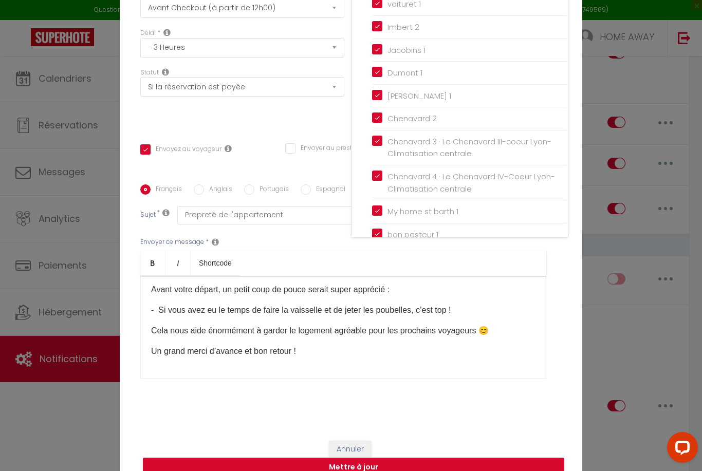
click at [378, 471] on div at bounding box center [351, 235] width 702 height 471
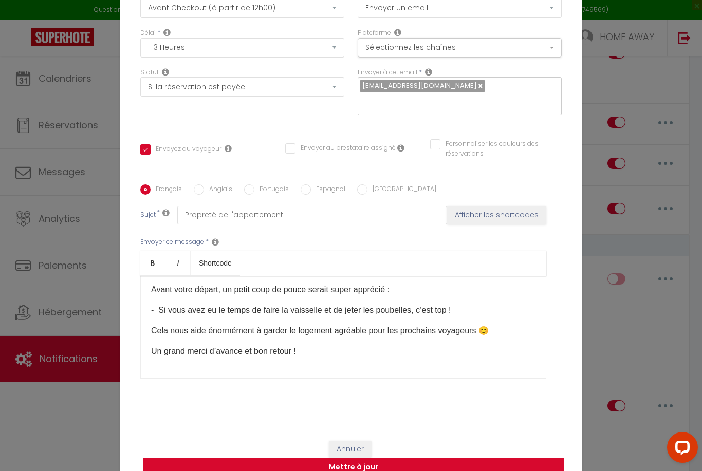
click at [378, 471] on button "Mettre à jour" at bounding box center [353, 468] width 421 height 20
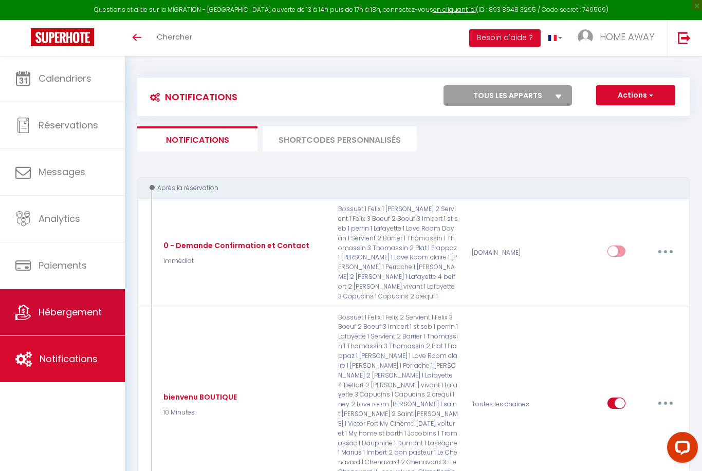
click at [68, 321] on link "Hébergement" at bounding box center [62, 312] width 125 height 46
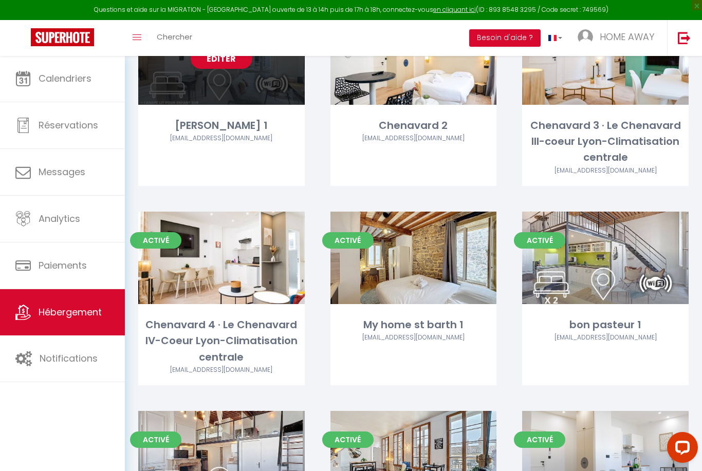
scroll to position [2443, 0]
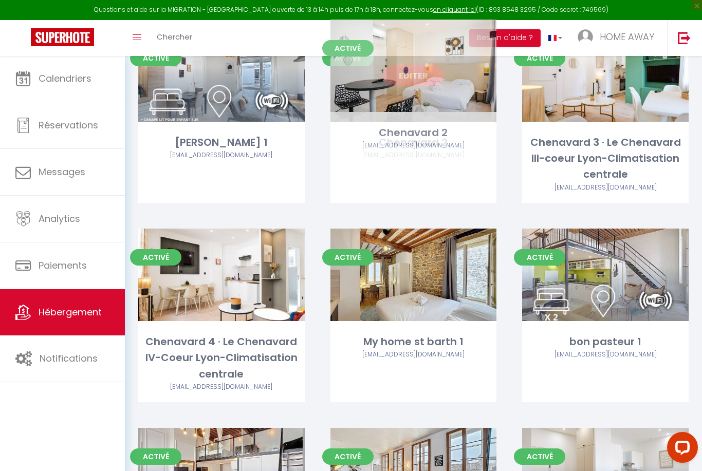
click at [424, 70] on link "Editer" at bounding box center [413, 75] width 62 height 21
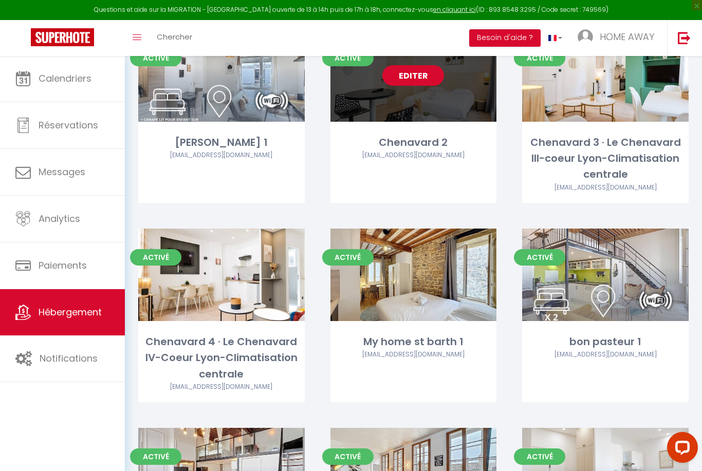
click at [424, 70] on link "Editer" at bounding box center [413, 75] width 62 height 21
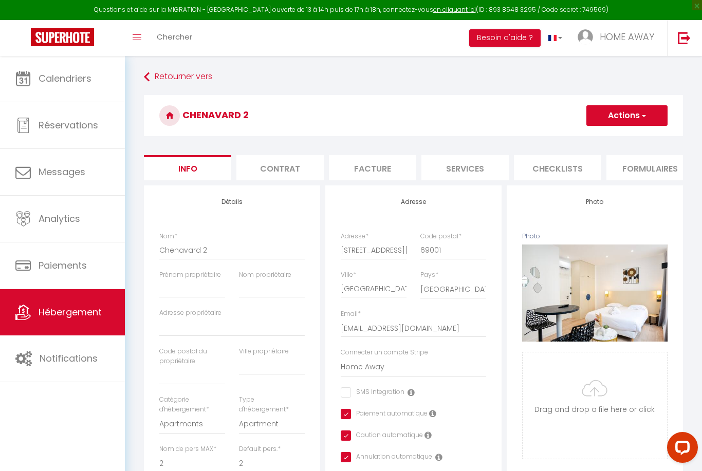
click at [625, 170] on li "Formulaires" at bounding box center [650, 167] width 87 height 25
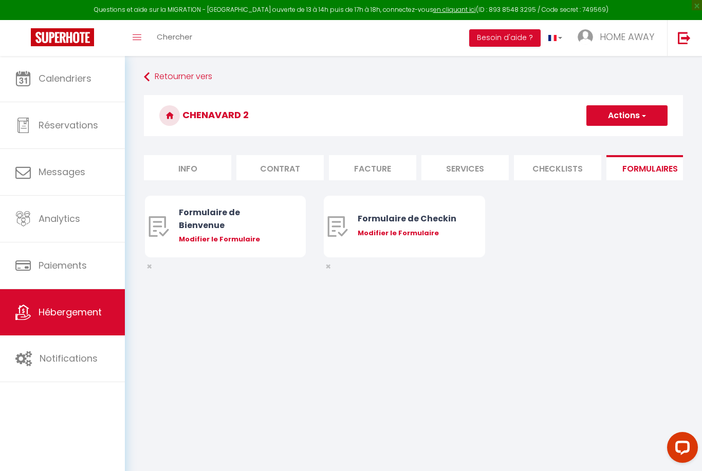
scroll to position [0, 177]
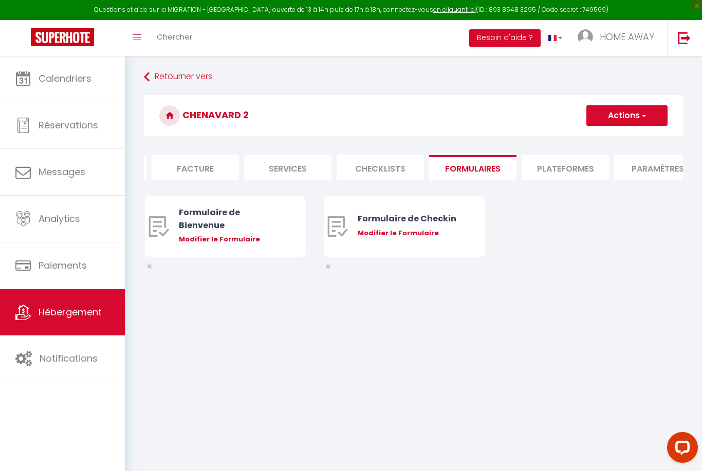
click at [594, 169] on li "Plateformes" at bounding box center [565, 167] width 87 height 25
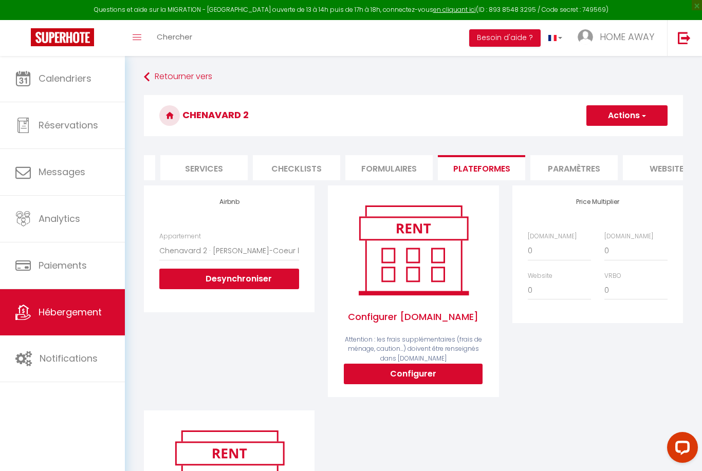
scroll to position [0, 264]
click at [594, 159] on li "Paramètres" at bounding box center [571, 167] width 87 height 25
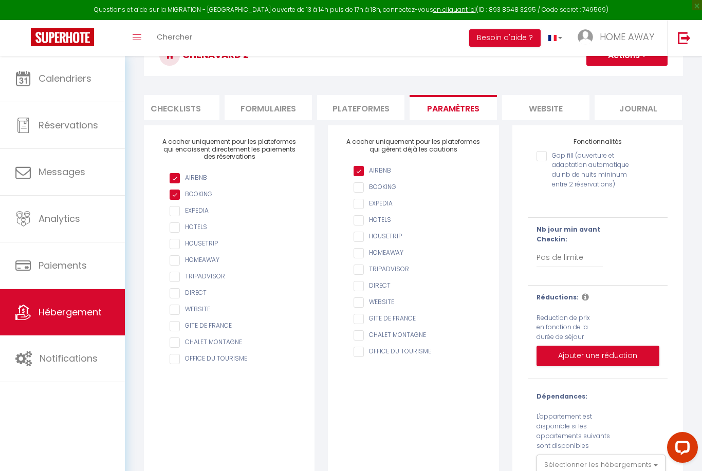
scroll to position [0, 381]
click at [544, 105] on li "website" at bounding box center [546, 107] width 87 height 25
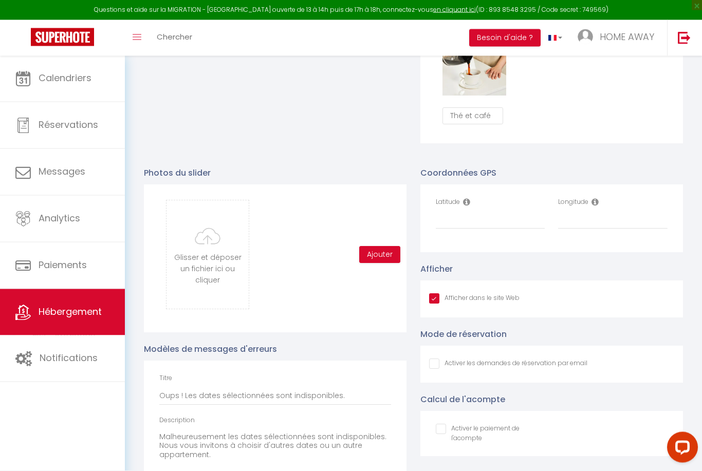
scroll to position [1062, 0]
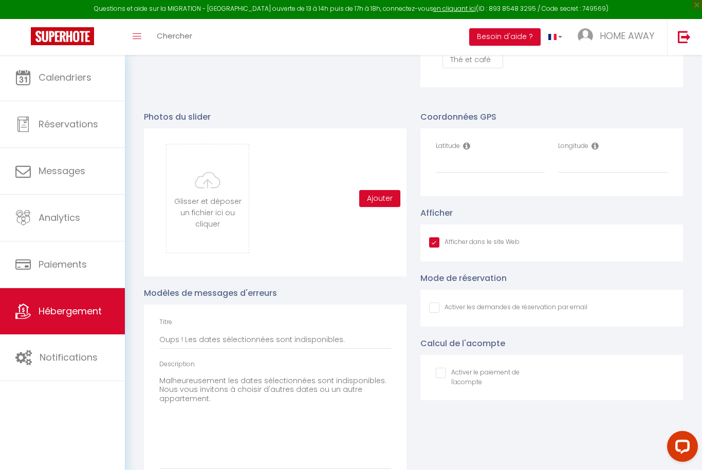
click at [502, 152] on div "Latitude" at bounding box center [490, 158] width 109 height 32
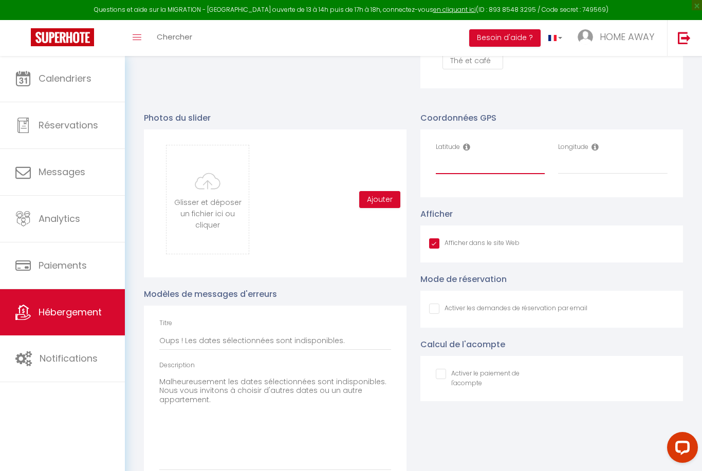
click at [492, 159] on input "Latitude" at bounding box center [490, 165] width 109 height 19
click at [470, 157] on input "Latitude" at bounding box center [490, 165] width 109 height 19
paste input "45,76545° N, 4,83294° E"
drag, startPoint x: 545, startPoint y: 168, endPoint x: 481, endPoint y: 167, distance: 63.7
click at [481, 167] on input "45,76545° N, 4,83294° E" at bounding box center [490, 165] width 109 height 19
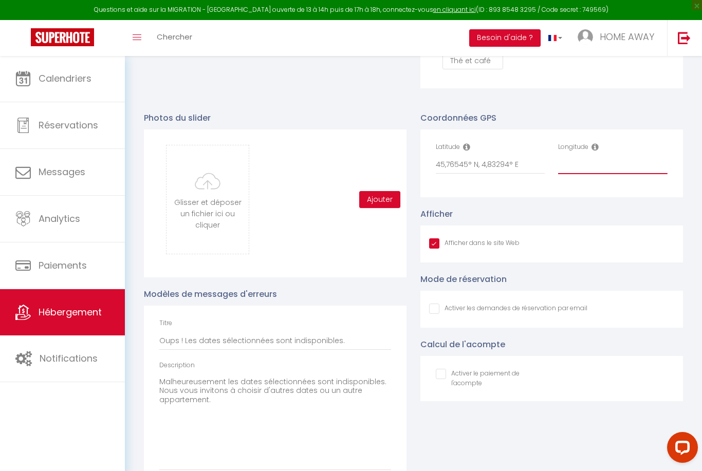
click at [578, 160] on input "Longitude" at bounding box center [612, 165] width 109 height 19
paste input "4,83294° E"
click at [565, 164] on input "4,83294" at bounding box center [612, 165] width 109 height 19
drag, startPoint x: 522, startPoint y: 166, endPoint x: 472, endPoint y: 167, distance: 49.9
click at [472, 167] on input "45,76545° N, 4,83294° E" at bounding box center [490, 165] width 109 height 19
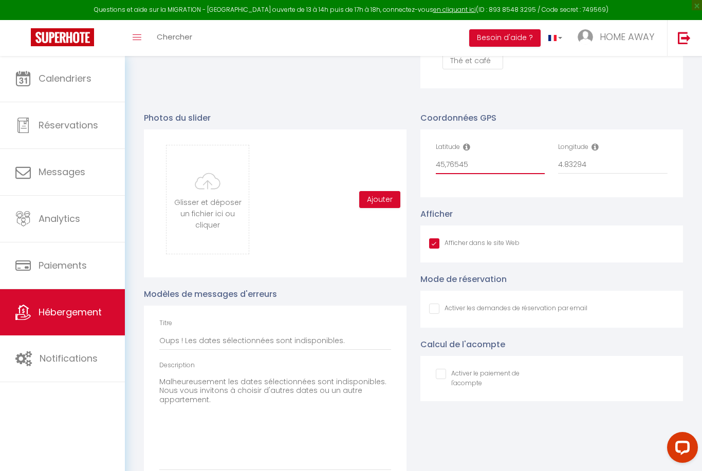
click at [447, 167] on input "45,76545" at bounding box center [490, 165] width 109 height 19
click at [631, 38] on span "HOME AWAY" at bounding box center [627, 36] width 54 height 13
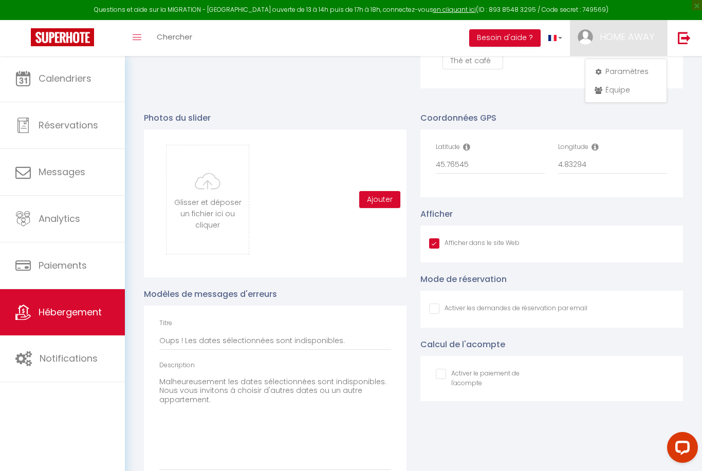
click at [540, 140] on div at bounding box center [351, 235] width 702 height 471
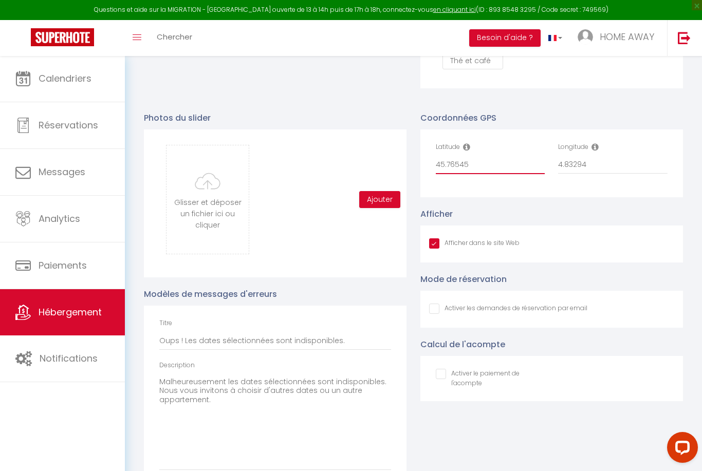
drag, startPoint x: 505, startPoint y: 172, endPoint x: 448, endPoint y: 165, distance: 57.4
click at [448, 166] on input "45.76545" at bounding box center [490, 165] width 109 height 19
drag, startPoint x: 436, startPoint y: 164, endPoint x: 643, endPoint y: 164, distance: 206.1
click at [643, 164] on div "Latitude 45.76545 Longitude 4.83294" at bounding box center [552, 163] width 246 height 42
drag, startPoint x: 637, startPoint y: 164, endPoint x: 474, endPoint y: 161, distance: 163.0
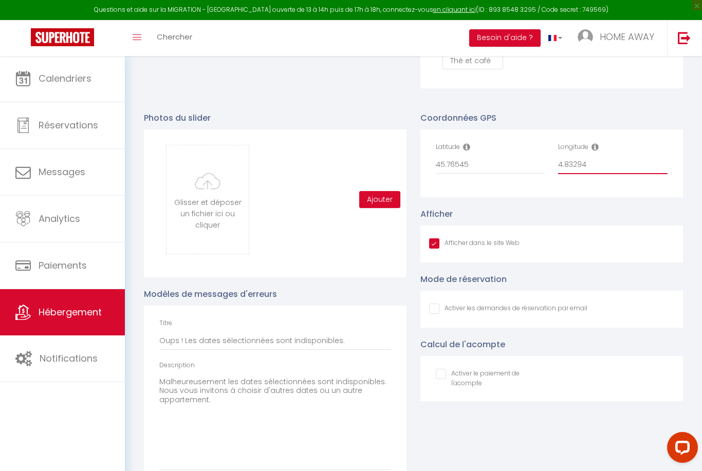
click at [474, 161] on div "Latitude 45.76545 Longitude 4.83294" at bounding box center [552, 163] width 246 height 42
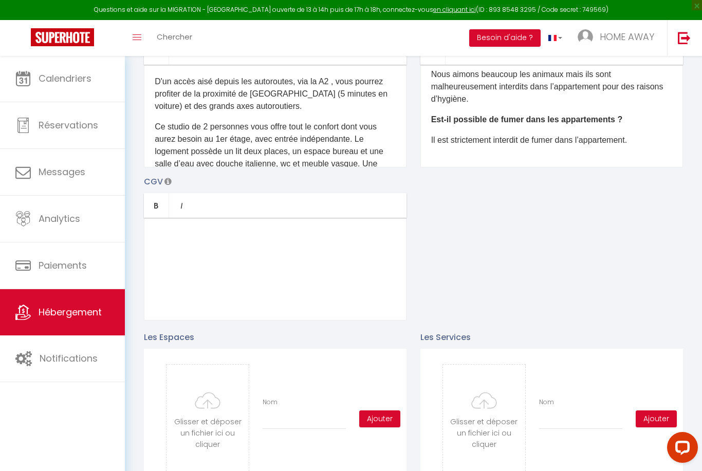
scroll to position [0, 0]
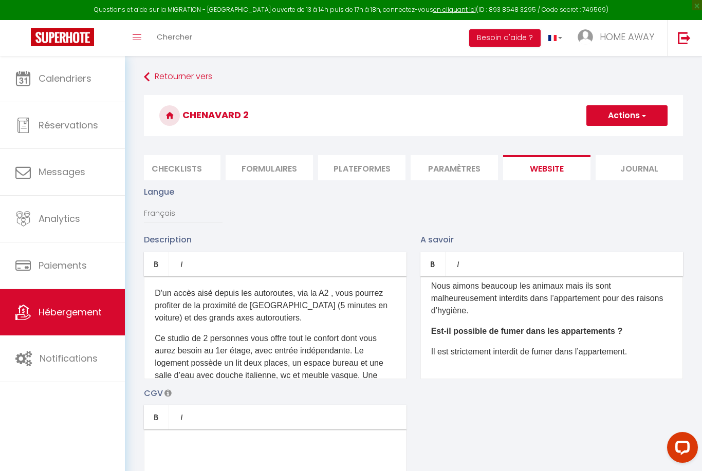
click at [617, 109] on button "Actions" at bounding box center [626, 115] width 81 height 21
click at [613, 139] on input "Enregistrer" at bounding box center [615, 138] width 38 height 10
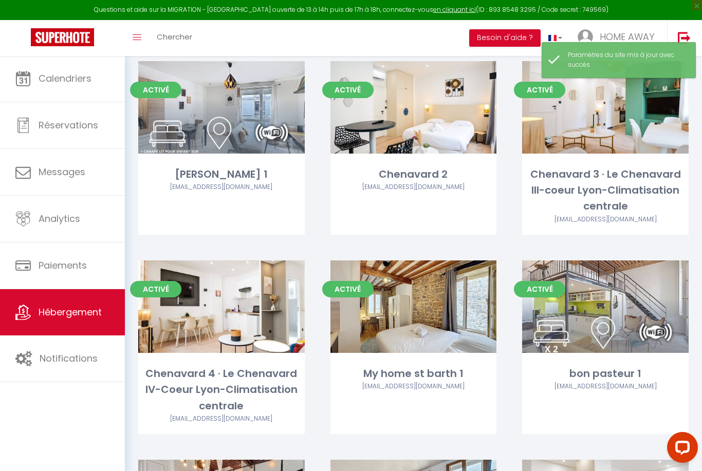
scroll to position [2373, 0]
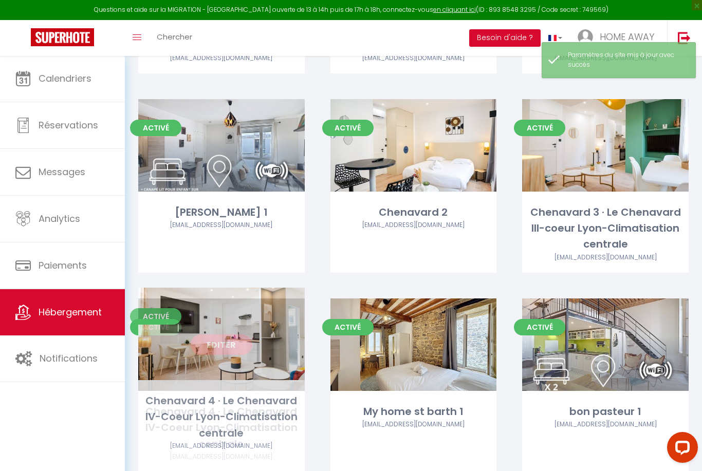
click at [234, 336] on link "Editer" at bounding box center [222, 345] width 62 height 21
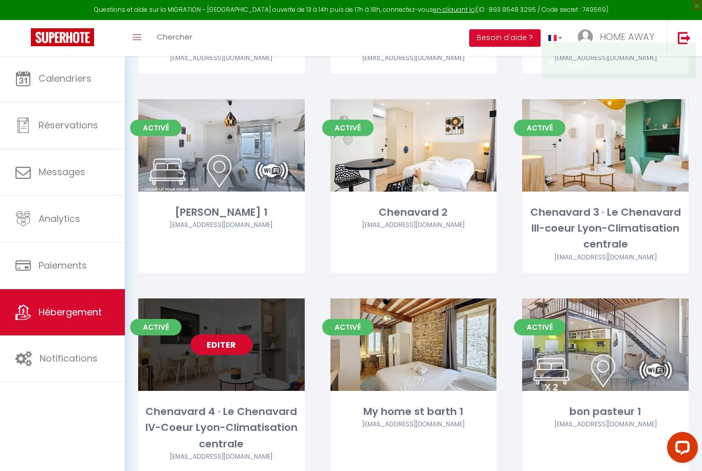
click at [234, 336] on link "Editer" at bounding box center [222, 345] width 62 height 21
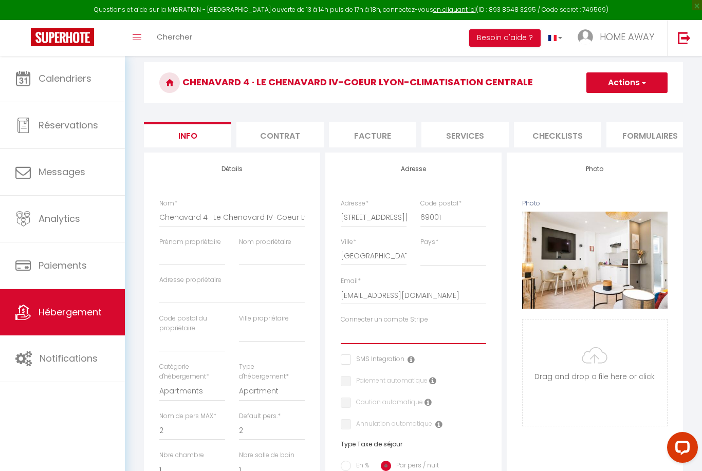
click at [363, 335] on select "Home Away" at bounding box center [413, 335] width 145 height 20
click at [343, 376] on input "checkbox" at bounding box center [344, 381] width 7 height 10
click at [340, 406] on div "Adresse Adresse * [STREET_ADDRESS][PERSON_NAME] [GEOGRAPHIC_DATA] [GEOGRAPHIC_D…" at bounding box center [413, 405] width 176 height 505
click at [351, 403] on label "Caution automatique" at bounding box center [387, 403] width 72 height 11
click at [350, 424] on input "checkbox" at bounding box center [386, 424] width 91 height 10
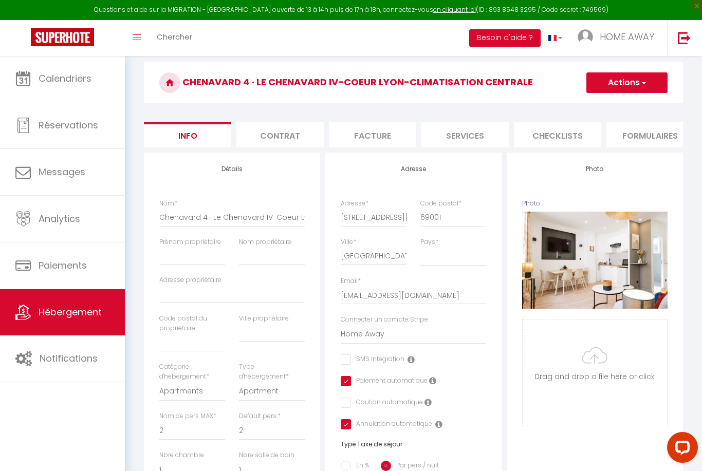
click at [350, 408] on div "Adresse Adresse * [STREET_ADDRESS][PERSON_NAME] [GEOGRAPHIC_DATA] [GEOGRAPHIC_D…" at bounding box center [413, 405] width 176 height 505
click at [351, 403] on label "Caution automatique" at bounding box center [387, 403] width 72 height 11
click at [354, 400] on label "Caution automatique" at bounding box center [387, 403] width 72 height 11
click at [340, 405] on div "Adresse Adresse * [STREET_ADDRESS][PERSON_NAME] [GEOGRAPHIC_DATA] [GEOGRAPHIC_D…" at bounding box center [413, 405] width 176 height 505
click at [346, 400] on input "checkbox" at bounding box center [344, 403] width 7 height 10
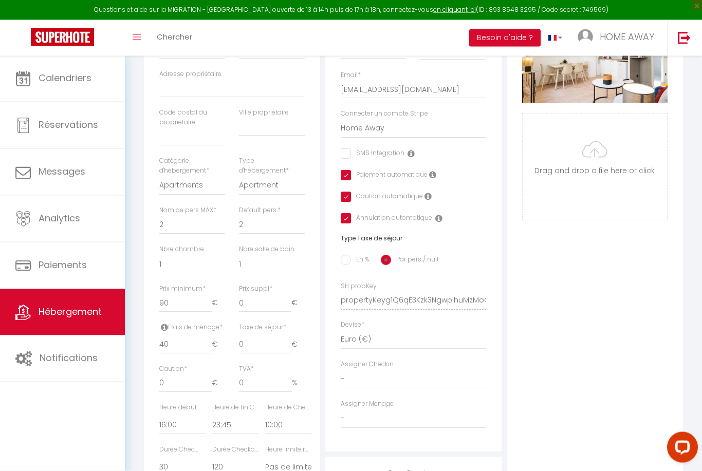
scroll to position [240, 0]
click at [383, 428] on div "Adresse Adresse * [STREET_ADDRESS][PERSON_NAME] [GEOGRAPHIC_DATA] [GEOGRAPHIC_D…" at bounding box center [413, 198] width 176 height 505
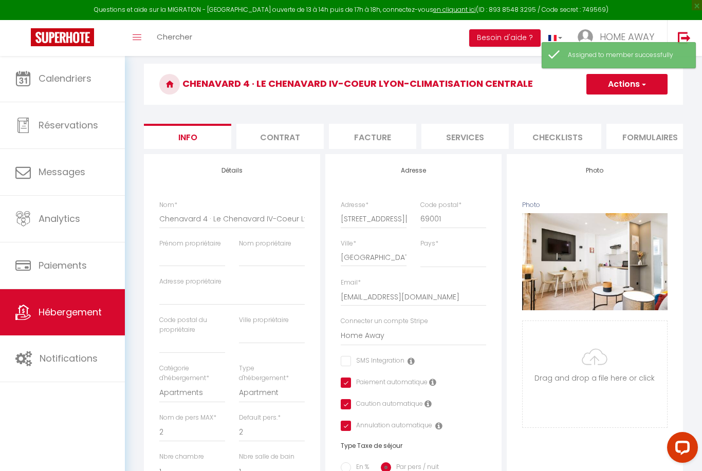
scroll to position [0, 0]
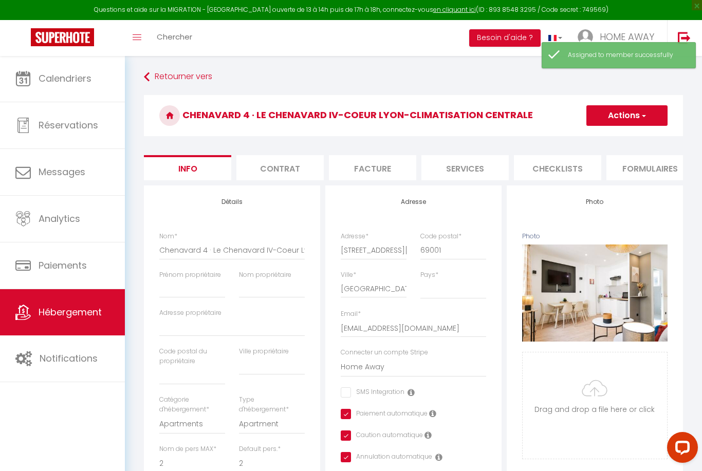
click at [546, 170] on li "Checklists" at bounding box center [557, 167] width 87 height 25
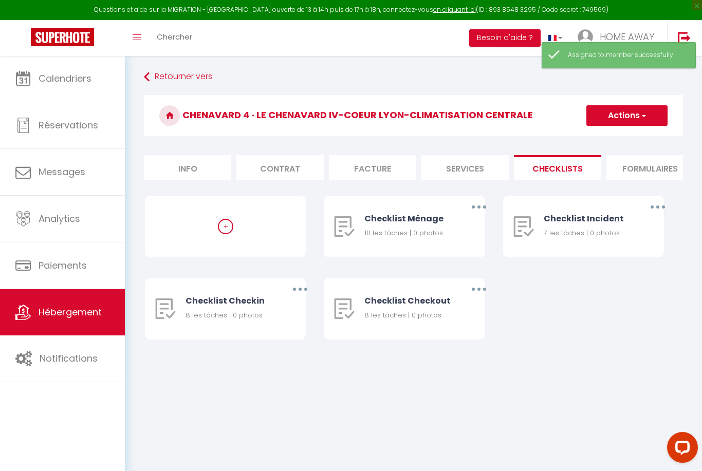
click at [613, 169] on li "Formulaires" at bounding box center [650, 167] width 87 height 25
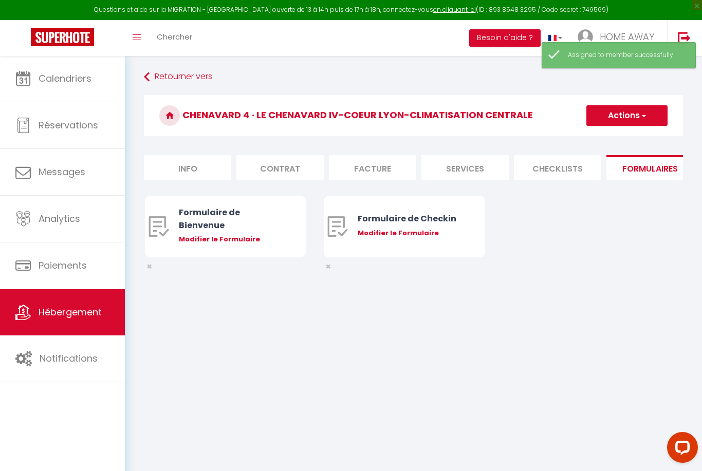
click at [359, 180] on li "Facture" at bounding box center [372, 167] width 87 height 25
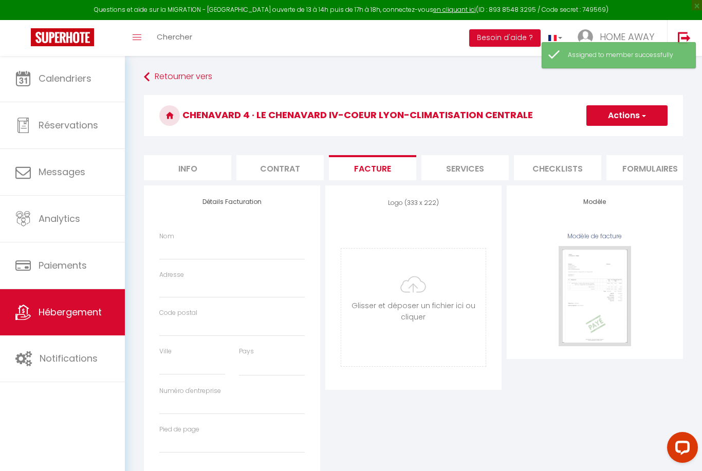
click at [294, 171] on li "Contrat" at bounding box center [279, 167] width 87 height 25
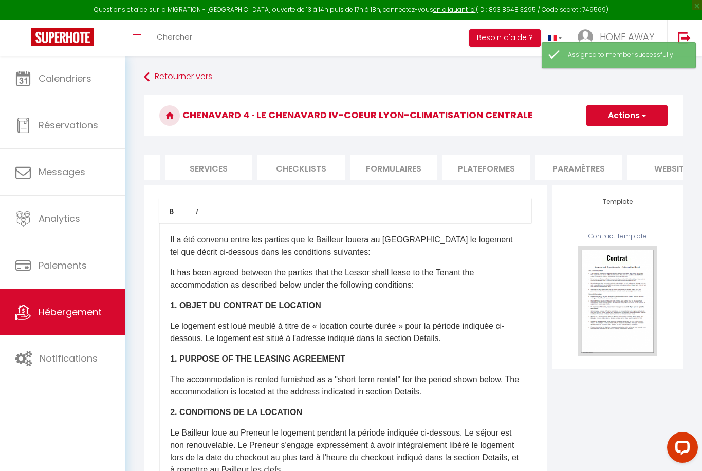
scroll to position [0, 281]
click at [540, 169] on li "Paramètres" at bounding box center [553, 167] width 87 height 25
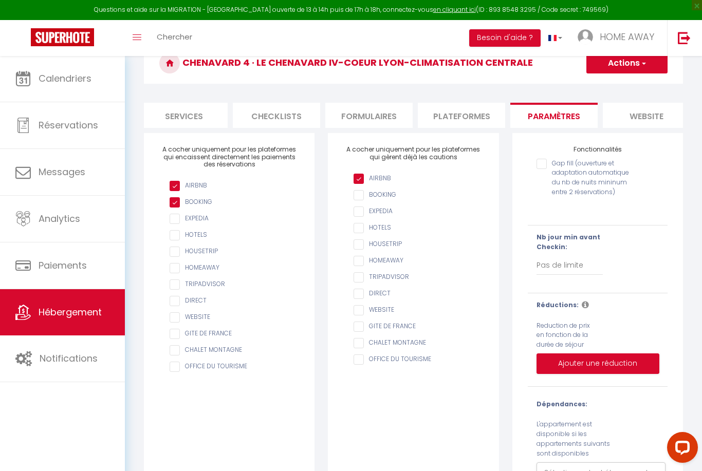
scroll to position [60, 0]
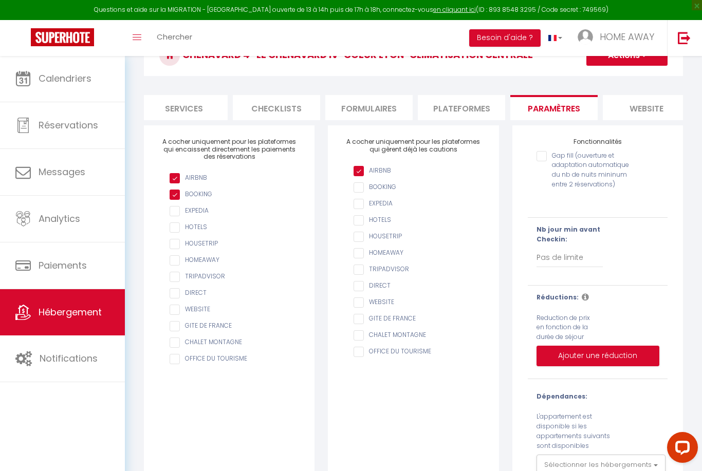
click at [636, 114] on li "website" at bounding box center [646, 107] width 87 height 25
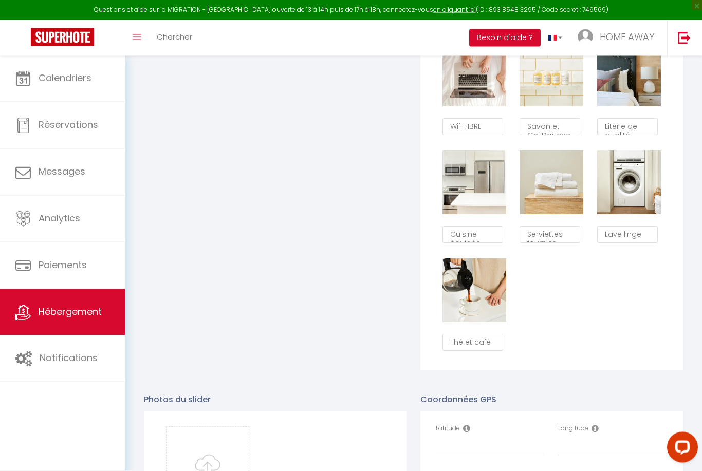
scroll to position [1062, 0]
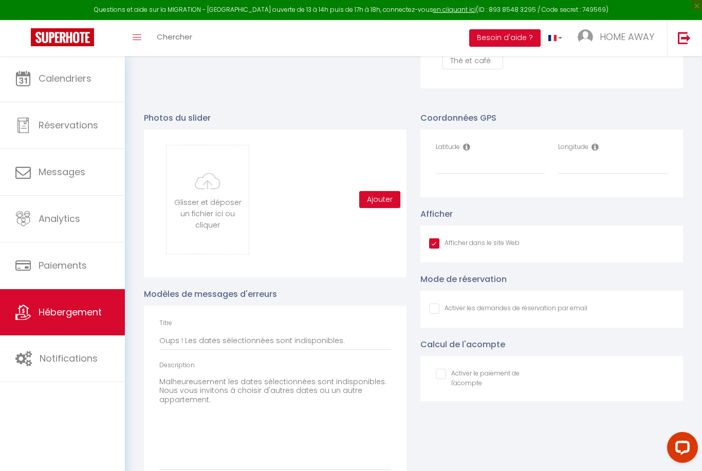
click at [475, 175] on div "Latitude" at bounding box center [490, 163] width 123 height 42
click at [474, 160] on input "Latitude" at bounding box center [490, 165] width 109 height 19
click at [469, 160] on input "Latitude" at bounding box center [490, 165] width 109 height 19
paste input "4,83294° E"
click at [585, 167] on input "Longitude" at bounding box center [612, 165] width 109 height 19
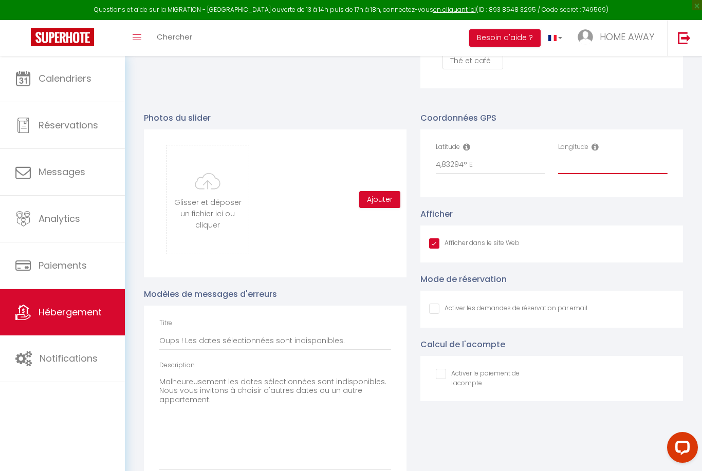
paste input "4,83294° E"
click at [600, 178] on div "Longitude 4,83294° E" at bounding box center [613, 163] width 123 height 42
click at [599, 169] on input "4,83294° E" at bounding box center [612, 165] width 109 height 19
click at [564, 168] on input "4,83294" at bounding box center [612, 165] width 109 height 19
click at [517, 166] on input "4,83294° E" at bounding box center [490, 165] width 109 height 19
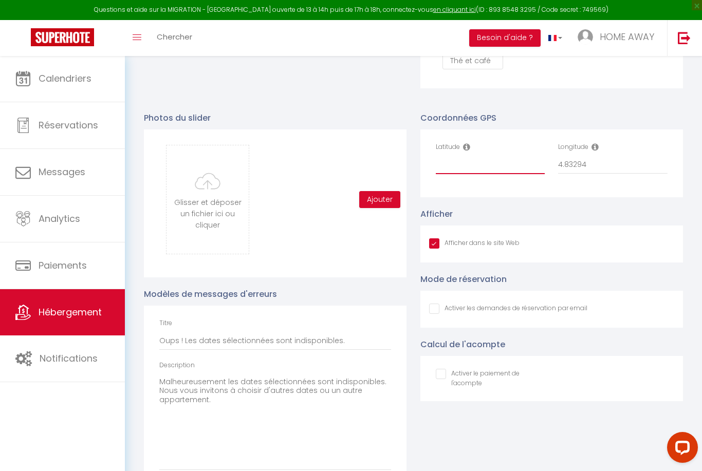
paste input "45,76545° N, 4,83294° E"
drag, startPoint x: 541, startPoint y: 158, endPoint x: 475, endPoint y: 165, distance: 66.1
click at [475, 165] on input "45,76545° N, 4,83294° E" at bounding box center [490, 165] width 109 height 19
click at [448, 165] on input "45,76545" at bounding box center [490, 165] width 109 height 19
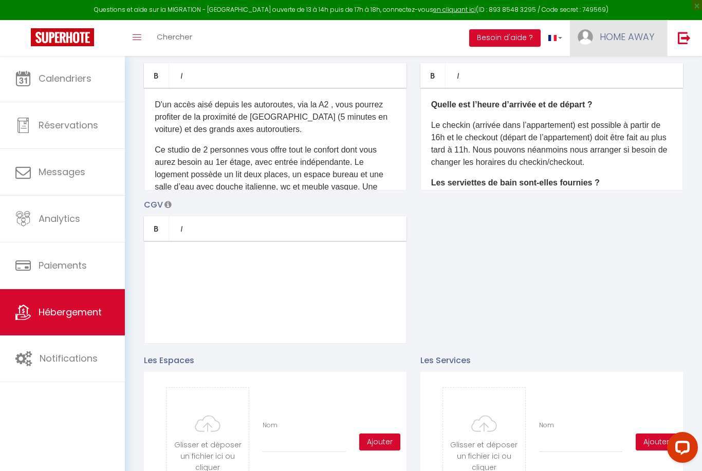
scroll to position [0, 0]
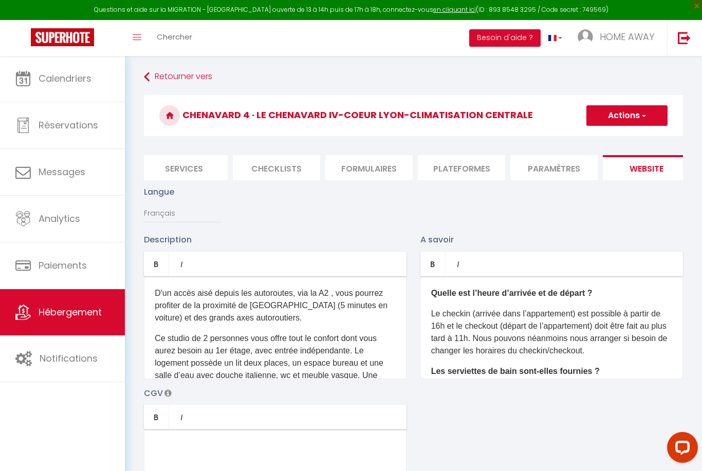
click at [615, 118] on button "Actions" at bounding box center [626, 115] width 81 height 21
click at [608, 137] on input "Enregistrer" at bounding box center [615, 138] width 38 height 10
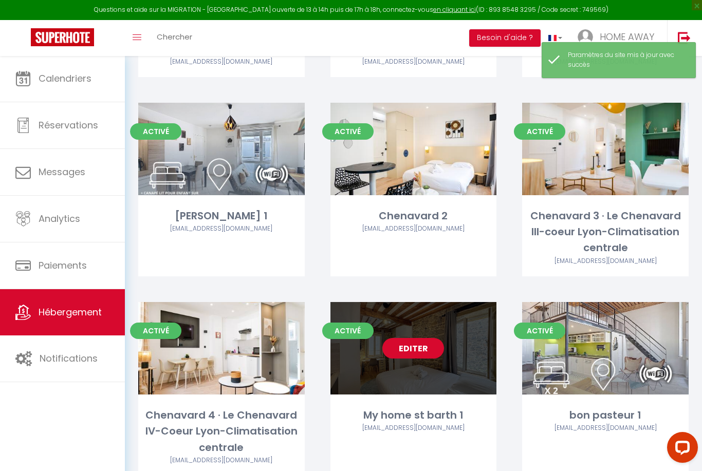
scroll to position [2368, 0]
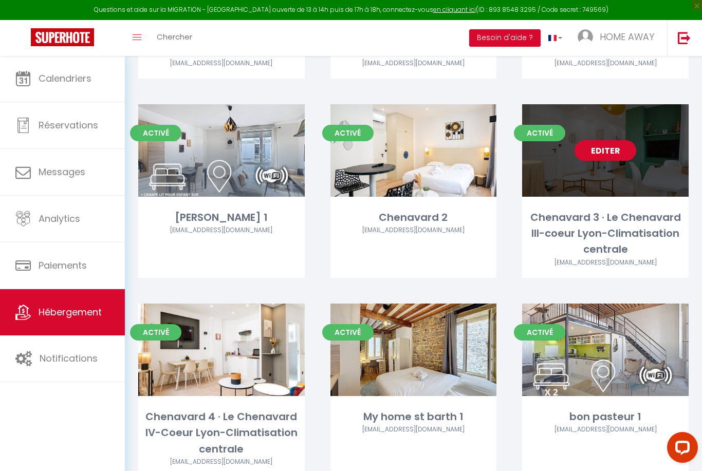
click at [606, 142] on link "Editer" at bounding box center [606, 150] width 62 height 21
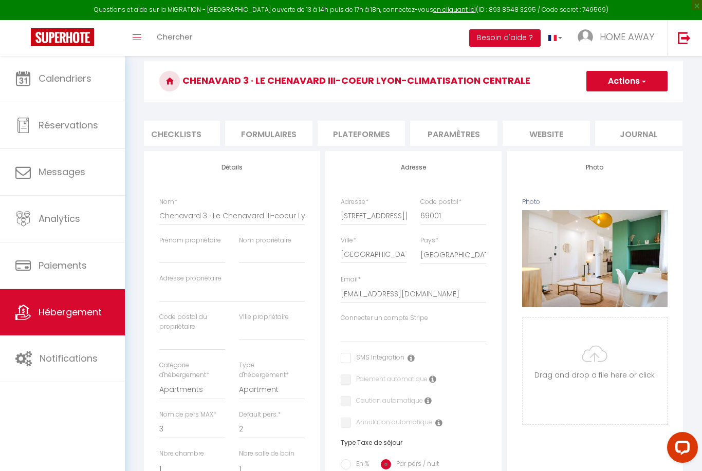
scroll to position [0, 381]
click at [460, 138] on li "Paramètres" at bounding box center [454, 133] width 87 height 25
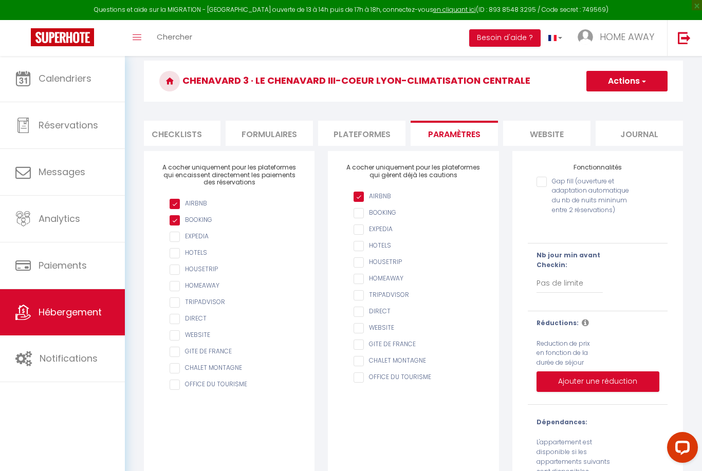
scroll to position [60, 0]
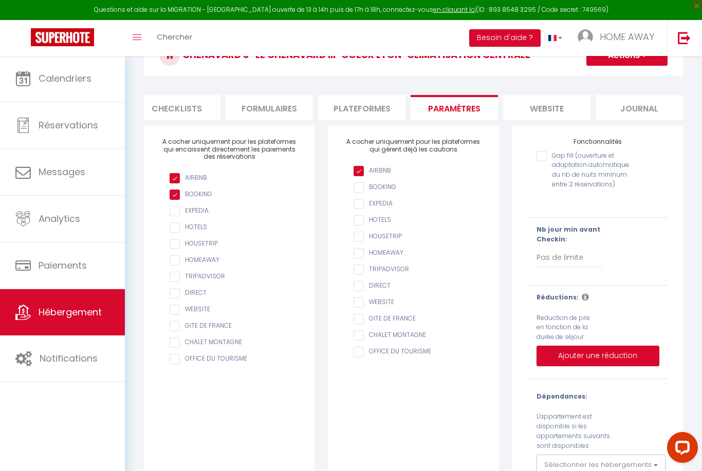
click at [567, 107] on li "website" at bounding box center [546, 107] width 87 height 25
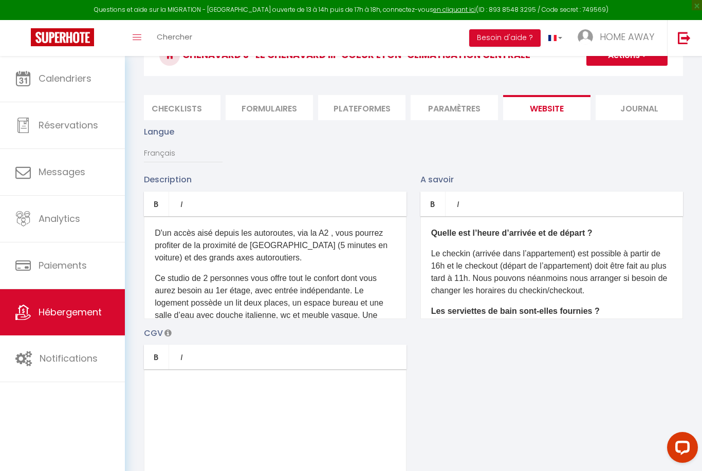
click at [616, 110] on li "Journal" at bounding box center [639, 107] width 87 height 25
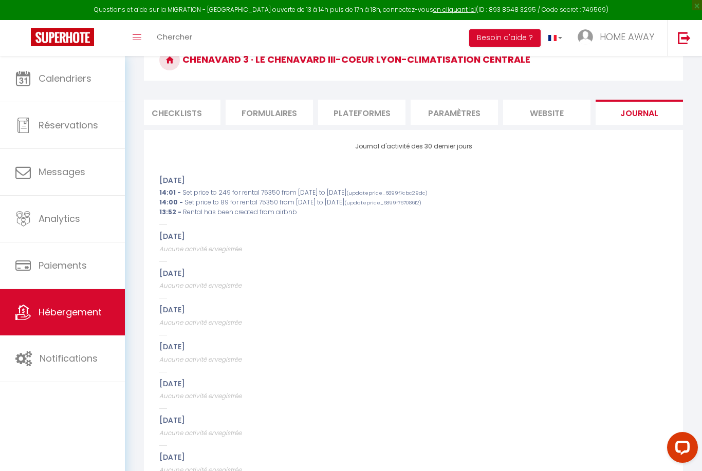
click at [533, 101] on li "website" at bounding box center [546, 112] width 87 height 25
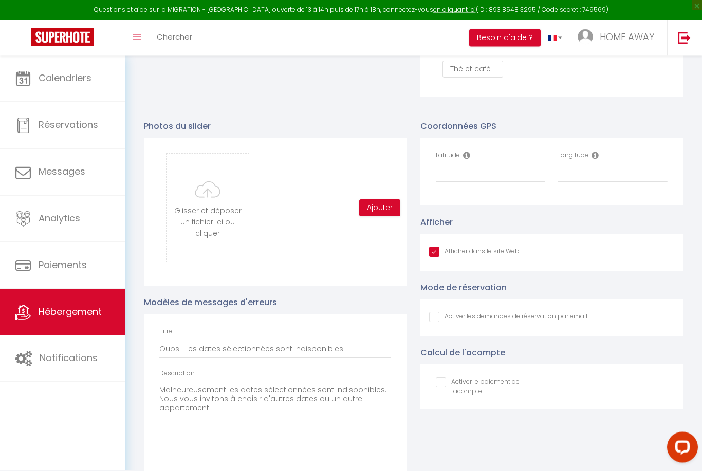
scroll to position [1061, 0]
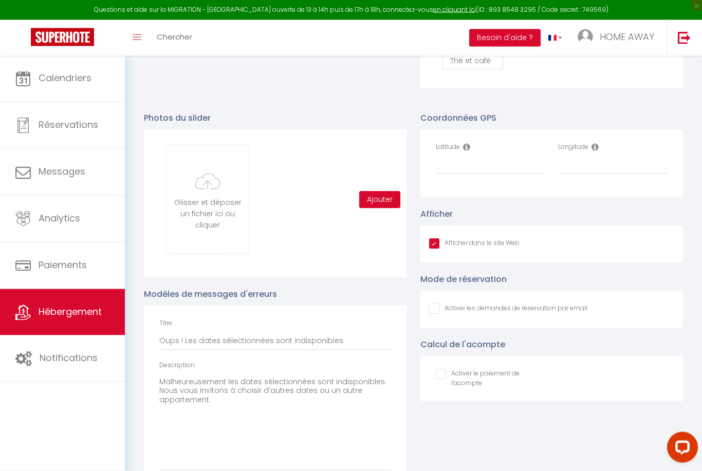
click at [486, 174] on div "Latitude" at bounding box center [490, 164] width 123 height 42
click at [482, 160] on input "Latitude" at bounding box center [490, 165] width 109 height 19
click at [448, 161] on input "Latitude" at bounding box center [490, 165] width 109 height 19
paste input "45,76545° N, 4,83294° E"
drag, startPoint x: 525, startPoint y: 162, endPoint x: 473, endPoint y: 162, distance: 52.4
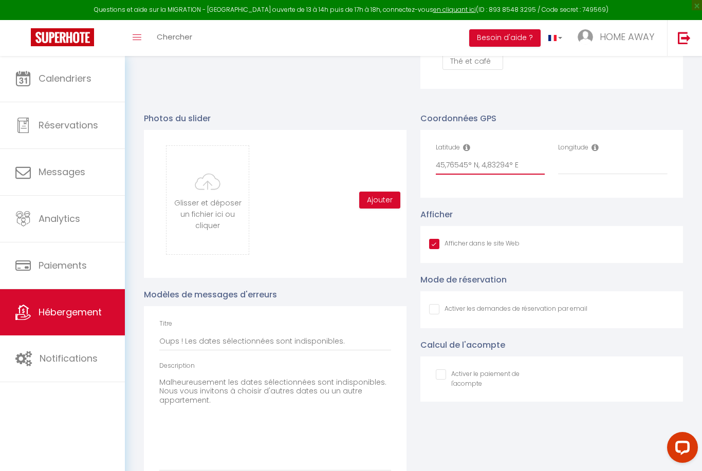
click at [473, 162] on input "45,76545° N, 4,83294° E" at bounding box center [490, 165] width 109 height 19
click at [593, 159] on input "Longitude" at bounding box center [612, 165] width 109 height 19
paste input "N, 4,83294° E"
click at [566, 161] on input "N, 4,83294° E" at bounding box center [612, 165] width 109 height 19
click at [637, 172] on input "4,83294° E" at bounding box center [612, 165] width 109 height 19
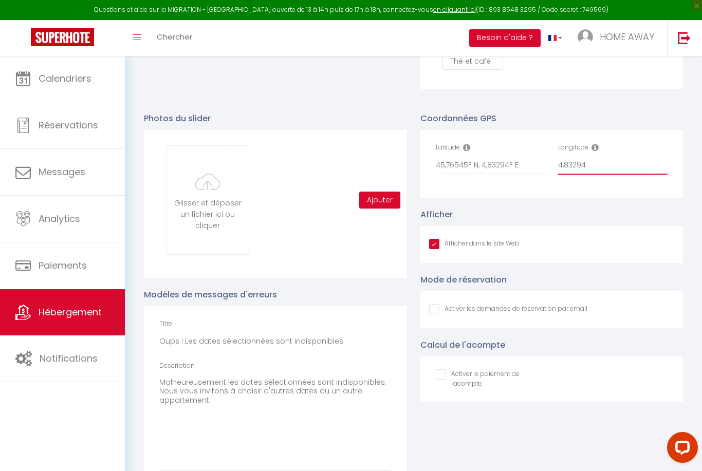
click at [564, 162] on input "4,83294" at bounding box center [612, 165] width 109 height 19
drag, startPoint x: 521, startPoint y: 166, endPoint x: 479, endPoint y: 166, distance: 42.7
click at [479, 166] on input "45,76545° N, 4,83294° E" at bounding box center [490, 165] width 109 height 19
click at [446, 164] on input "45,76545" at bounding box center [490, 165] width 109 height 19
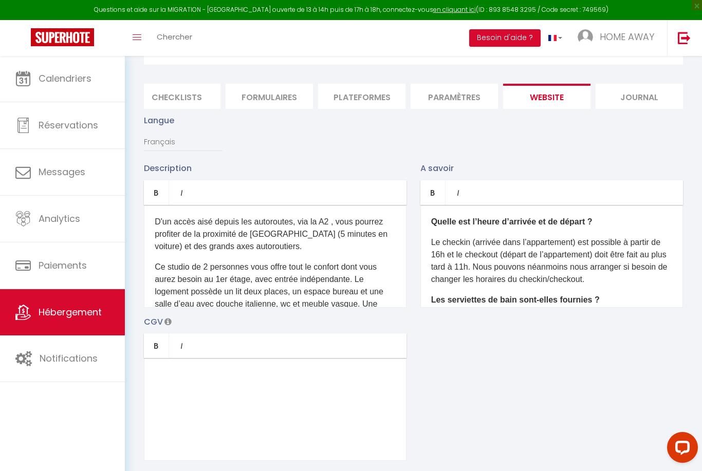
scroll to position [0, 0]
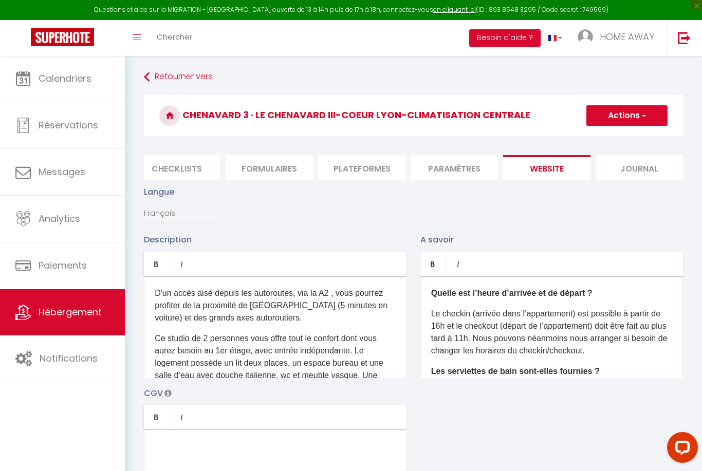
click at [631, 114] on button "Actions" at bounding box center [626, 115] width 81 height 21
click at [617, 143] on input "Enregistrer" at bounding box center [615, 138] width 38 height 10
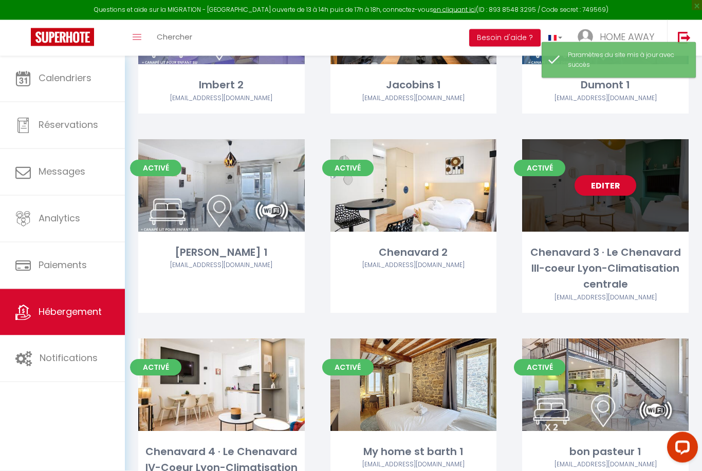
scroll to position [2333, 0]
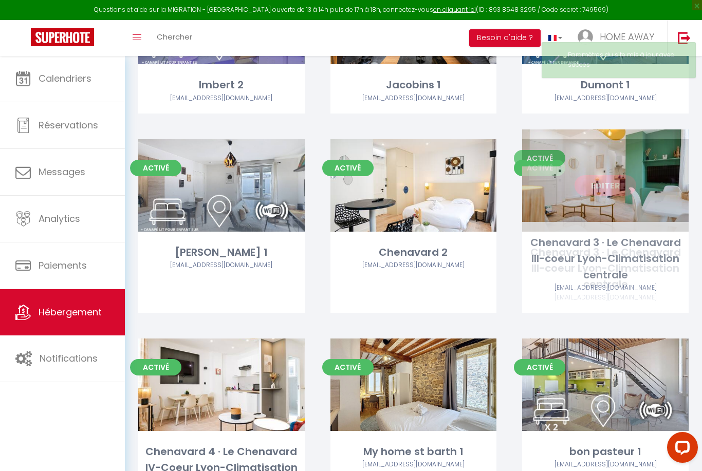
click at [593, 175] on link "Editer" at bounding box center [606, 185] width 62 height 21
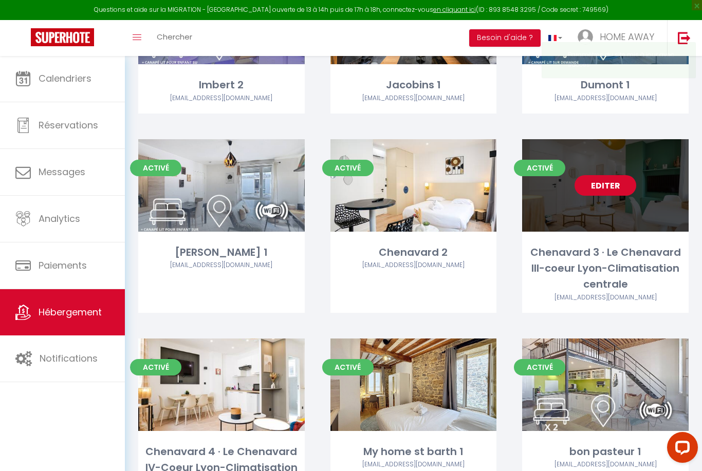
click at [593, 175] on link "Editer" at bounding box center [606, 185] width 62 height 21
click at [610, 177] on link "Editer" at bounding box center [606, 185] width 62 height 21
click at [543, 266] on div "Chenavard 3 · Le Chenavard III-coeur Lyon-Climatisation centrale" at bounding box center [605, 269] width 167 height 48
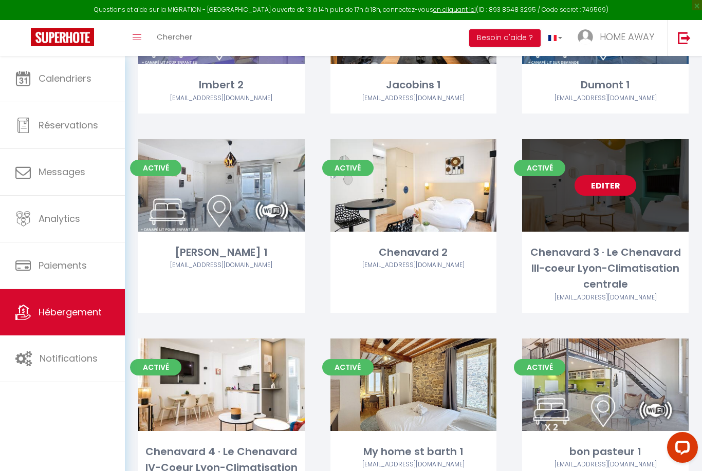
click at [630, 185] on link "Editer" at bounding box center [606, 185] width 62 height 21
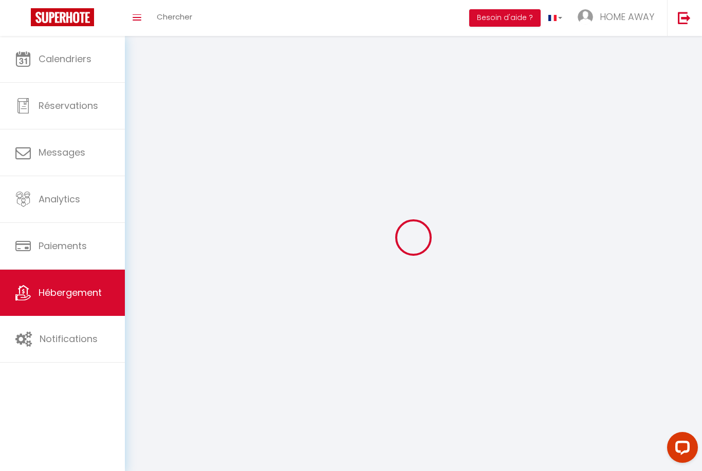
click at [621, 185] on div at bounding box center [413, 237] width 553 height 379
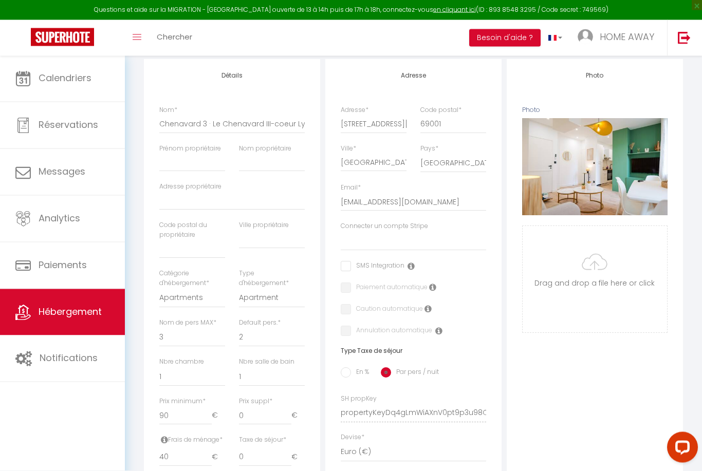
scroll to position [127, 0]
click at [368, 239] on select "Home Away" at bounding box center [413, 241] width 145 height 20
click at [352, 289] on label "Paiement automatique" at bounding box center [389, 287] width 77 height 11
click at [351, 287] on label "Paiement automatique" at bounding box center [389, 287] width 77 height 11
click at [353, 291] on label "Paiement automatique" at bounding box center [389, 287] width 77 height 11
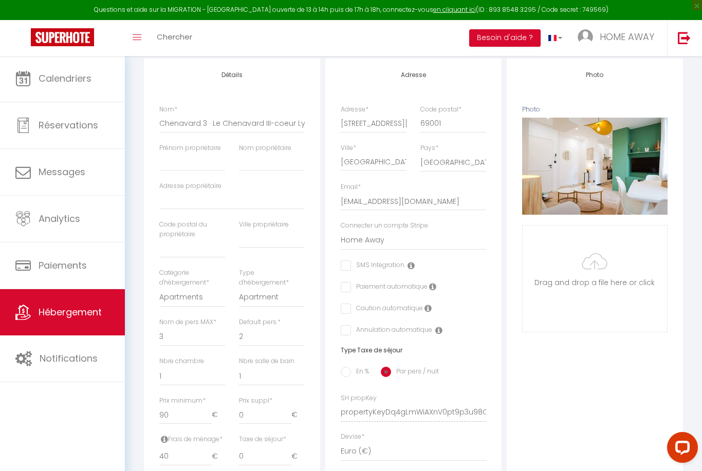
click at [343, 289] on input "checkbox" at bounding box center [344, 287] width 7 height 10
click at [346, 307] on input "checkbox" at bounding box center [344, 309] width 7 height 10
click at [339, 333] on div "Adresse Adresse * [STREET_ADDRESS][PERSON_NAME] [GEOGRAPHIC_DATA] [GEOGRAPHIC_D…" at bounding box center [413, 311] width 176 height 505
click at [345, 327] on input "checkbox" at bounding box center [386, 330] width 91 height 10
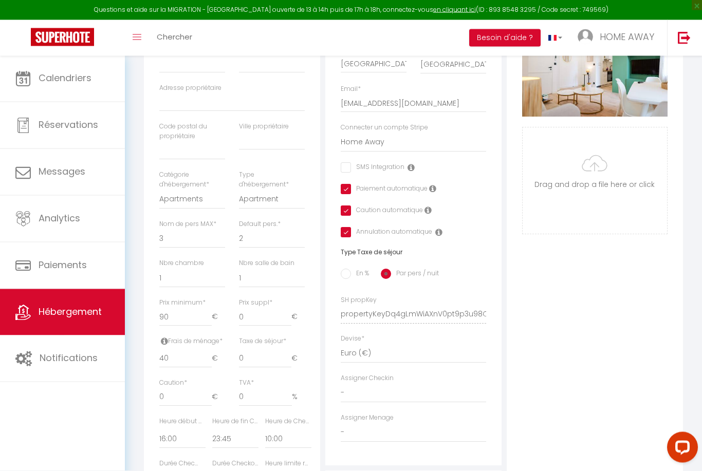
scroll to position [252, 0]
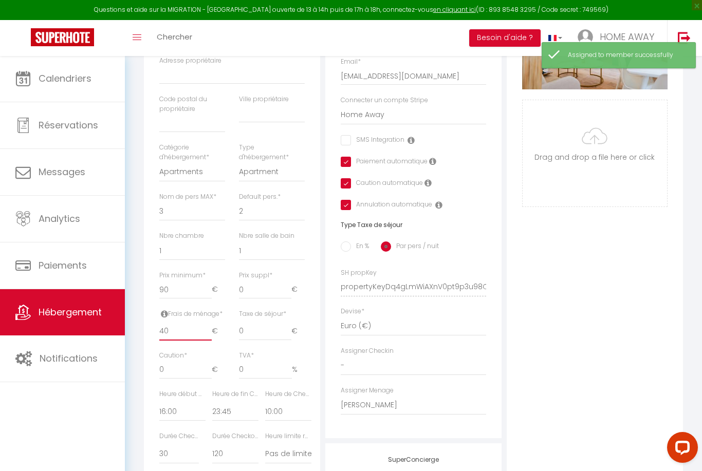
click at [188, 328] on input "40" at bounding box center [185, 331] width 52 height 19
click at [198, 372] on input "0" at bounding box center [185, 370] width 52 height 19
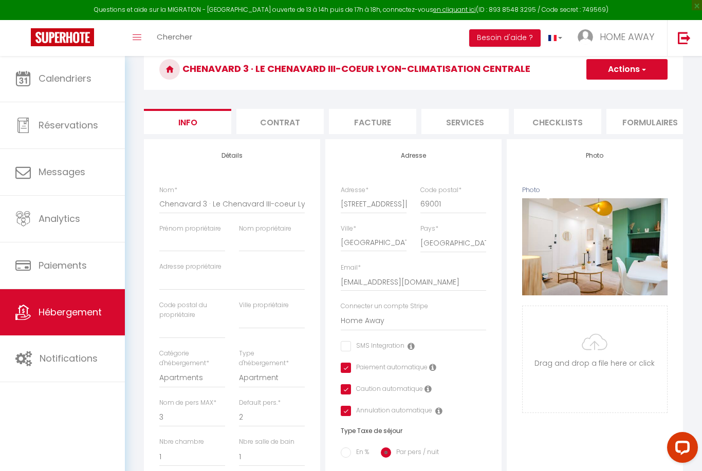
scroll to position [43, 0]
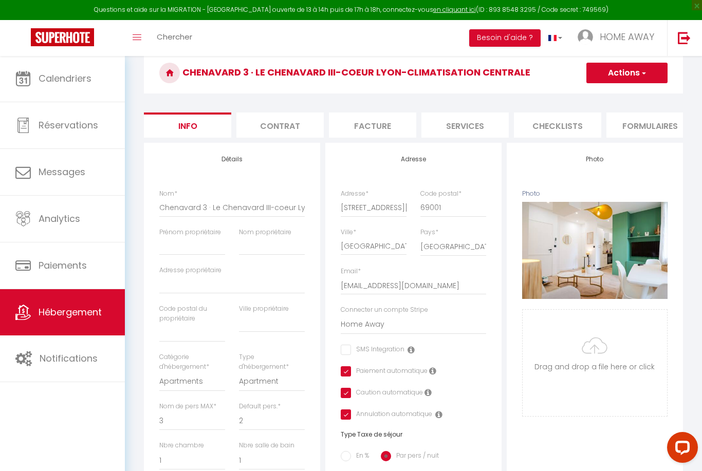
click at [614, 71] on button "Actions" at bounding box center [626, 73] width 81 height 21
click at [596, 93] on input "Enregistrer" at bounding box center [586, 95] width 38 height 10
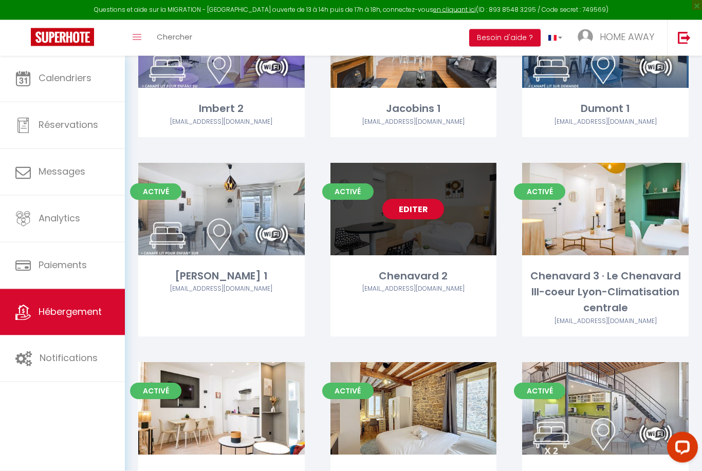
scroll to position [2309, 0]
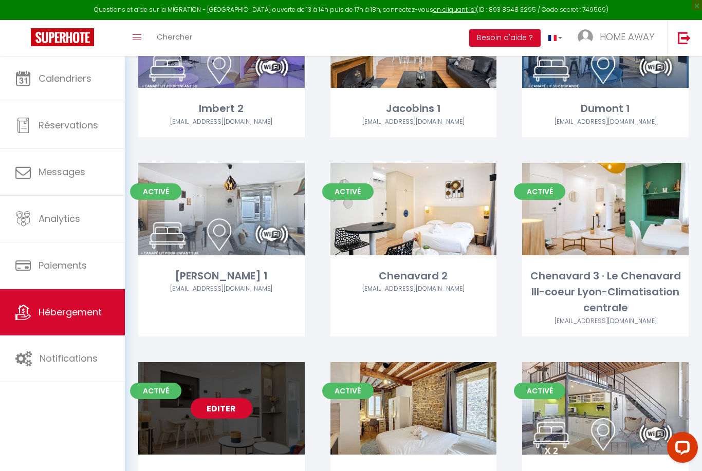
click at [206, 401] on link "Editer" at bounding box center [222, 408] width 62 height 21
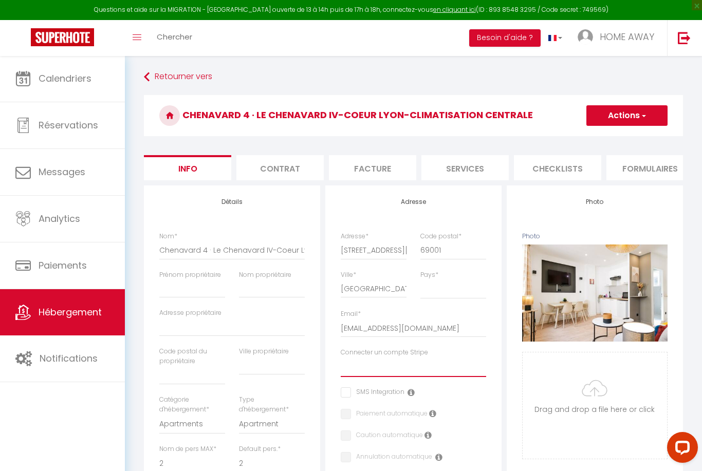
click at [375, 368] on select "Home Away" at bounding box center [413, 368] width 145 height 20
click at [346, 415] on input "checkbox" at bounding box center [344, 414] width 7 height 10
click at [344, 436] on input "checkbox" at bounding box center [344, 436] width 7 height 10
click at [345, 457] on input "checkbox" at bounding box center [386, 457] width 91 height 10
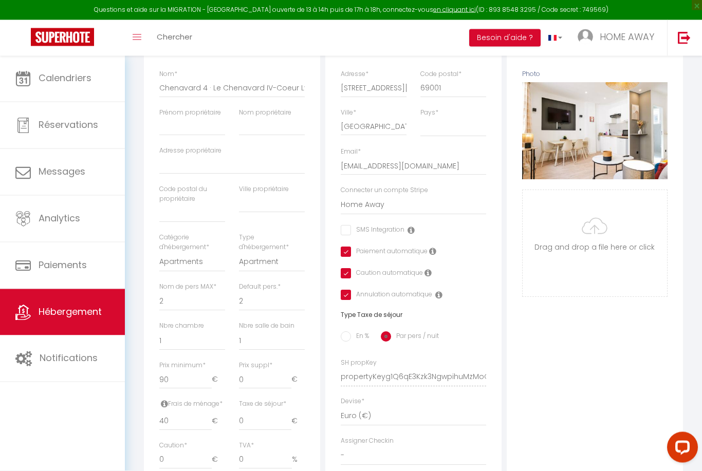
scroll to position [162, 0]
click at [181, 414] on input "40" at bounding box center [185, 421] width 52 height 19
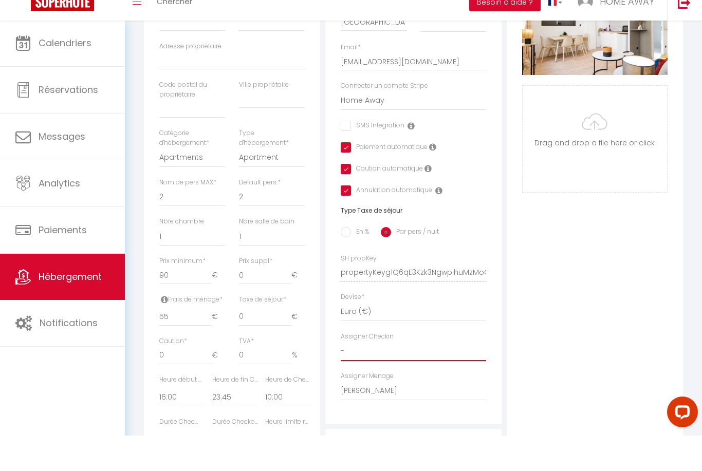
scroll to position [267, 0]
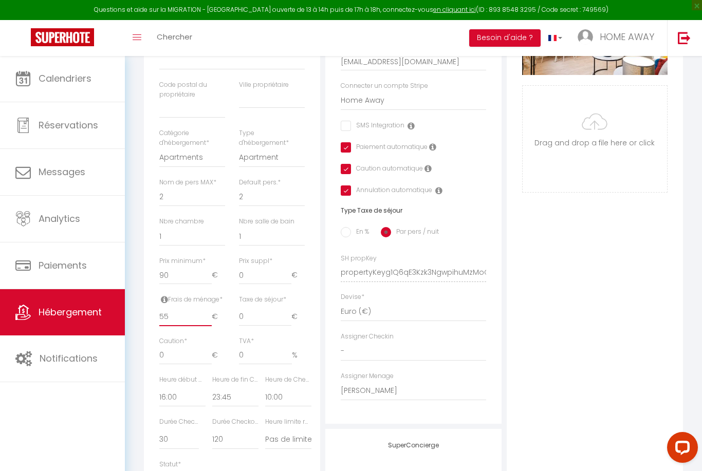
click at [194, 312] on input "55" at bounding box center [185, 317] width 52 height 19
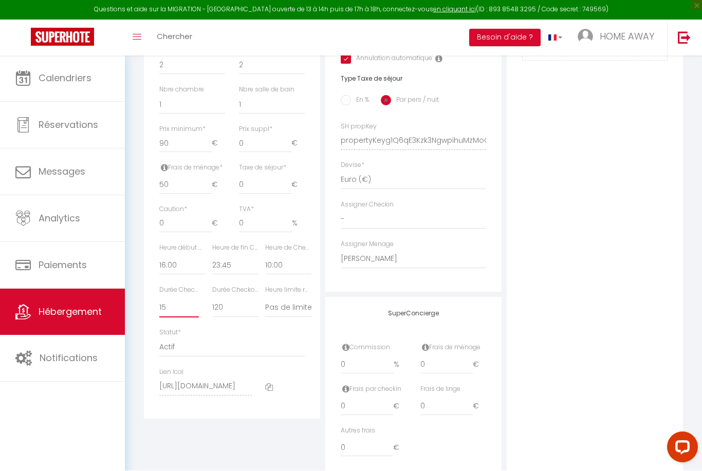
scroll to position [395, 0]
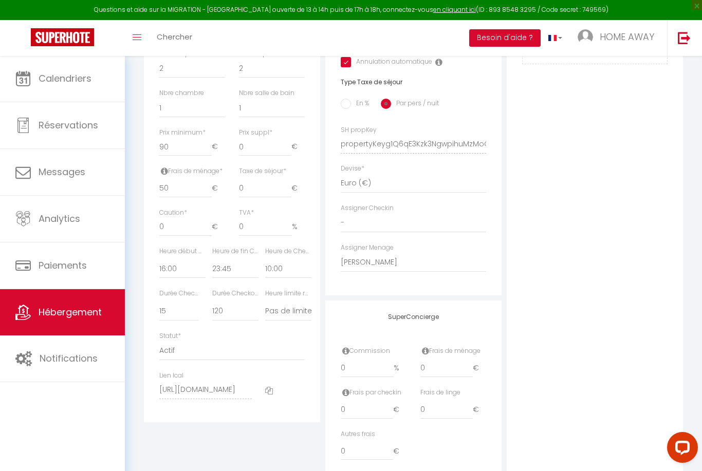
click at [231, 290] on label "Durée Checkout (min)" at bounding box center [235, 294] width 46 height 10
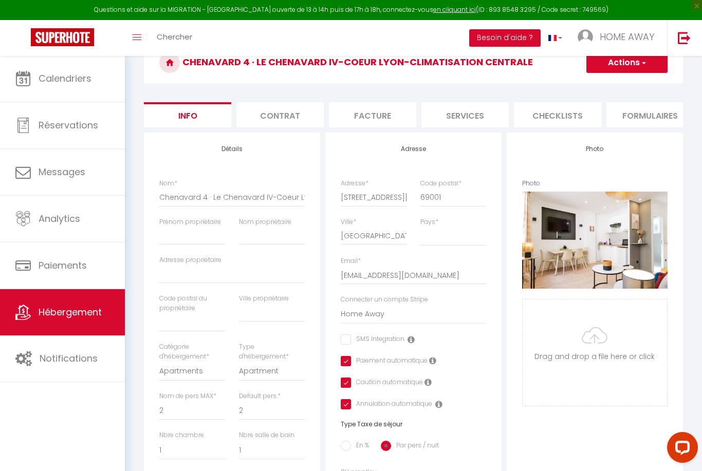
scroll to position [38, 0]
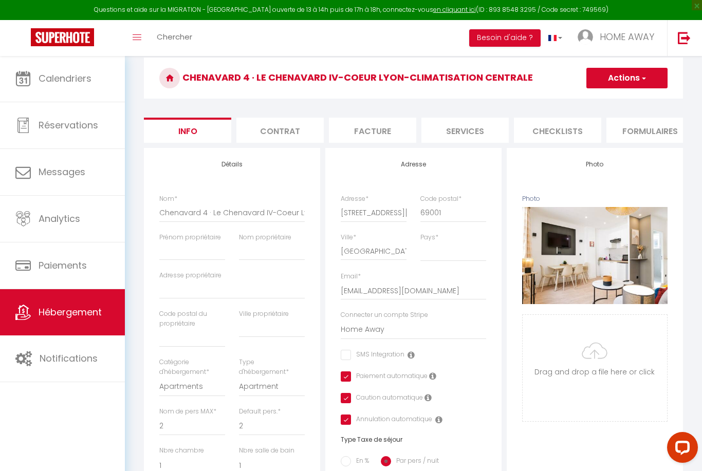
click at [605, 84] on button "Actions" at bounding box center [626, 78] width 81 height 21
click at [589, 101] on input "Enregistrer" at bounding box center [586, 101] width 38 height 10
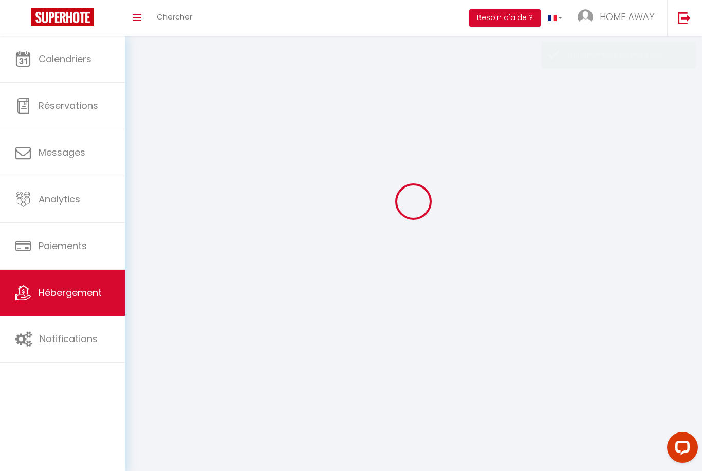
scroll to position [33, 0]
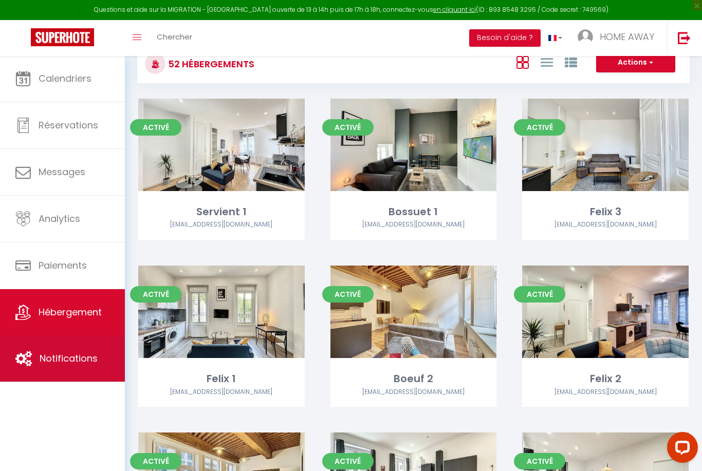
click at [57, 365] on span "Notifications" at bounding box center [69, 358] width 58 height 13
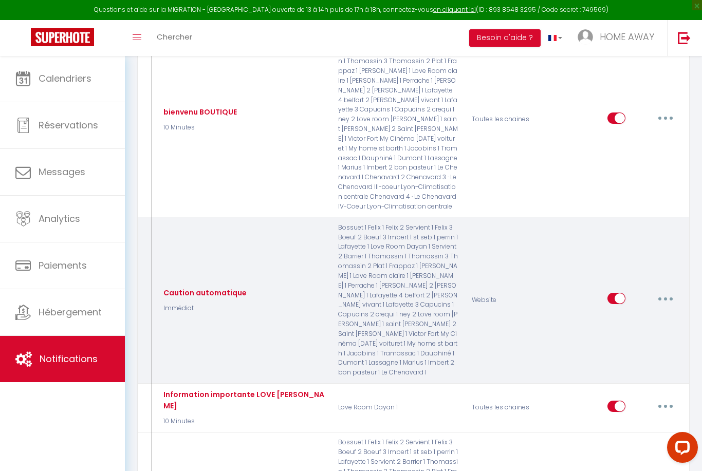
scroll to position [310, 0]
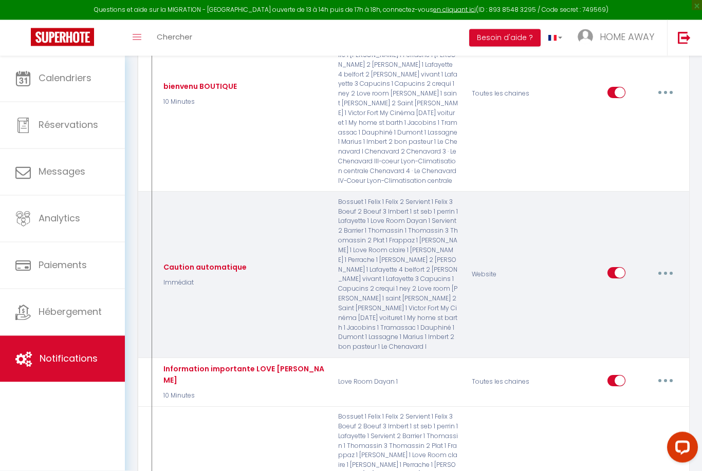
click at [670, 265] on button "button" at bounding box center [665, 273] width 29 height 16
click at [630, 288] on link "Editer" at bounding box center [639, 296] width 76 height 17
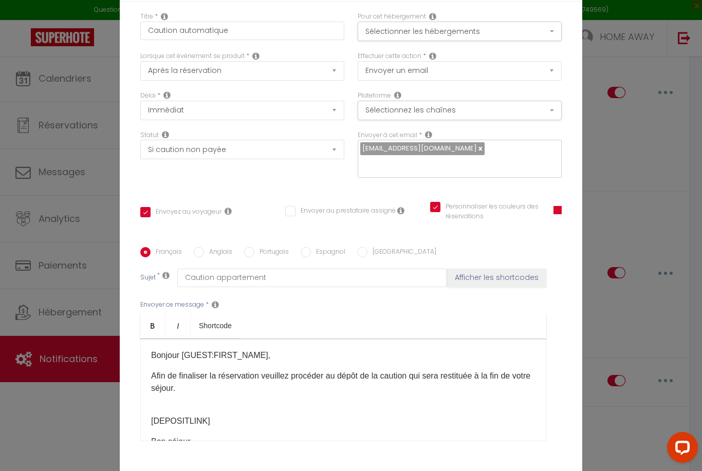
click at [595, 118] on div "Modifier la notification × Titre * Caution automatique Pour cet hébergement Sél…" at bounding box center [351, 235] width 702 height 471
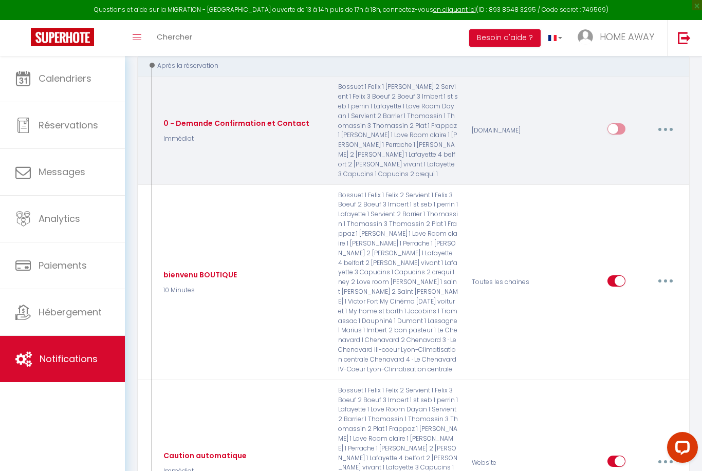
scroll to position [0, 0]
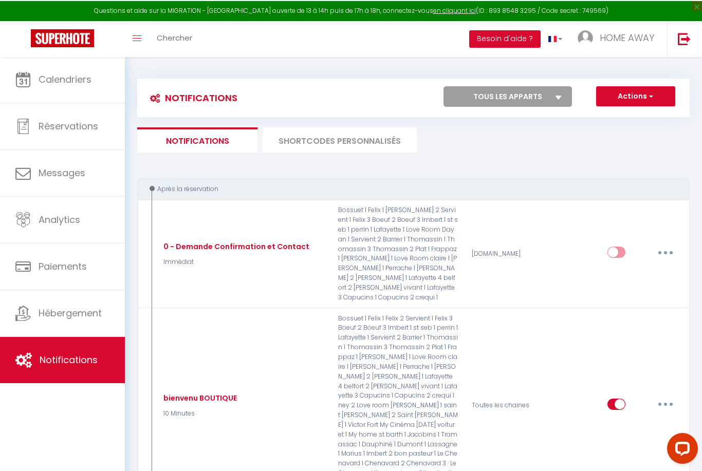
click at [314, 142] on li "SHORTCODES PERSONNALISÉS" at bounding box center [340, 138] width 154 height 25
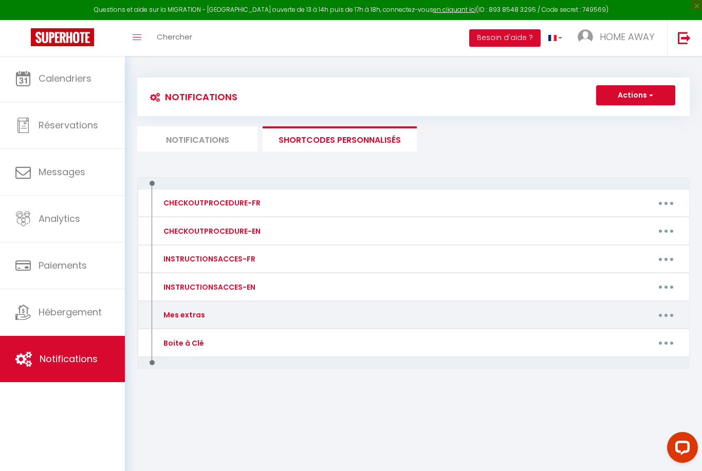
click at [664, 315] on button "button" at bounding box center [666, 315] width 29 height 16
click at [626, 338] on link "Editer" at bounding box center [639, 338] width 76 height 17
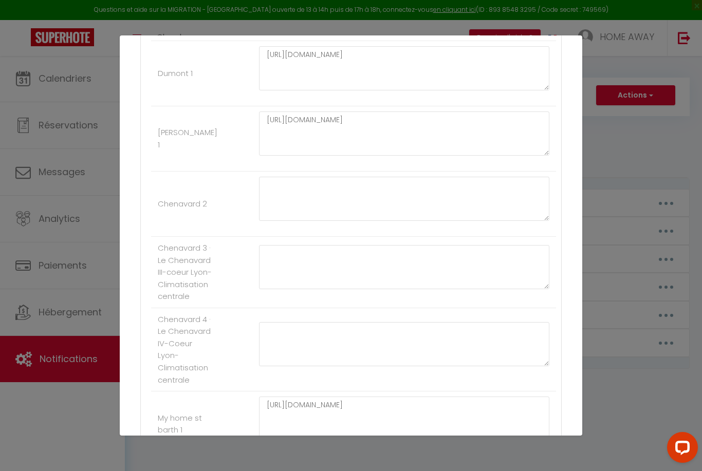
click at [341, 237] on li "Chenavard 3 · Le Chenavard III-coeur Lyon-Climatisation centrale" at bounding box center [353, 272] width 405 height 71
click at [335, 196] on textarea at bounding box center [404, 199] width 290 height 44
paste textarea "[URL][DOMAIN_NAME]"
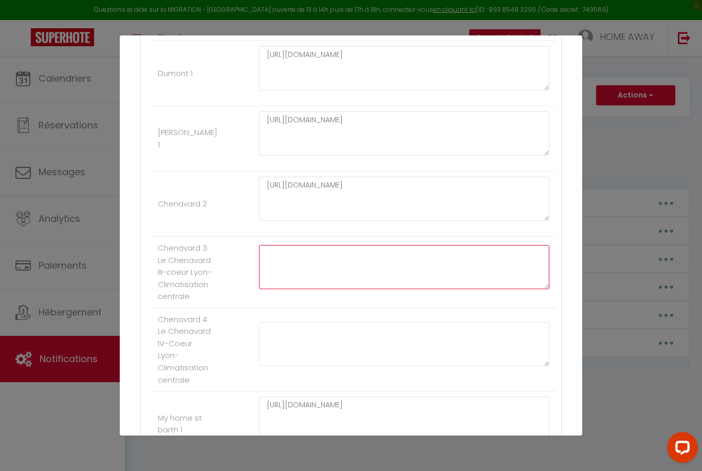
click at [320, 261] on textarea at bounding box center [404, 267] width 290 height 44
paste textarea "[URL][DOMAIN_NAME]"
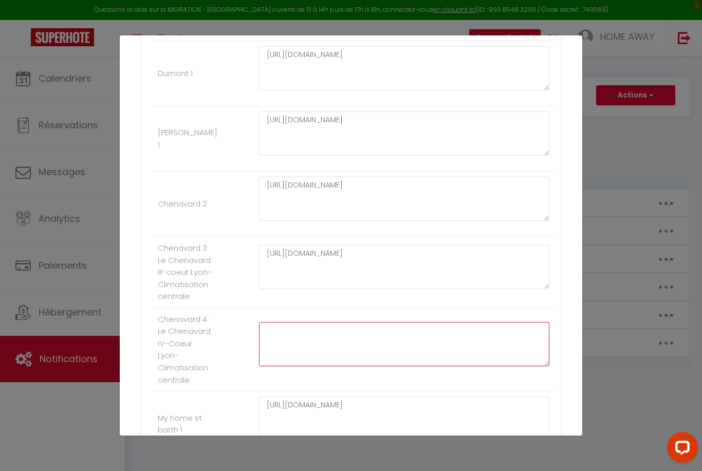
click at [326, 326] on textarea at bounding box center [404, 344] width 290 height 44
paste textarea "[URL][DOMAIN_NAME]"
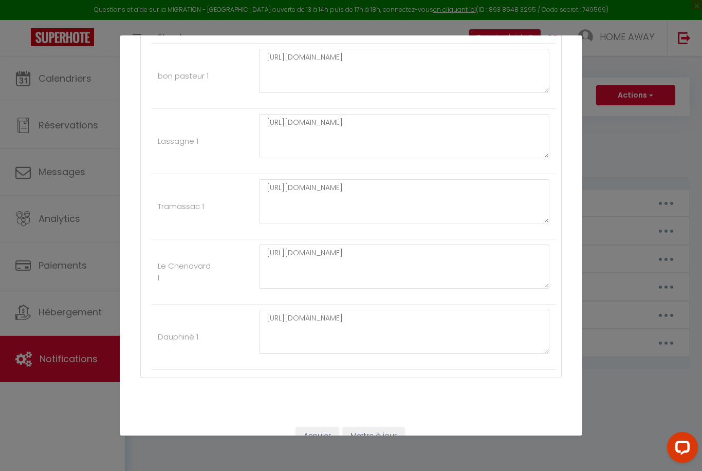
scroll to position [3980, 0]
click at [374, 428] on button "Mettre à jour" at bounding box center [374, 436] width 62 height 17
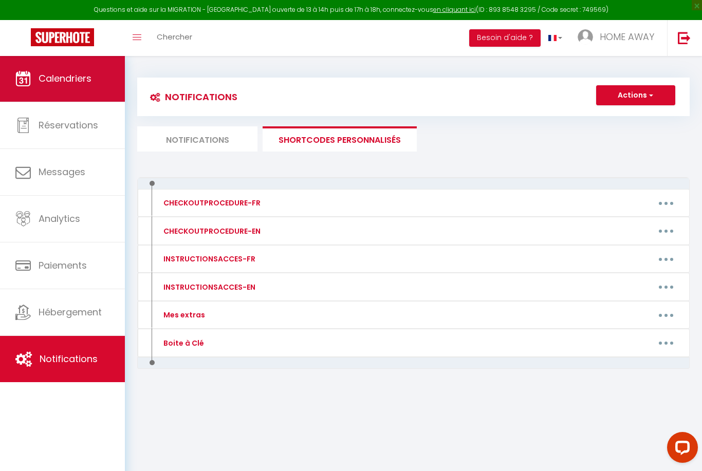
click at [97, 85] on link "Calendriers" at bounding box center [62, 79] width 125 height 46
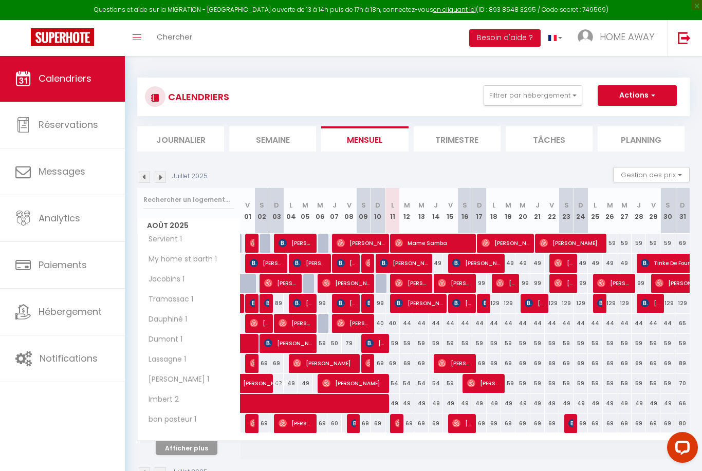
click at [165, 178] on img at bounding box center [160, 177] width 11 height 11
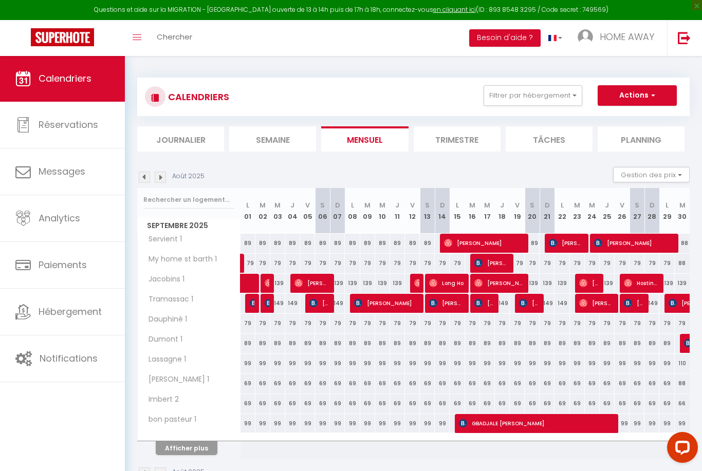
click at [164, 178] on img at bounding box center [160, 177] width 11 height 11
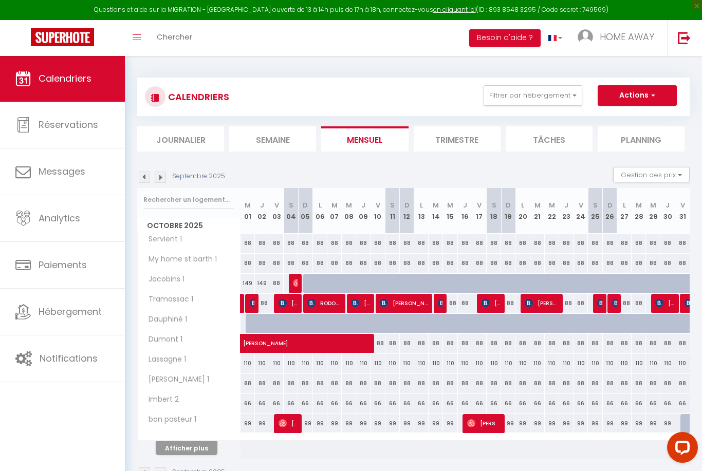
click at [164, 179] on img at bounding box center [160, 177] width 11 height 11
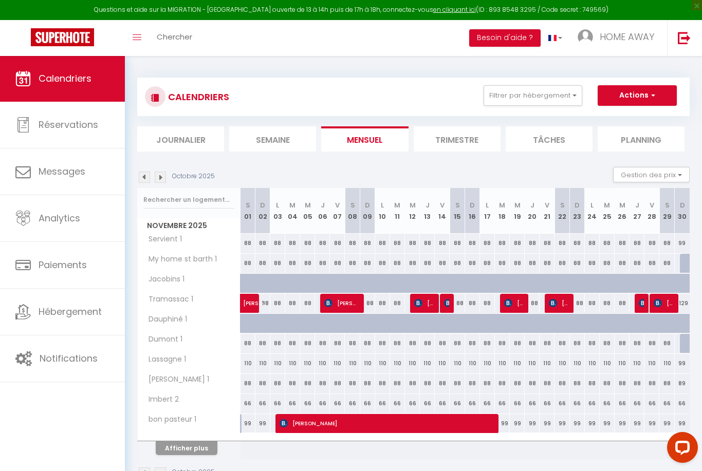
click at [164, 179] on img at bounding box center [160, 177] width 11 height 11
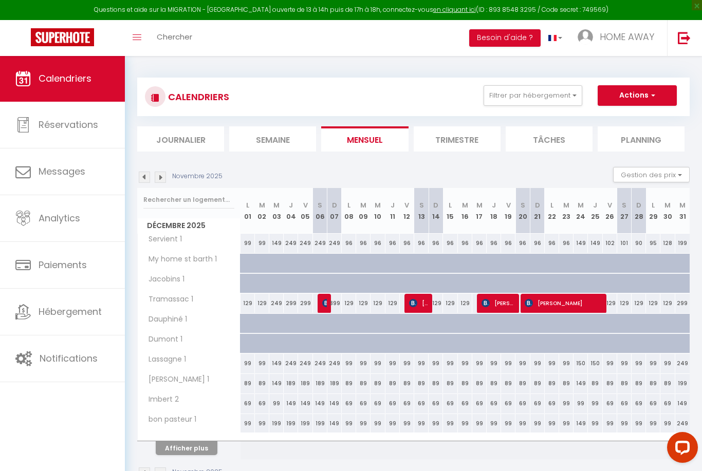
click at [164, 179] on img at bounding box center [160, 177] width 11 height 11
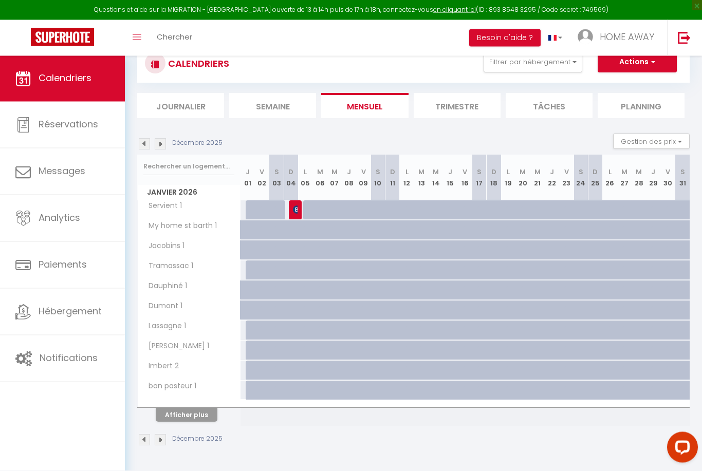
scroll to position [35, 0]
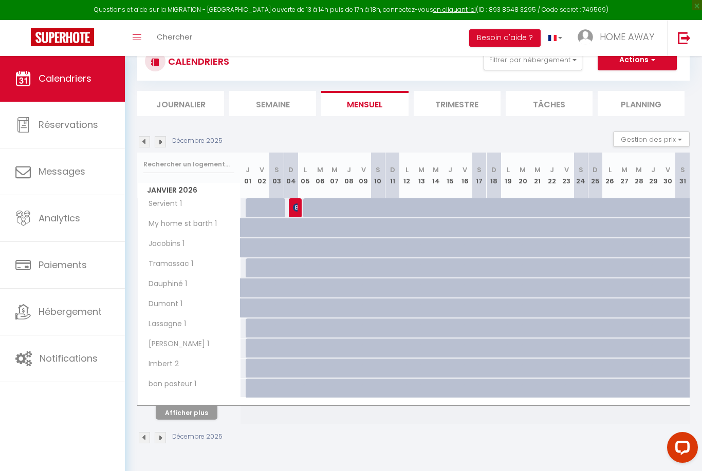
click at [187, 416] on button "Afficher plus" at bounding box center [187, 413] width 62 height 14
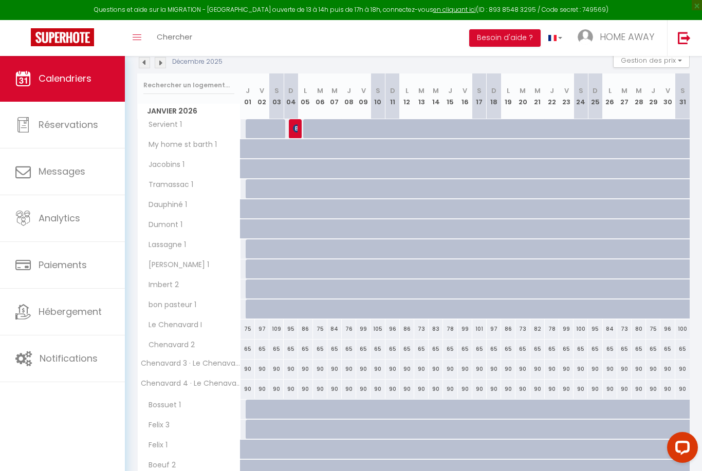
scroll to position [118, 0]
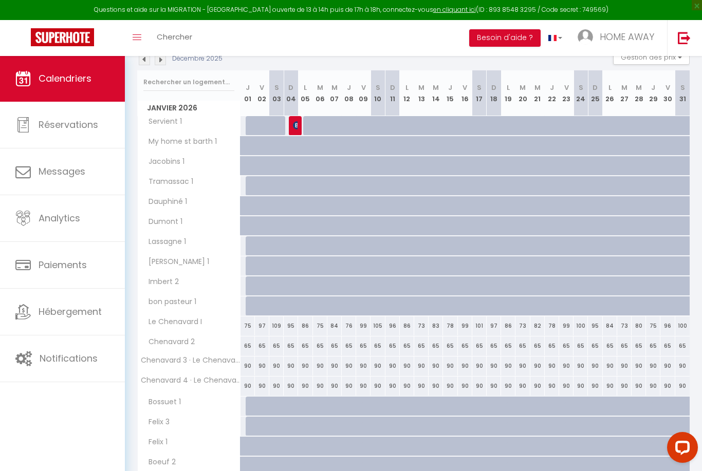
click at [246, 325] on div "75" at bounding box center [248, 326] width 14 height 19
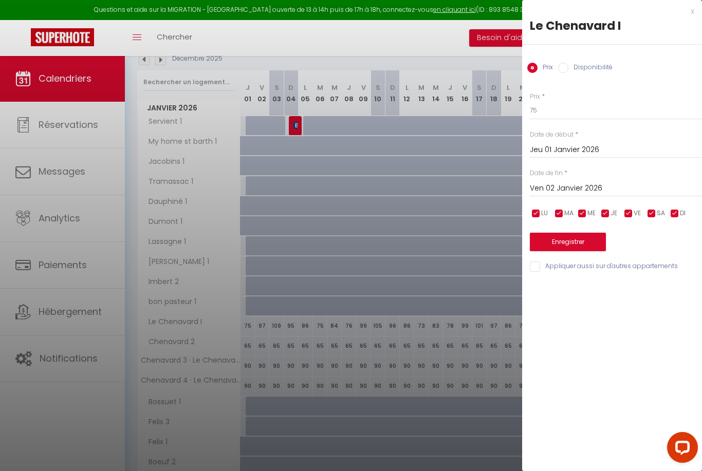
click at [599, 191] on input "Ven 02 Janvier 2026" at bounding box center [616, 188] width 172 height 13
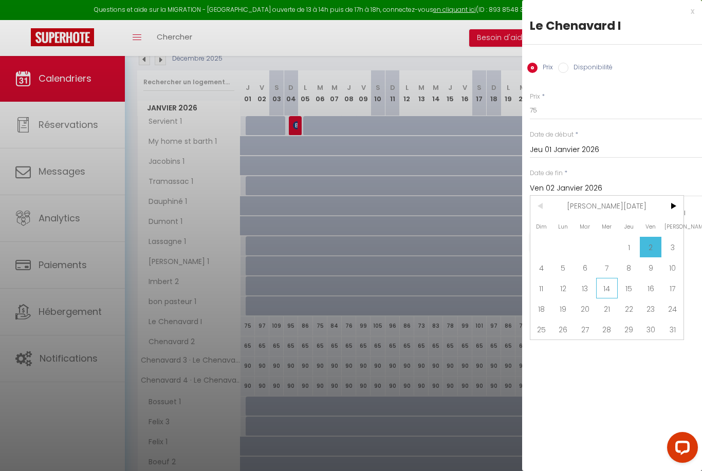
click at [615, 287] on span "14" at bounding box center [607, 288] width 22 height 21
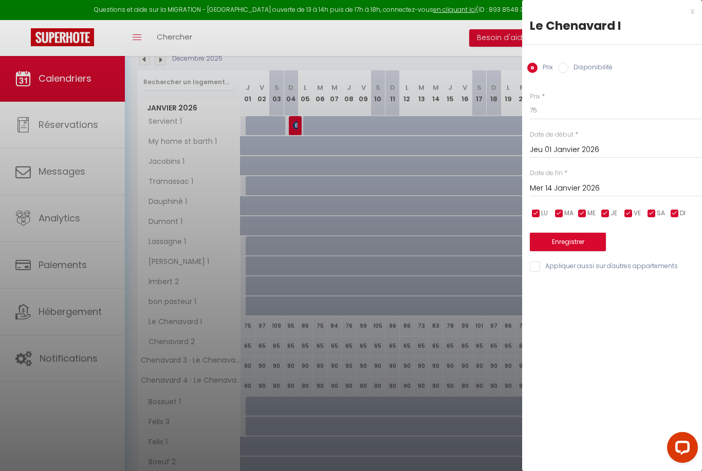
click at [580, 120] on div "Prix * 75 Statut * Disponible Indisponible Date de début * [DATE] < [PERSON_NAM…" at bounding box center [612, 176] width 180 height 194
click at [579, 117] on input "75" at bounding box center [616, 110] width 172 height 19
click at [571, 71] on label "Disponibilité" at bounding box center [590, 68] width 44 height 11
click at [568, 71] on input "Disponibilité" at bounding box center [563, 68] width 10 height 10
click at [546, 69] on label "Prix" at bounding box center [545, 68] width 15 height 11
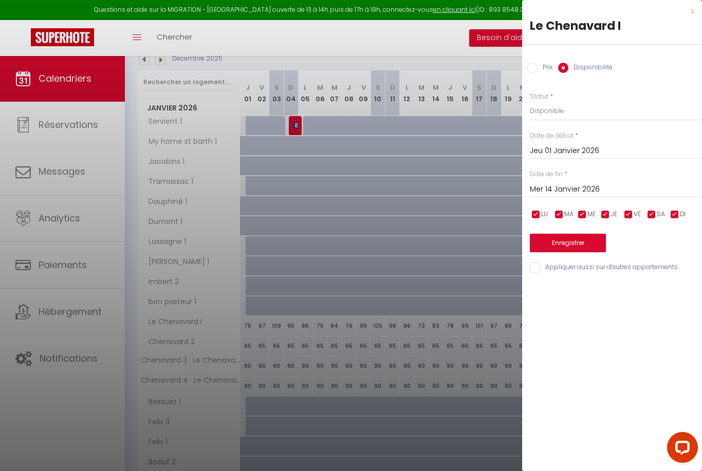
click at [538, 69] on input "Prix" at bounding box center [532, 68] width 10 height 10
click at [543, 268] on input "Appliquer aussi sur d'autres appartements" at bounding box center [616, 267] width 172 height 10
click at [557, 245] on button "Enregistrer" at bounding box center [568, 242] width 76 height 19
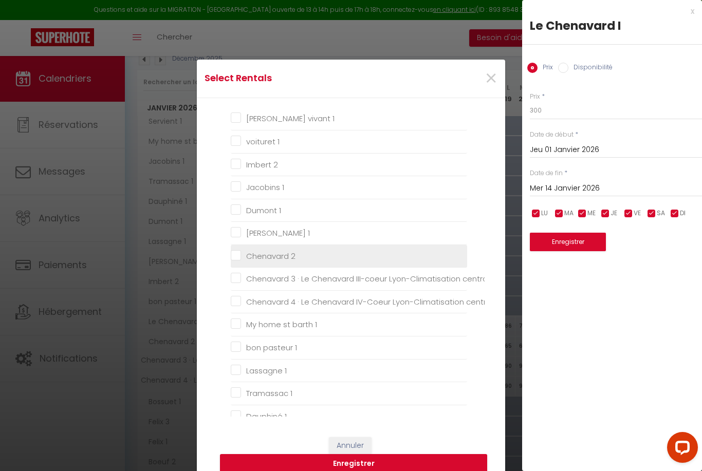
scroll to position [1169, 17]
click at [252, 249] on li "Chenavard 2" at bounding box center [349, 257] width 236 height 23
click at [248, 267] on li "Chenavard 2" at bounding box center [349, 257] width 236 height 23
click at [247, 261] on 2 "Chenavard 2" at bounding box center [349, 257] width 236 height 10
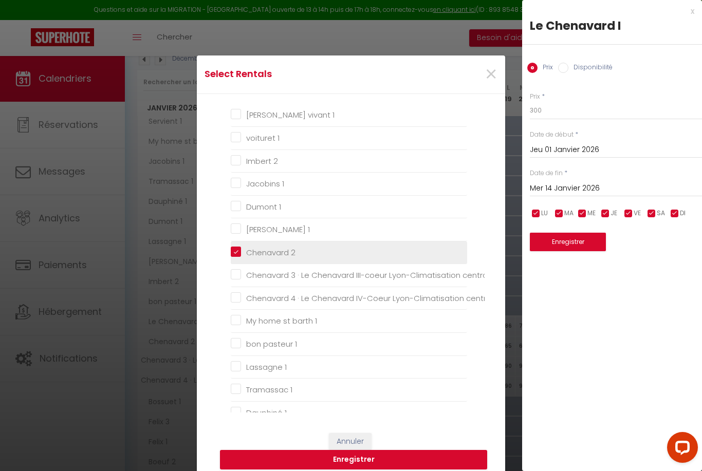
scroll to position [5, 0]
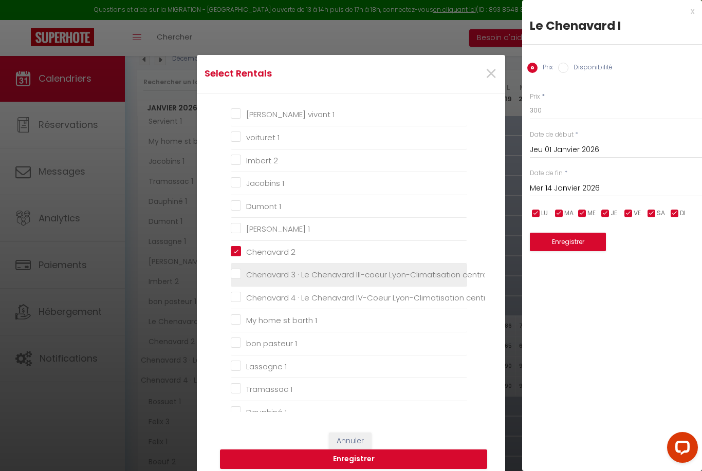
click at [236, 278] on centrale "Chenavard 3 · Le Chenavard III-coeur Lyon-Climatisation centrale" at bounding box center [349, 275] width 236 height 10
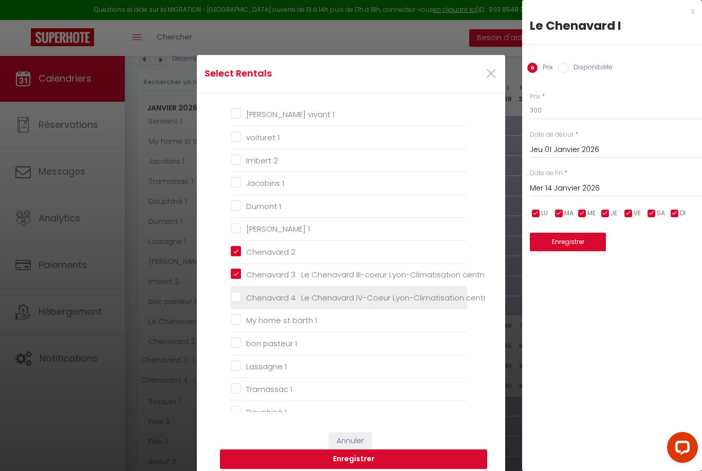
click at [233, 300] on centrale "Chenavard 4 · Le Chenavard IV-Coeur Lyon-Climatisation centrale" at bounding box center [349, 298] width 236 height 10
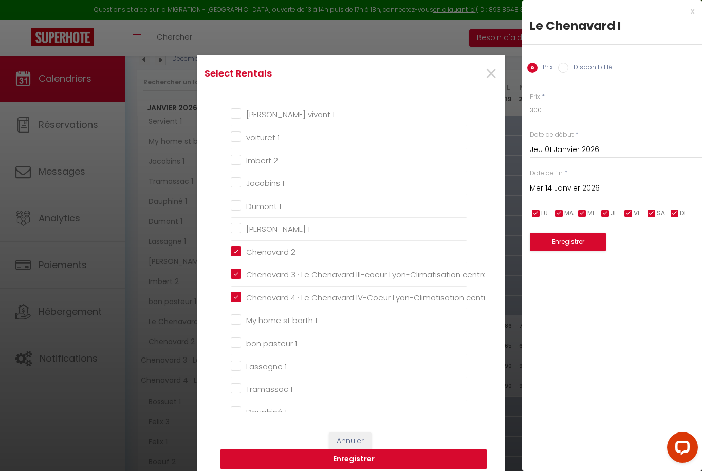
click at [270, 469] on button "Enregistrer" at bounding box center [353, 460] width 267 height 20
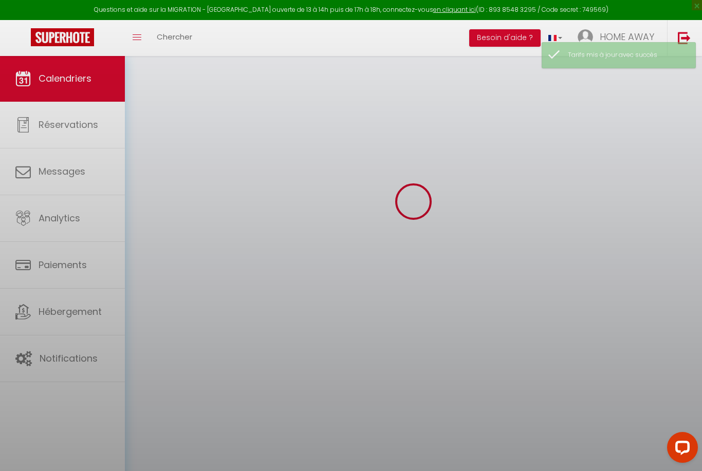
scroll to position [56, 0]
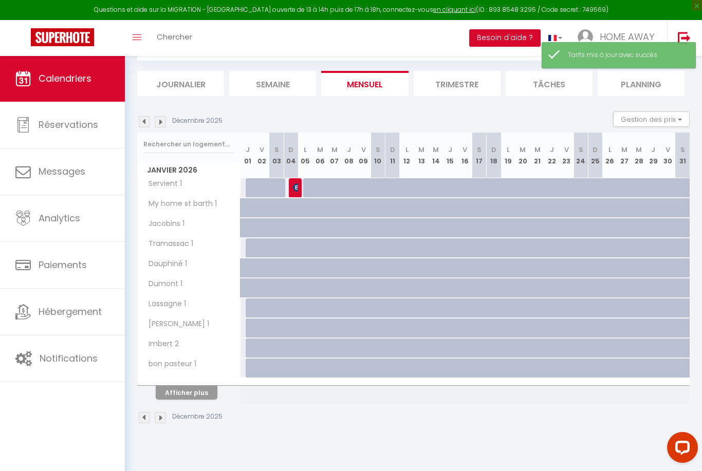
click at [211, 388] on button "Afficher plus" at bounding box center [187, 393] width 62 height 14
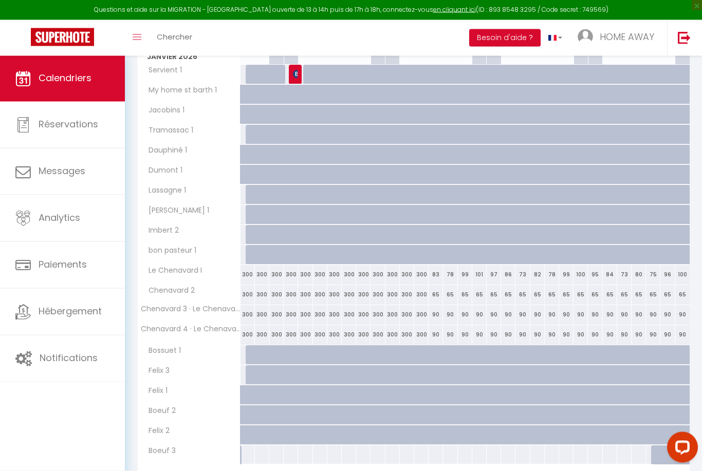
scroll to position [197, 0]
